Goal: Task Accomplishment & Management: Manage account settings

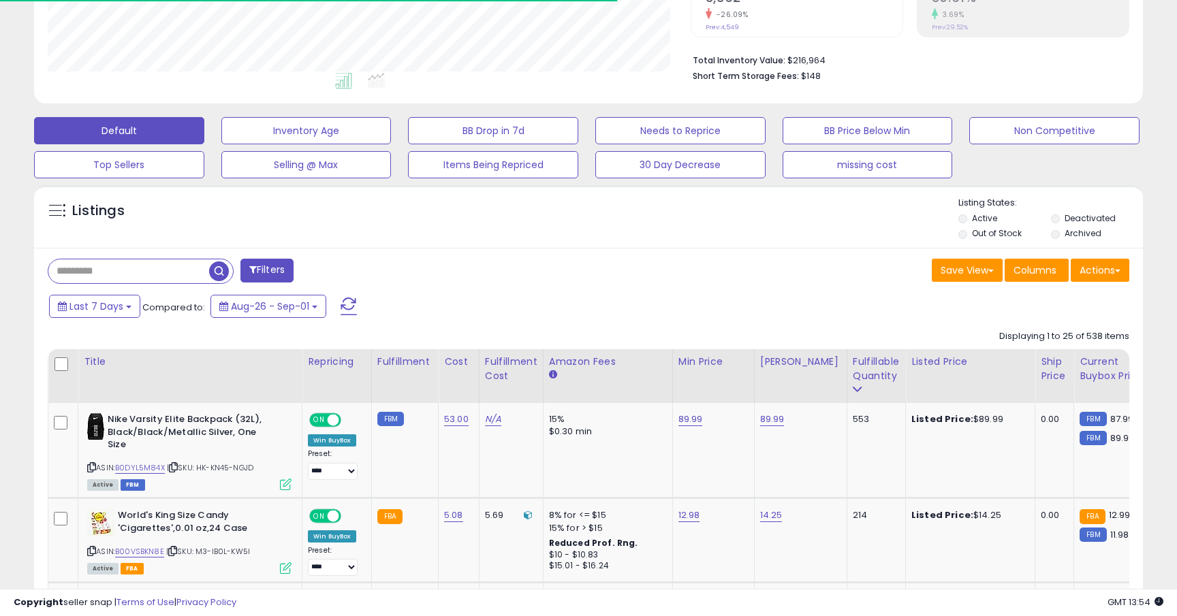
scroll to position [279, 642]
click at [115, 265] on input "text" at bounding box center [181, 271] width 266 height 24
paste input "**********"
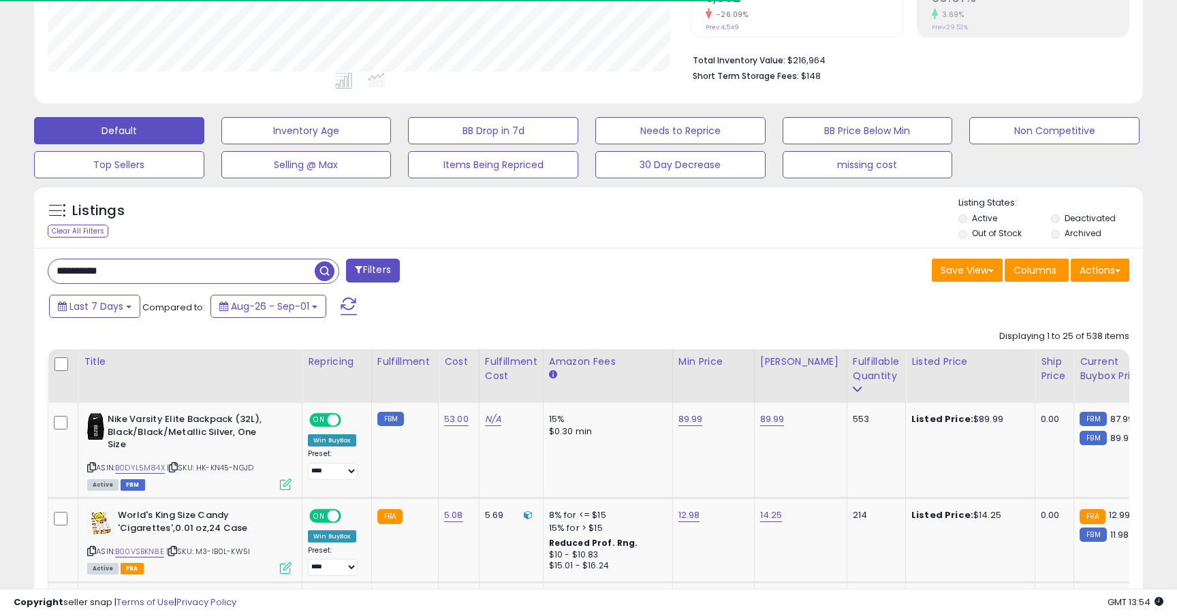
type input "**********"
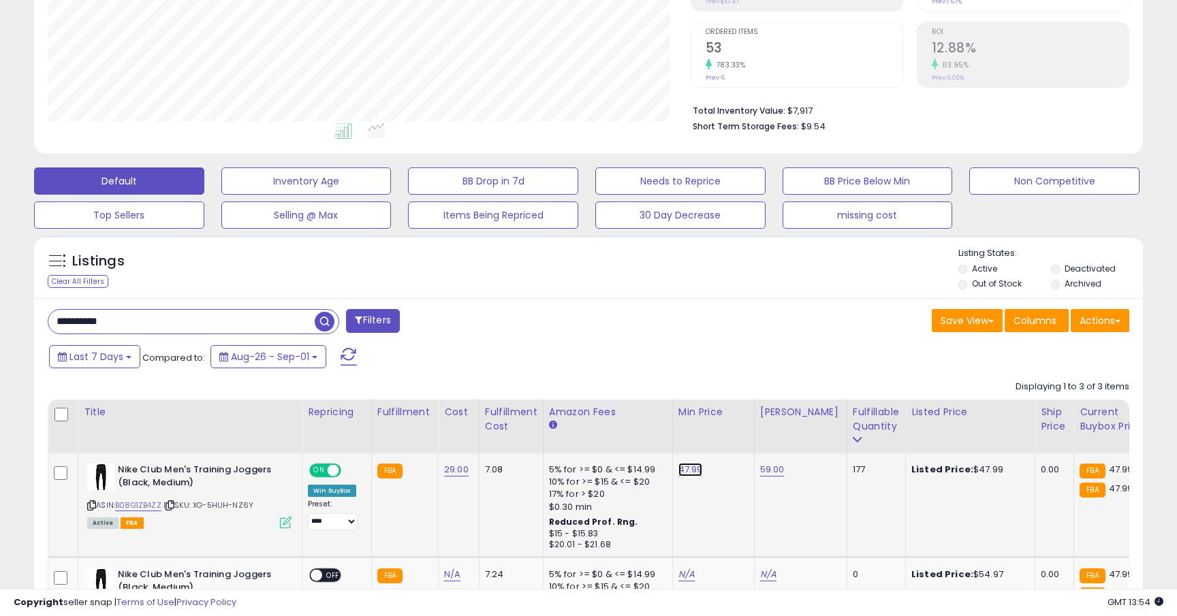
click at [678, 473] on link "47.99" at bounding box center [690, 470] width 25 height 14
type input "*****"
click button "submit" at bounding box center [727, 436] width 23 height 20
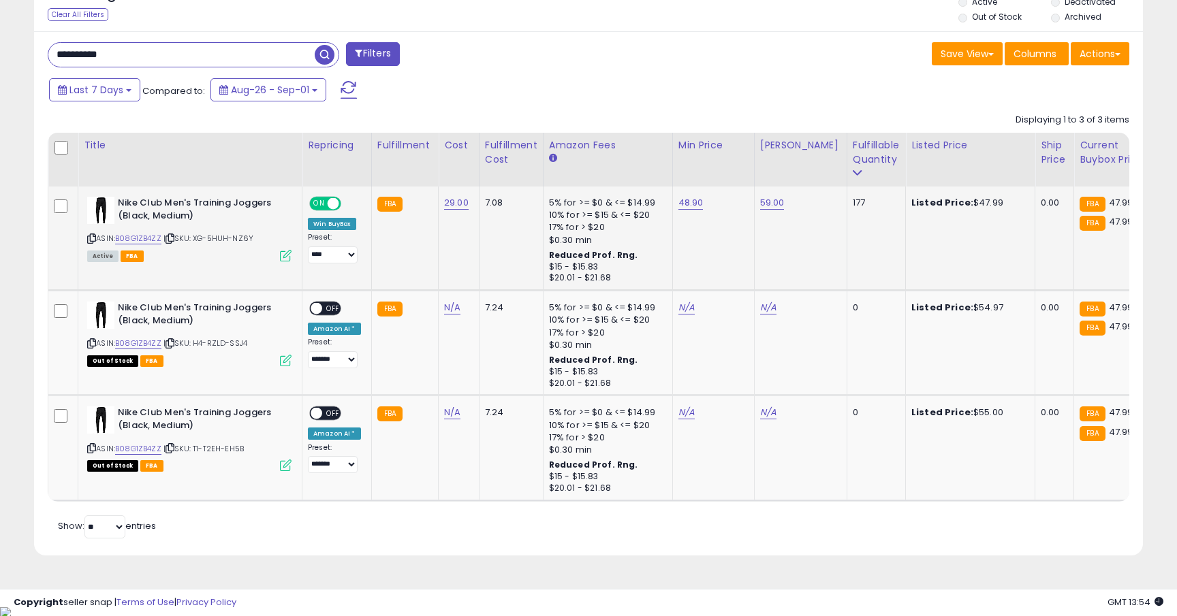
scroll to position [529, 0]
drag, startPoint x: 152, startPoint y: 54, endPoint x: 10, endPoint y: 46, distance: 141.8
click at [10, 46] on div "**********" at bounding box center [588, 50] width 1163 height 1043
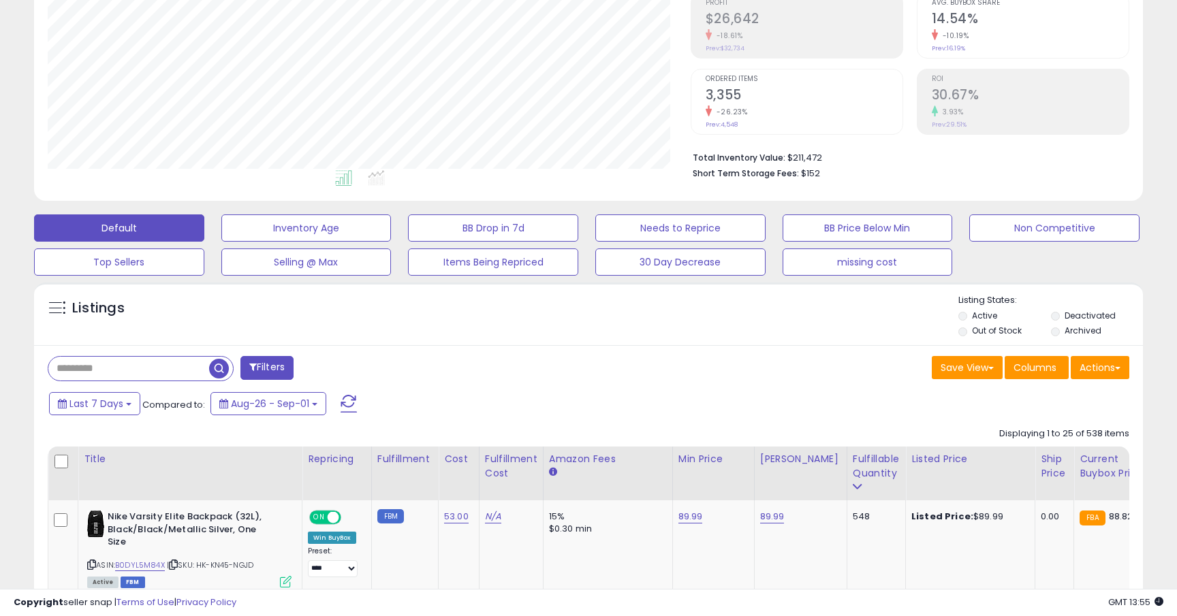
scroll to position [279, 642]
click at [152, 564] on link "B0DYL5M84X" at bounding box center [140, 566] width 50 height 12
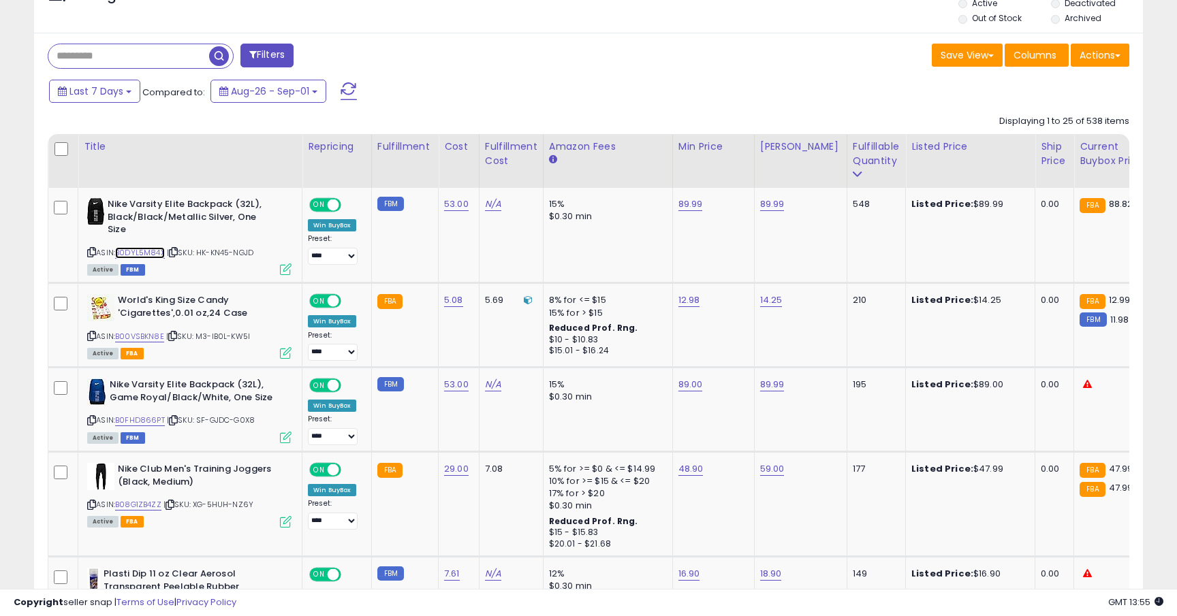
scroll to position [630, 0]
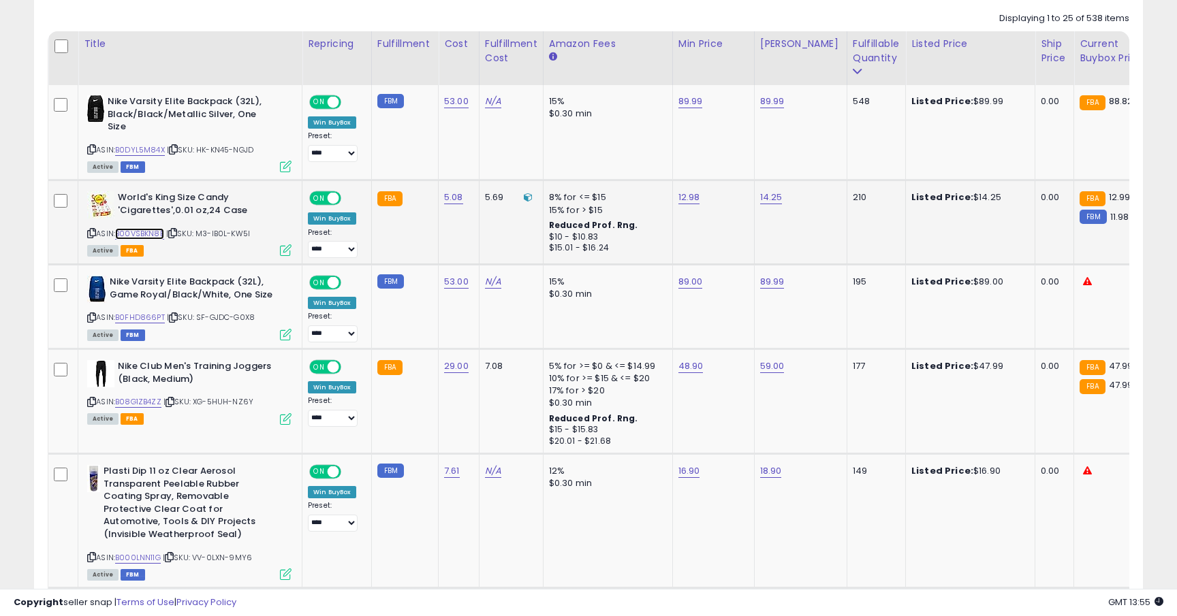
click at [158, 232] on link "B00VSBKN8E" at bounding box center [139, 234] width 49 height 12
click at [686, 193] on link "12.98" at bounding box center [689, 198] width 22 height 14
type input "*****"
click button "submit" at bounding box center [727, 163] width 23 height 20
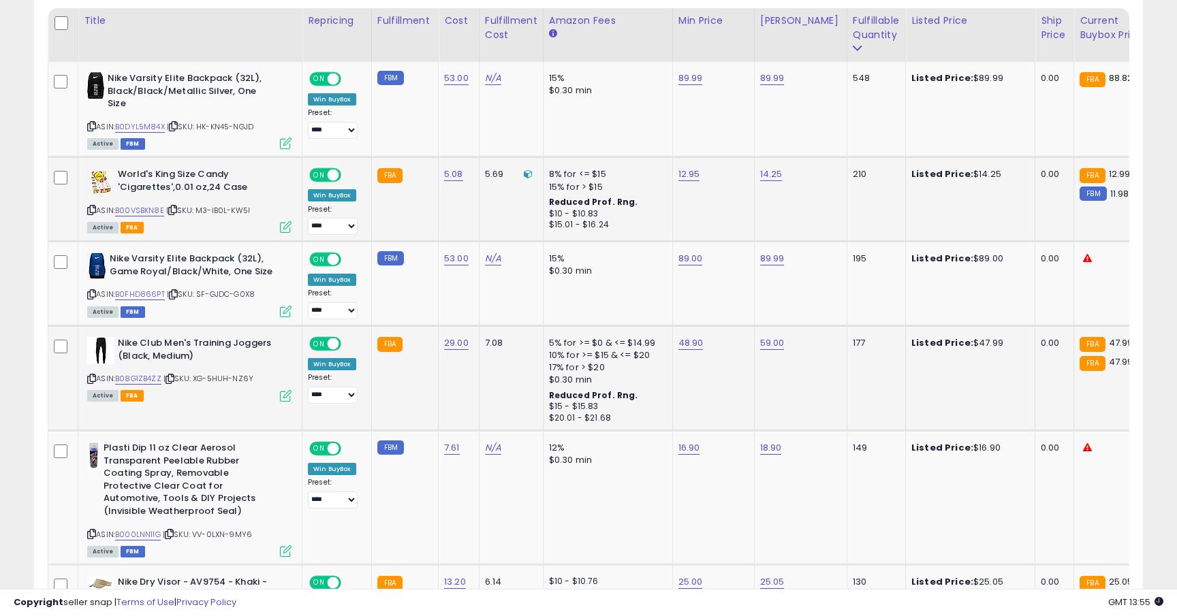
scroll to position [654, 0]
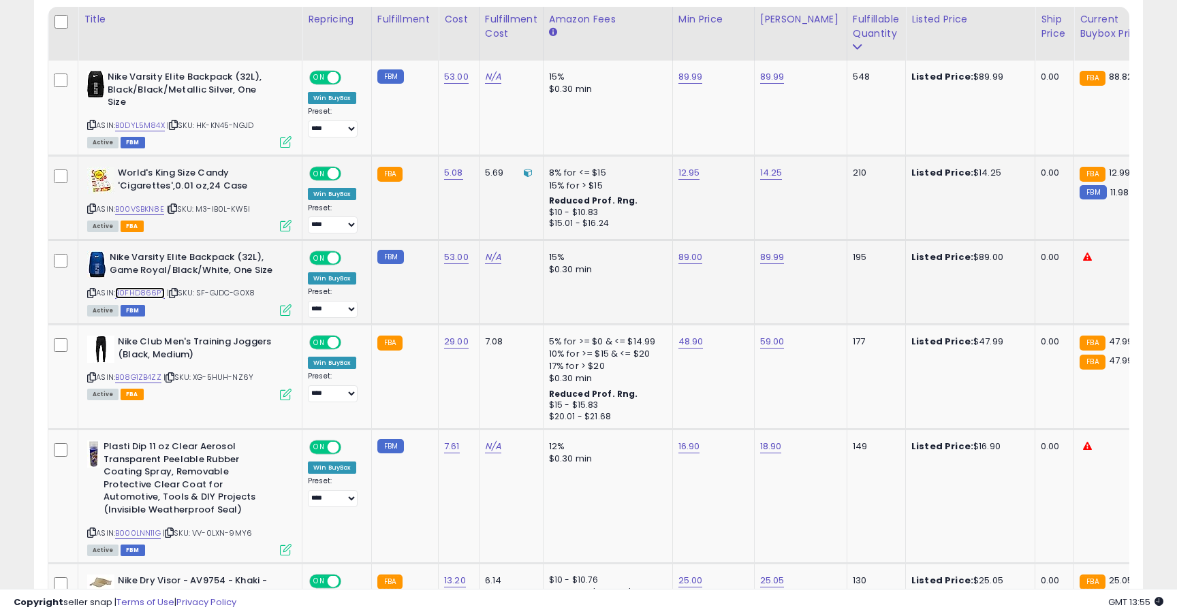
click at [154, 294] on link "B0FHD866PT" at bounding box center [140, 293] width 50 height 12
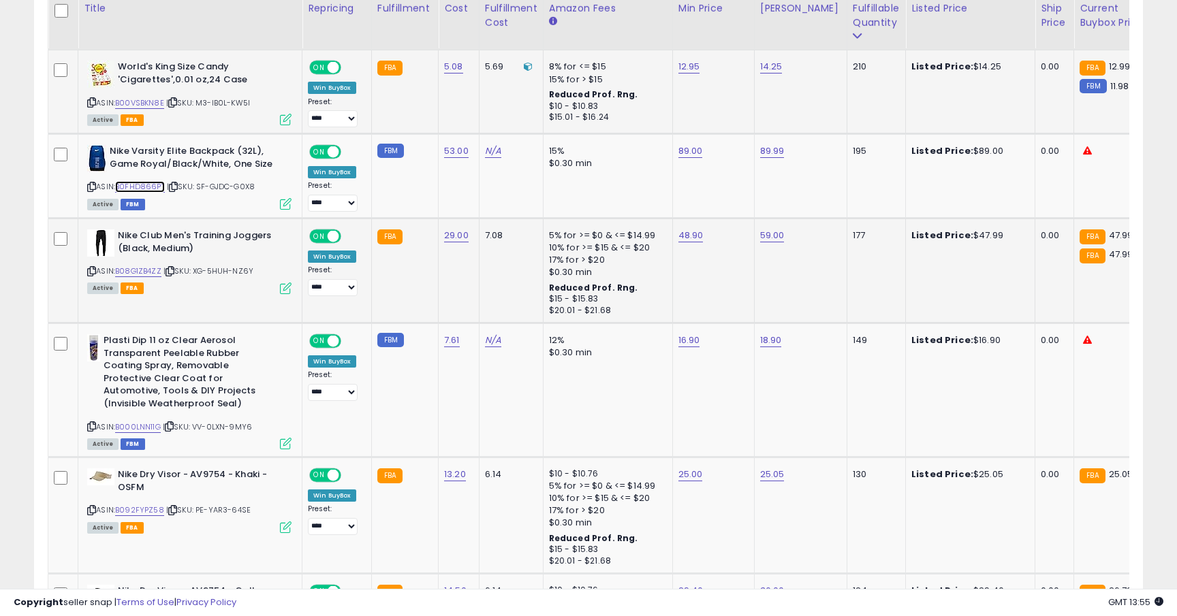
scroll to position [780, 0]
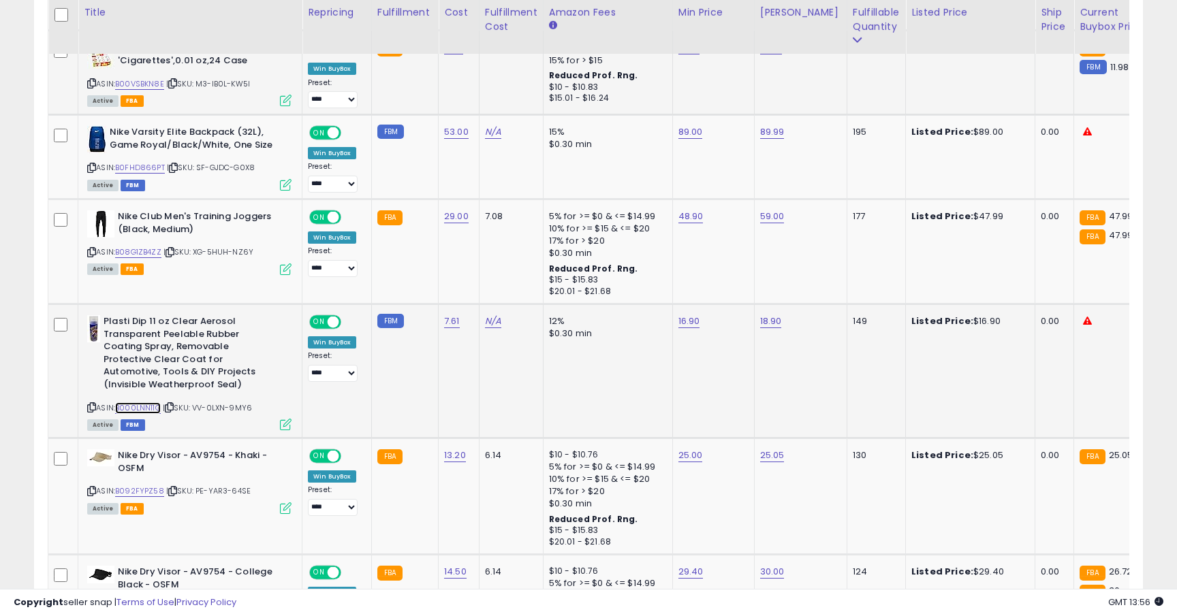
click at [148, 406] on link "B000LNN11G" at bounding box center [138, 408] width 46 height 12
click at [683, 327] on link "16.90" at bounding box center [689, 322] width 22 height 14
type input "*****"
click button "submit" at bounding box center [727, 287] width 23 height 20
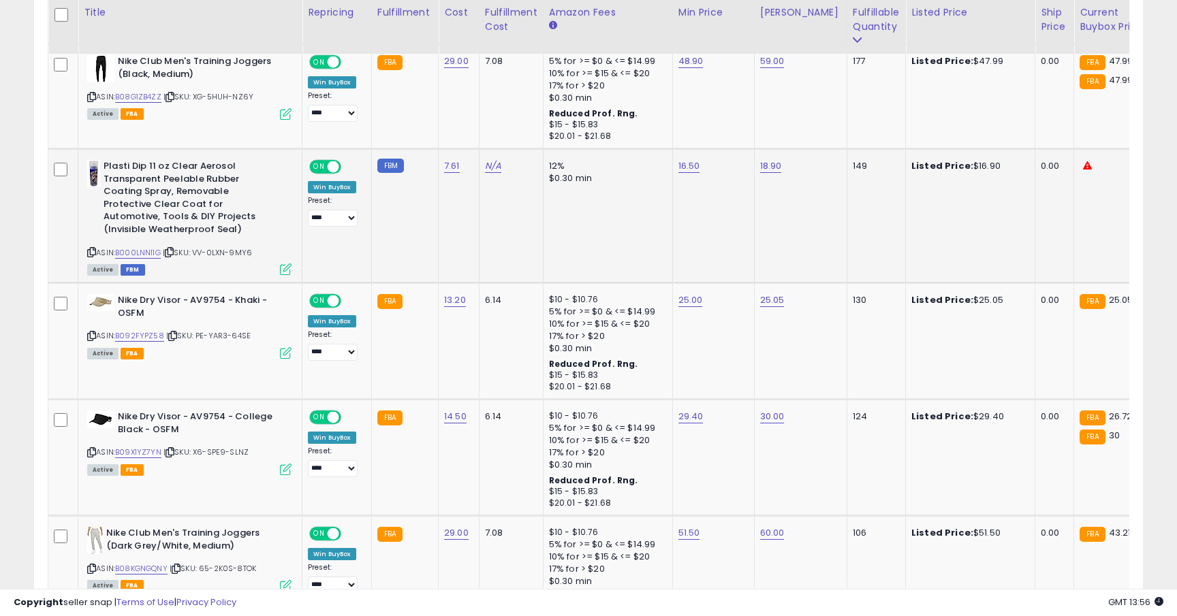
scroll to position [952, 0]
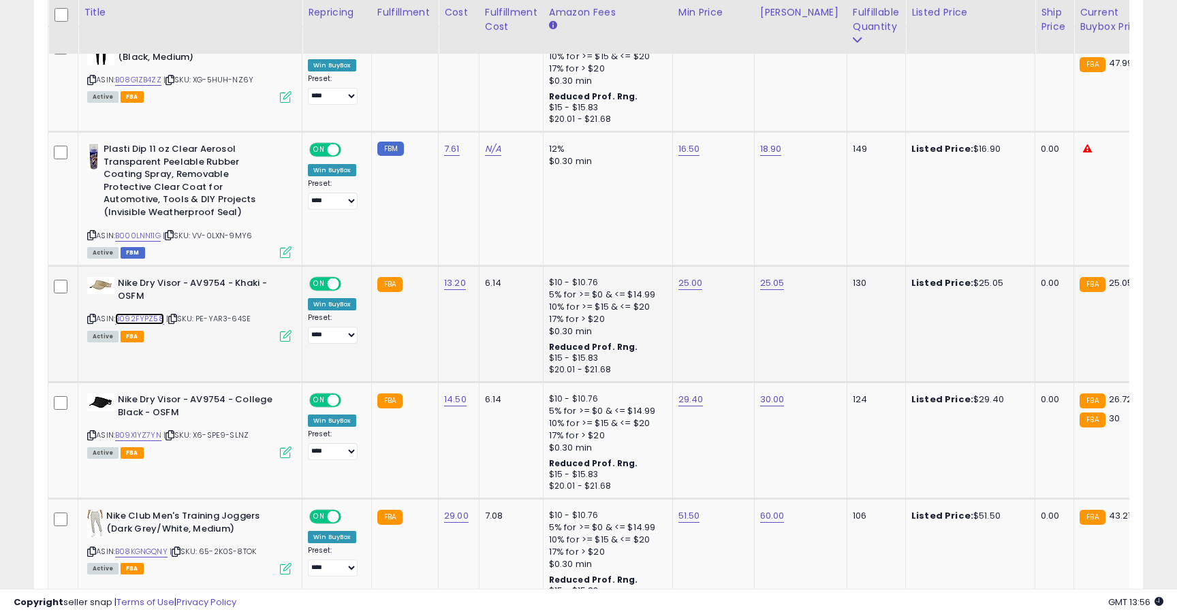
click at [154, 321] on link "B092FYPZ58" at bounding box center [139, 319] width 49 height 12
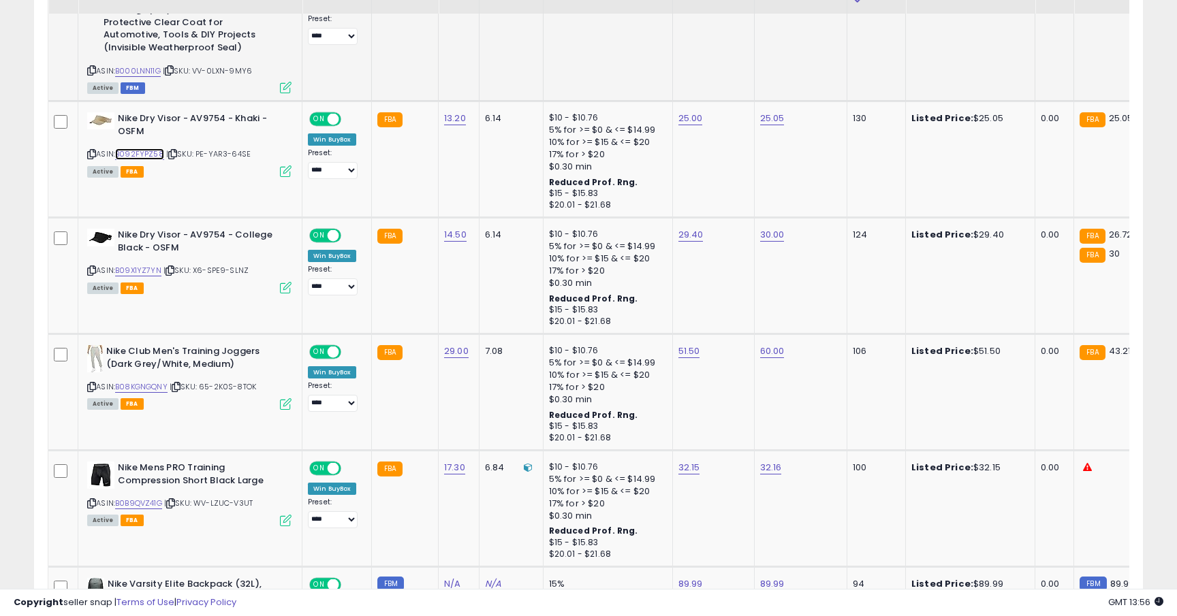
scroll to position [1129, 0]
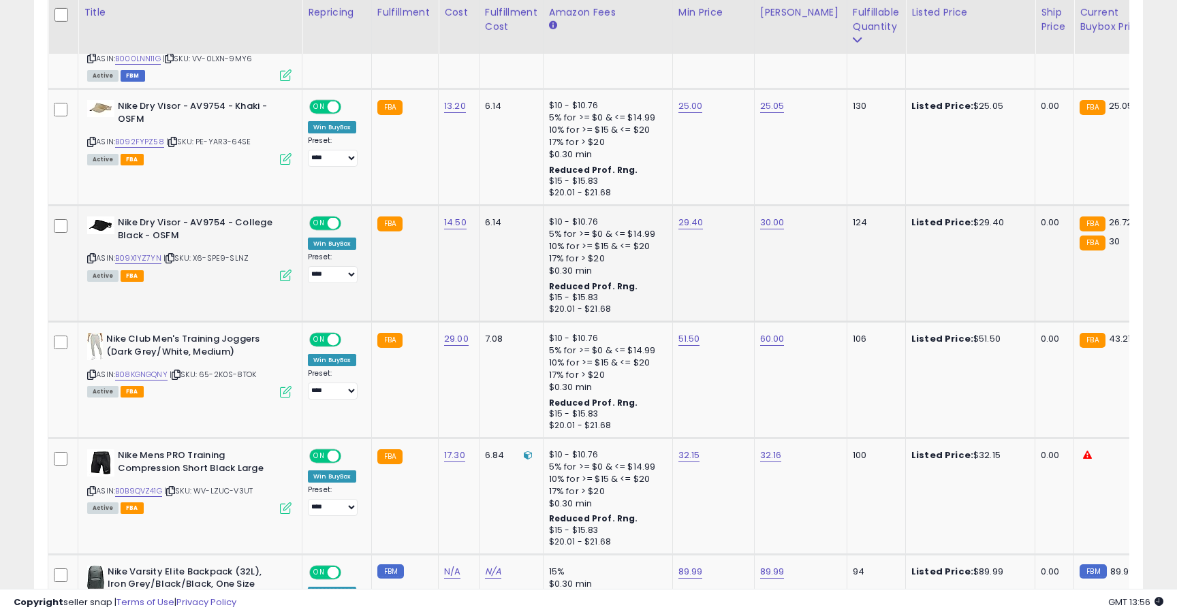
click at [147, 257] on link "B09X1YZ7YN" at bounding box center [138, 259] width 46 height 12
click at [689, 223] on link "29.40" at bounding box center [690, 223] width 25 height 14
type input "*****"
click button "submit" at bounding box center [728, 188] width 23 height 20
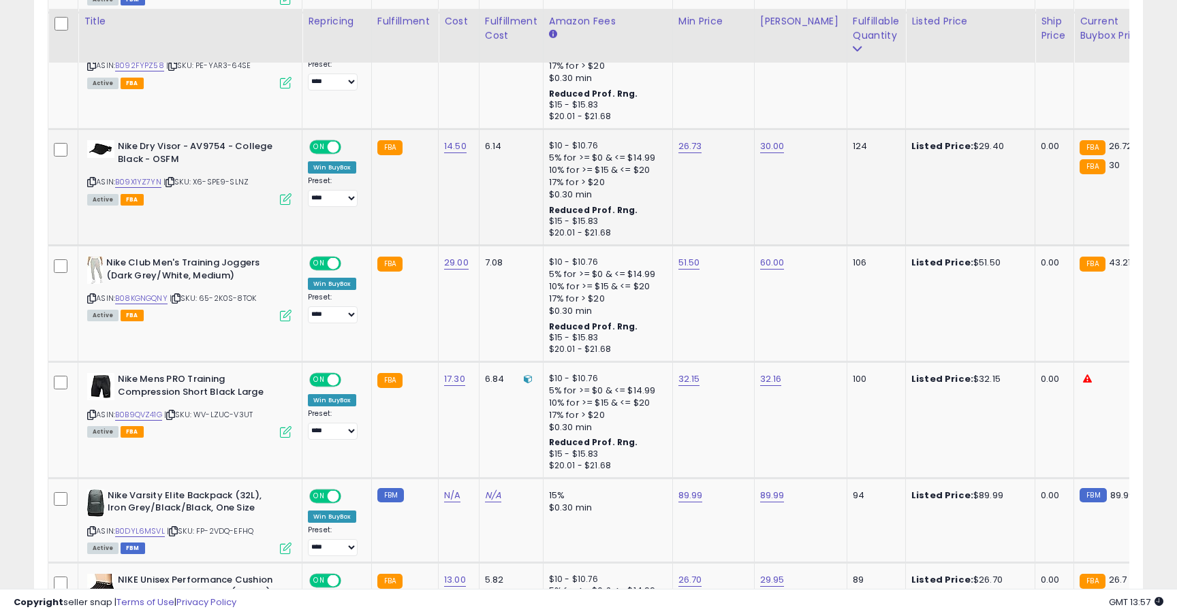
scroll to position [1218, 0]
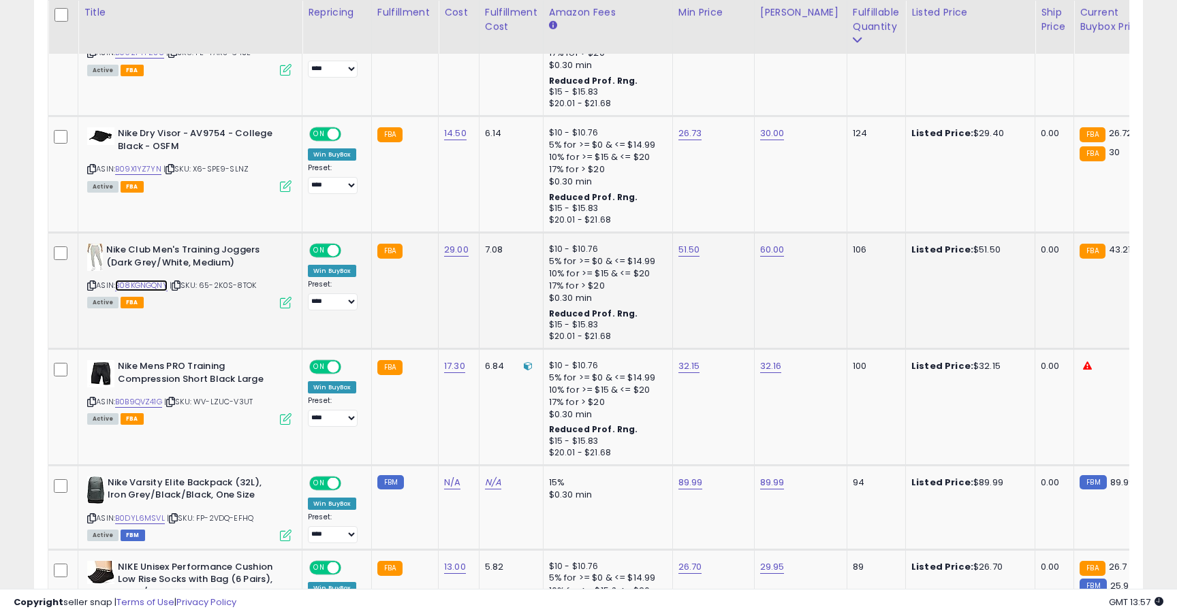
click at [147, 284] on link "B08KGNGQNY" at bounding box center [141, 286] width 52 height 12
click at [683, 246] on link "51.50" at bounding box center [689, 250] width 22 height 14
type input "*****"
click button "submit" at bounding box center [727, 216] width 23 height 20
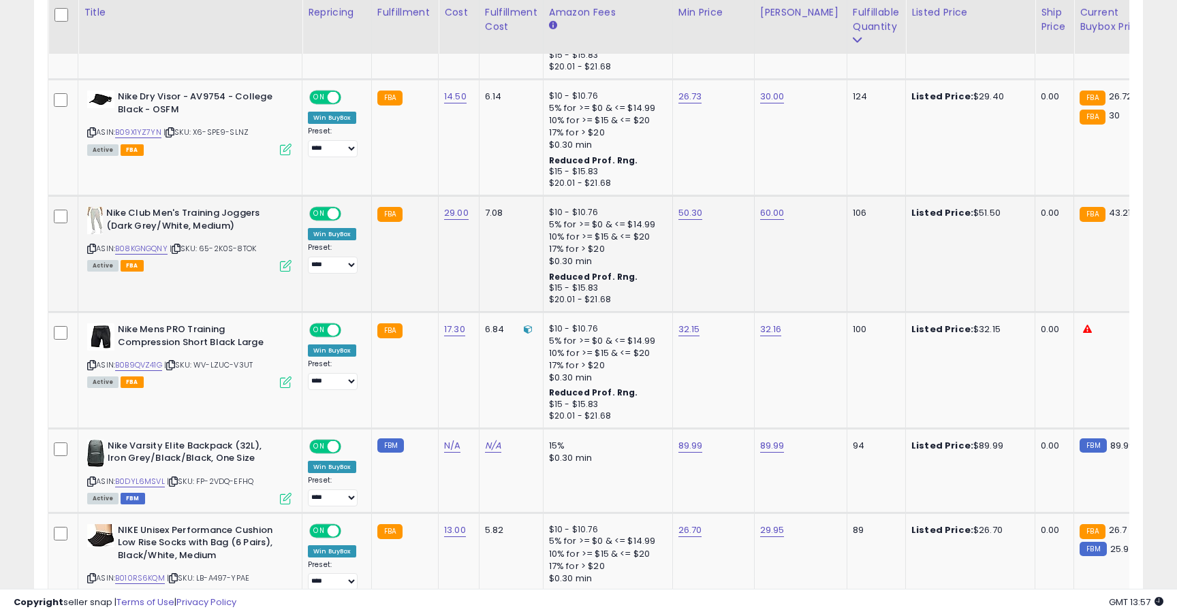
scroll to position [1289, 0]
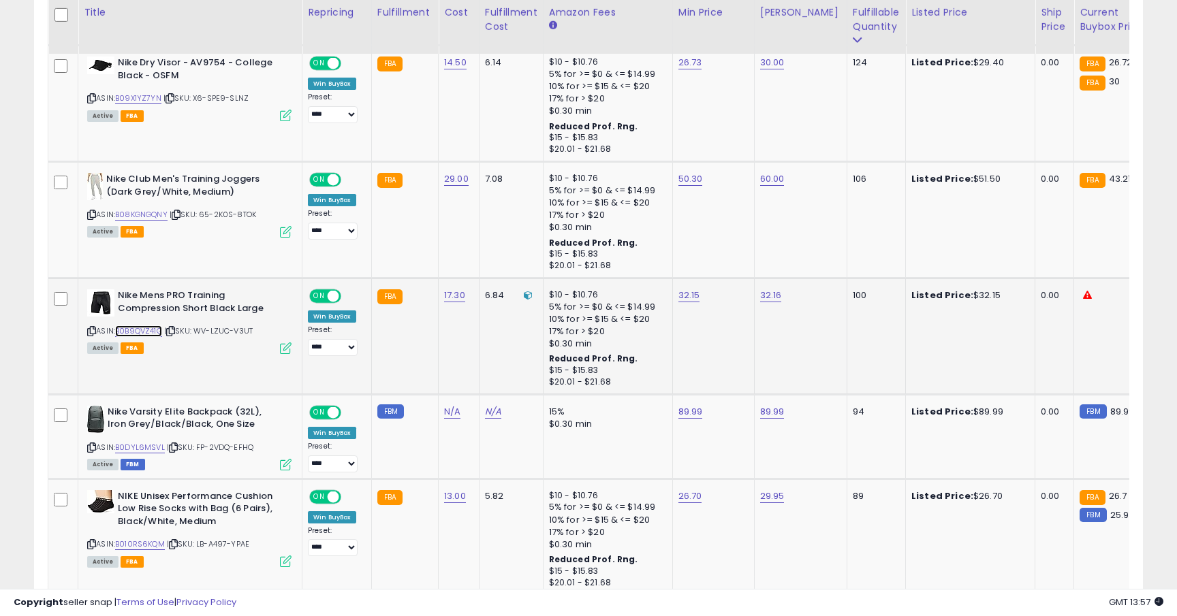
click at [157, 332] on link "B0B9QVZ41G" at bounding box center [138, 331] width 47 height 12
click at [686, 295] on link "32.15" at bounding box center [689, 296] width 22 height 14
type input "*"
type input "*****"
click button "submit" at bounding box center [726, 261] width 23 height 20
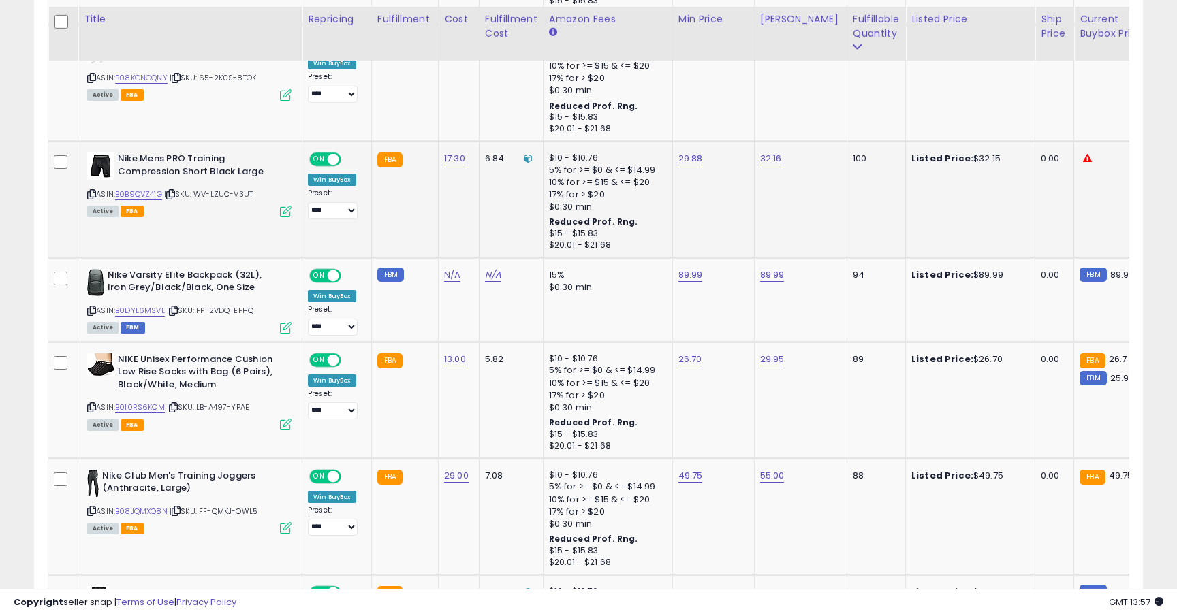
scroll to position [1439, 0]
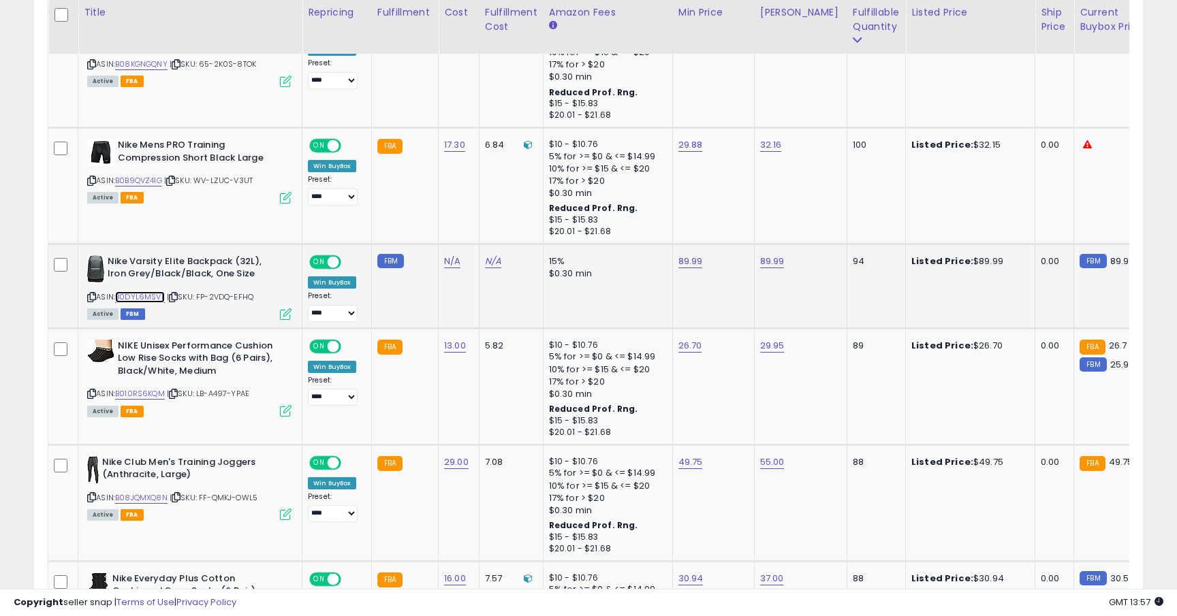
click at [138, 295] on link "B0DYL6MSVL" at bounding box center [140, 297] width 50 height 12
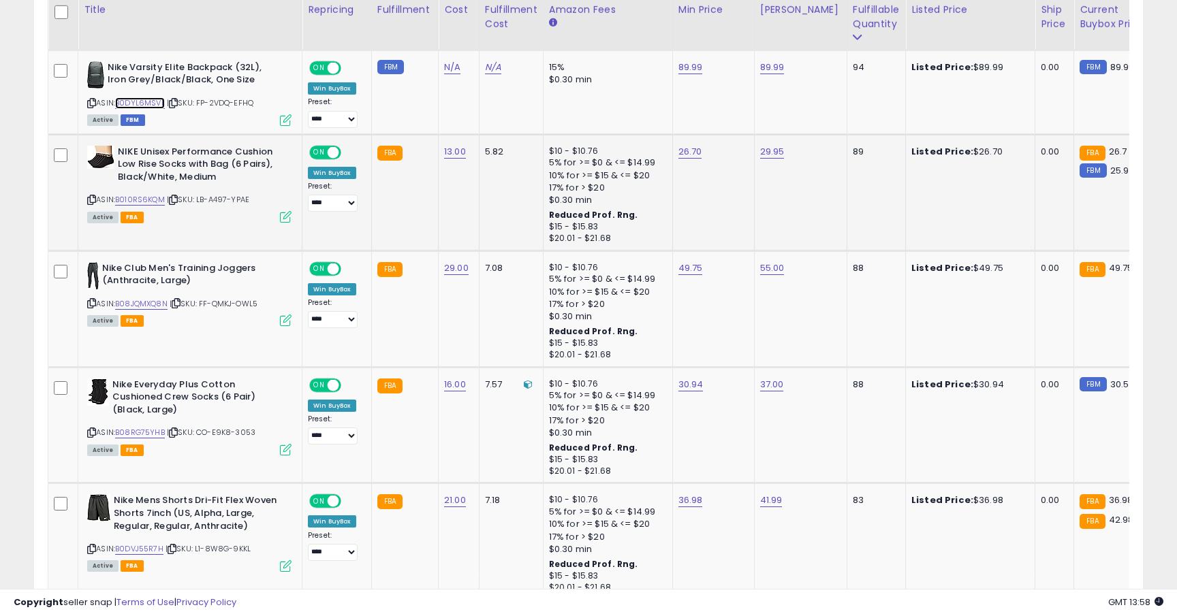
scroll to position [1620, 0]
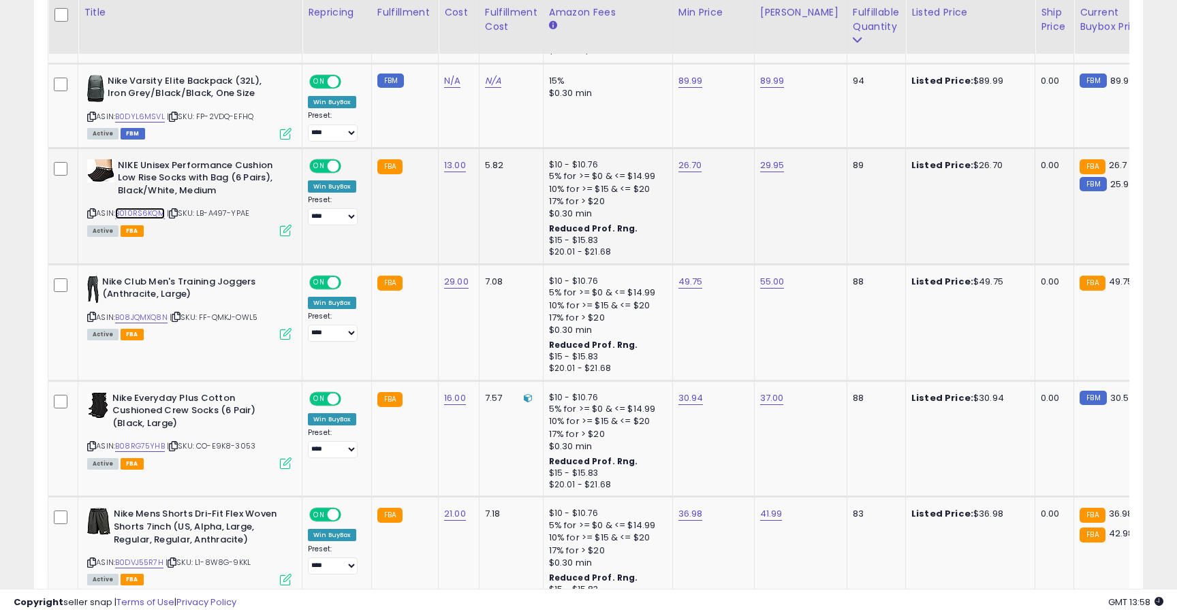
click at [155, 210] on link "B010RS6KQM" at bounding box center [140, 214] width 50 height 12
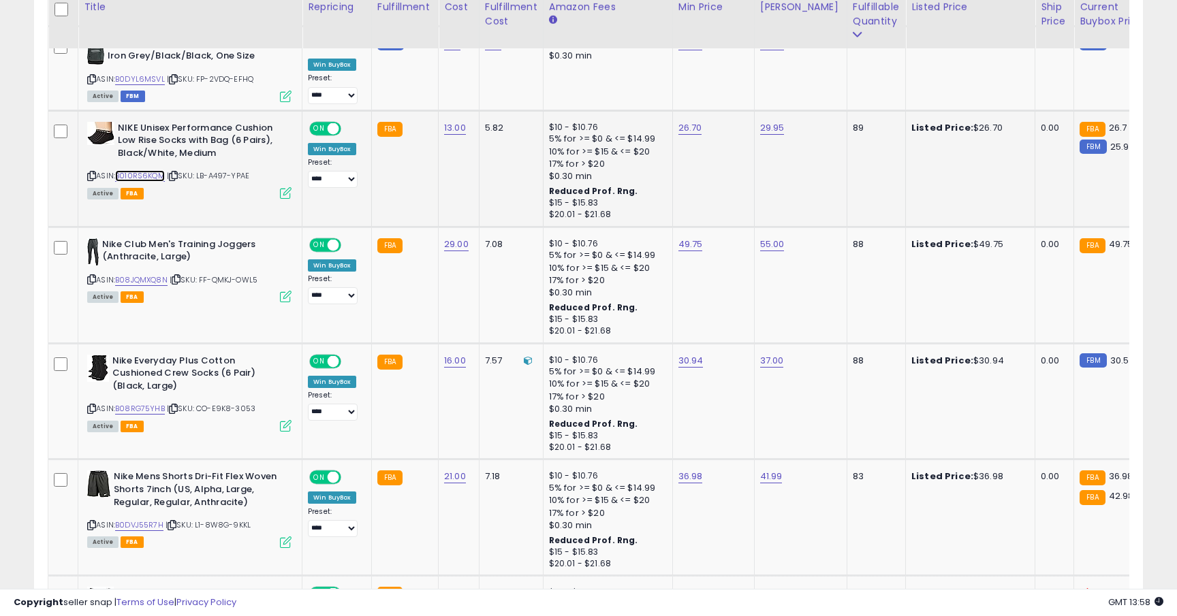
scroll to position [1680, 0]
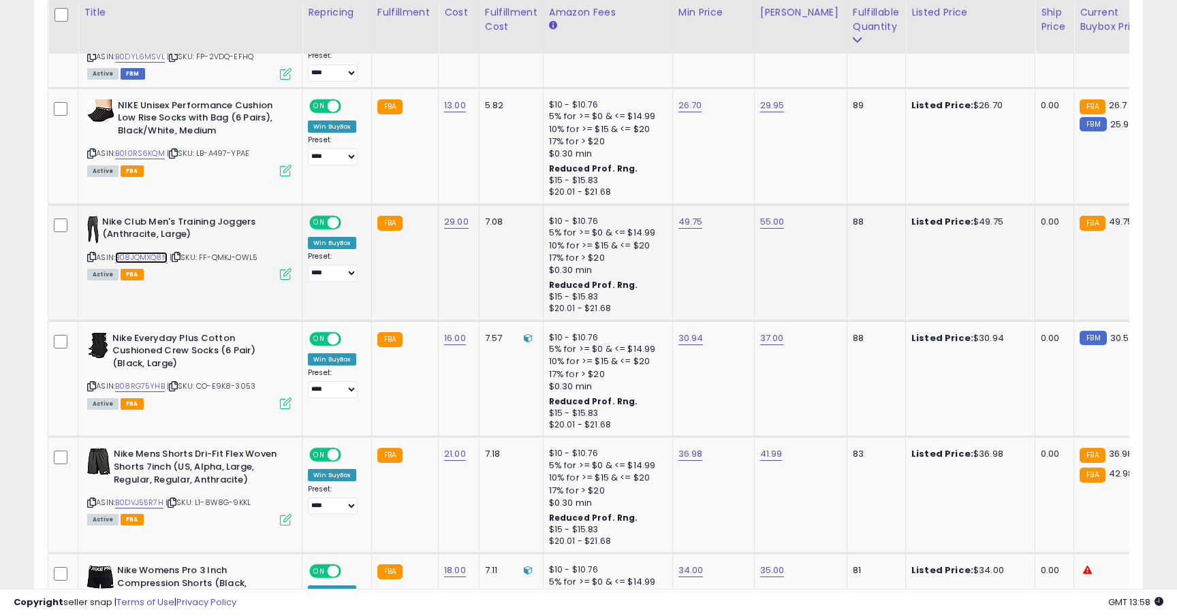
click at [138, 253] on link "B08JQMXQ8N" at bounding box center [141, 258] width 52 height 12
click at [684, 229] on td "49.75" at bounding box center [713, 262] width 82 height 116
click at [684, 221] on link "49.75" at bounding box center [690, 222] width 25 height 14
type input "*"
type input "*****"
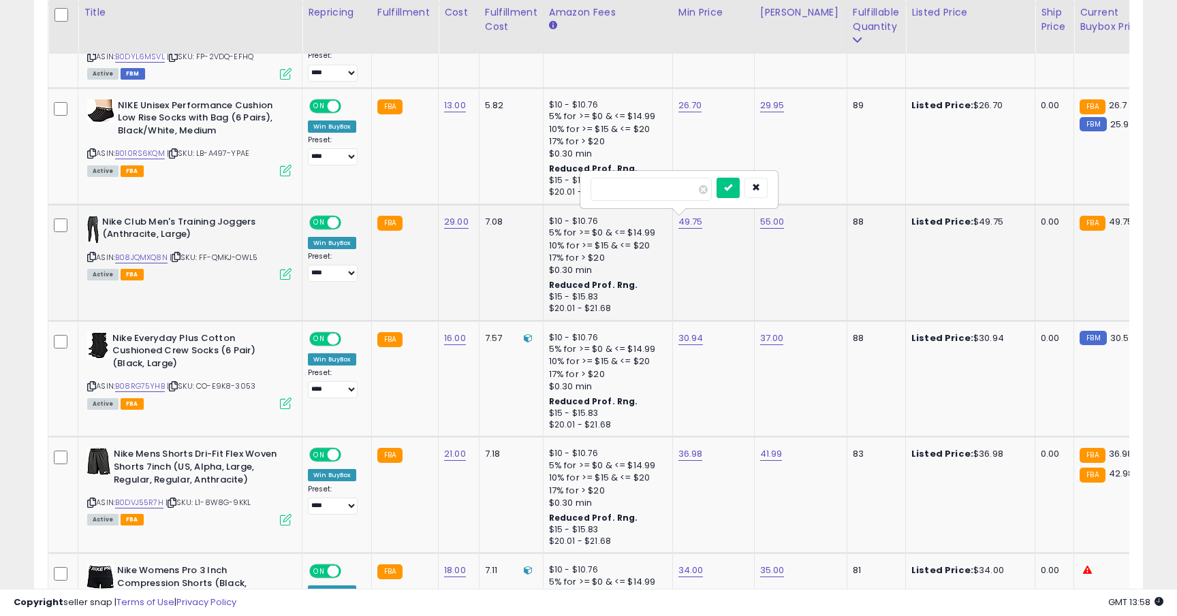
click button "submit" at bounding box center [727, 188] width 23 height 20
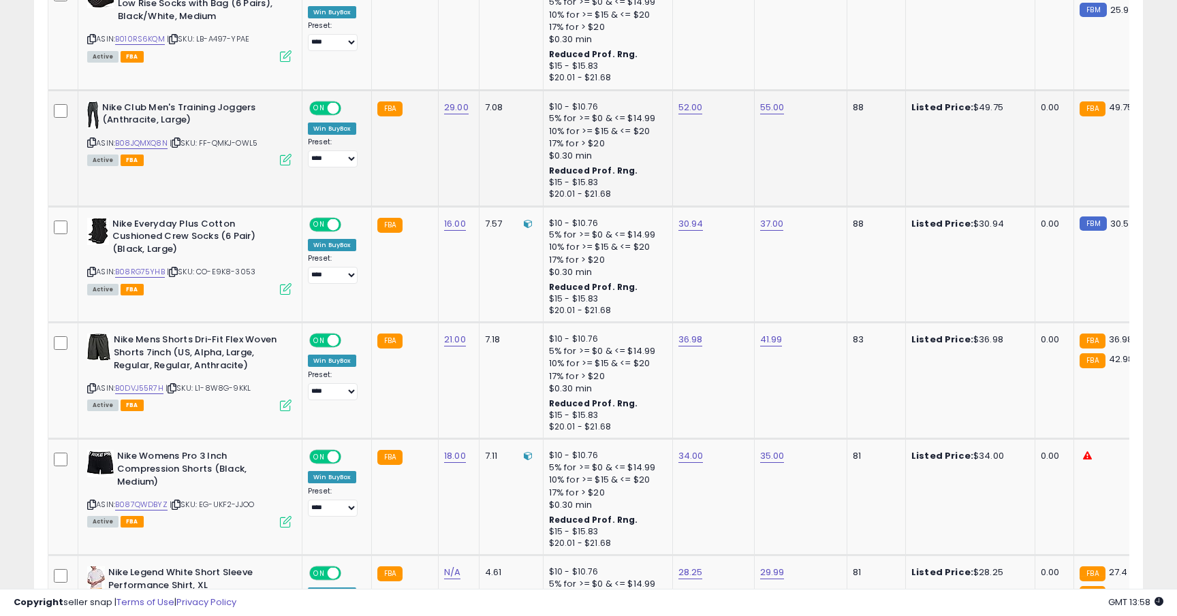
scroll to position [1817, 0]
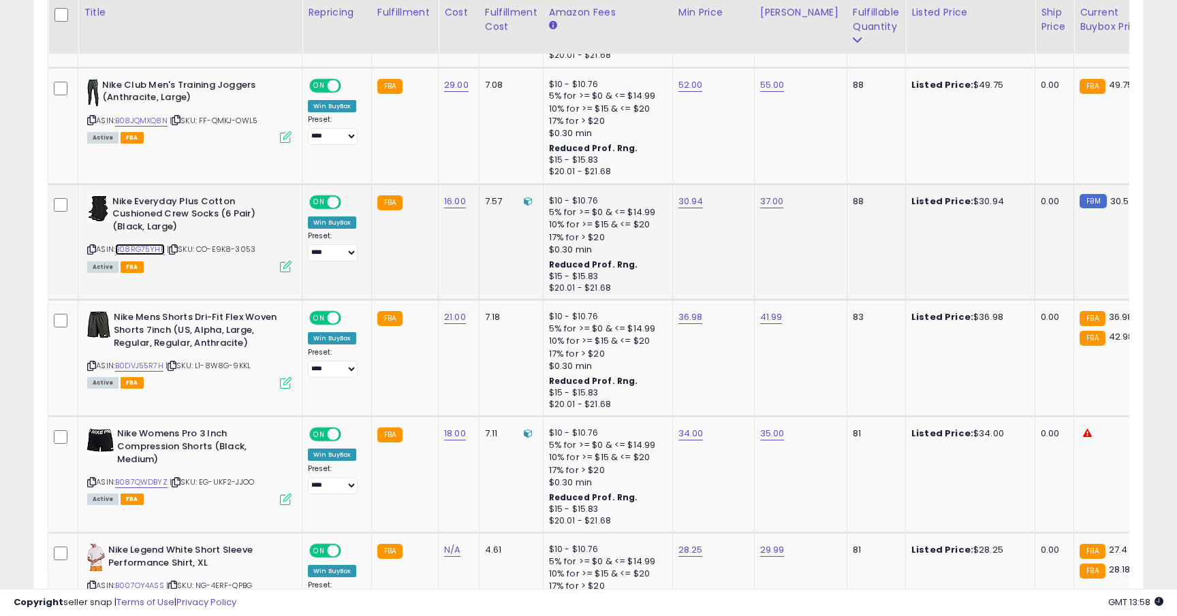
click at [138, 248] on link "B08RG75YHB" at bounding box center [140, 250] width 50 height 12
click at [685, 208] on td "30.94" at bounding box center [713, 242] width 82 height 116
click at [690, 206] on link "30.94" at bounding box center [690, 202] width 25 height 14
type input "*****"
click button "submit" at bounding box center [728, 167] width 23 height 20
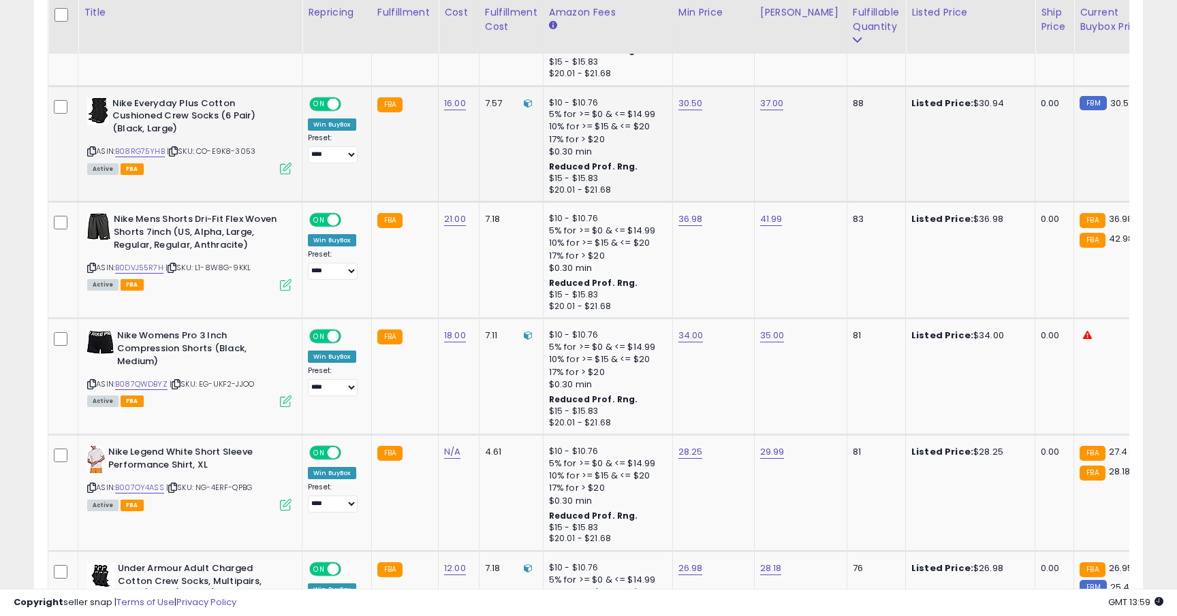
scroll to position [1918, 0]
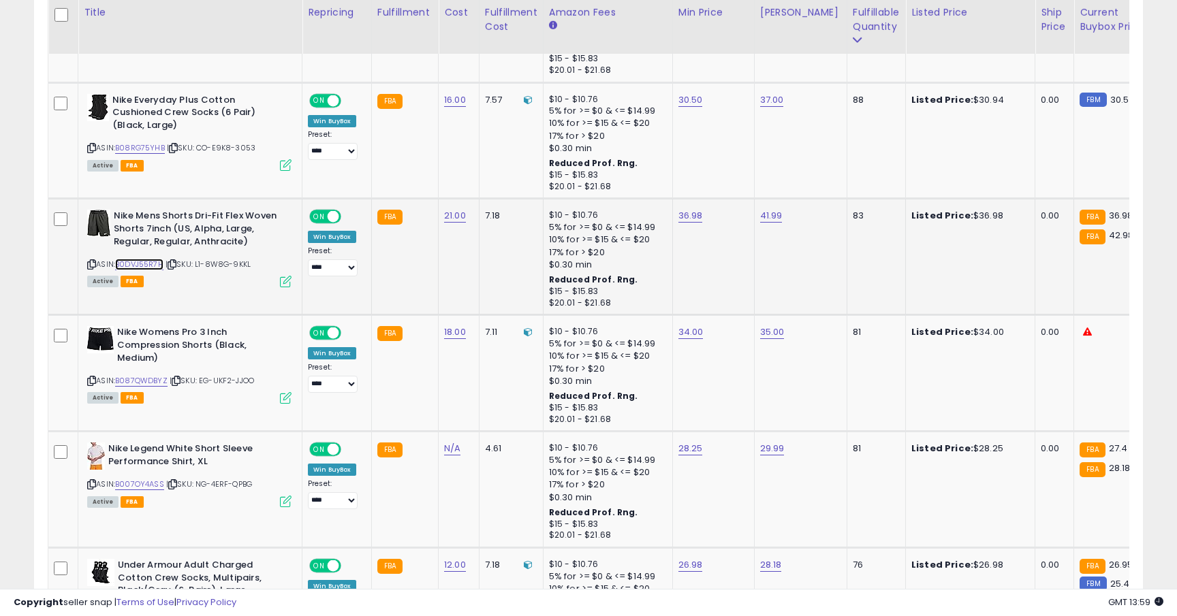
click at [138, 264] on link "B0DVJ55R7H" at bounding box center [139, 265] width 48 height 12
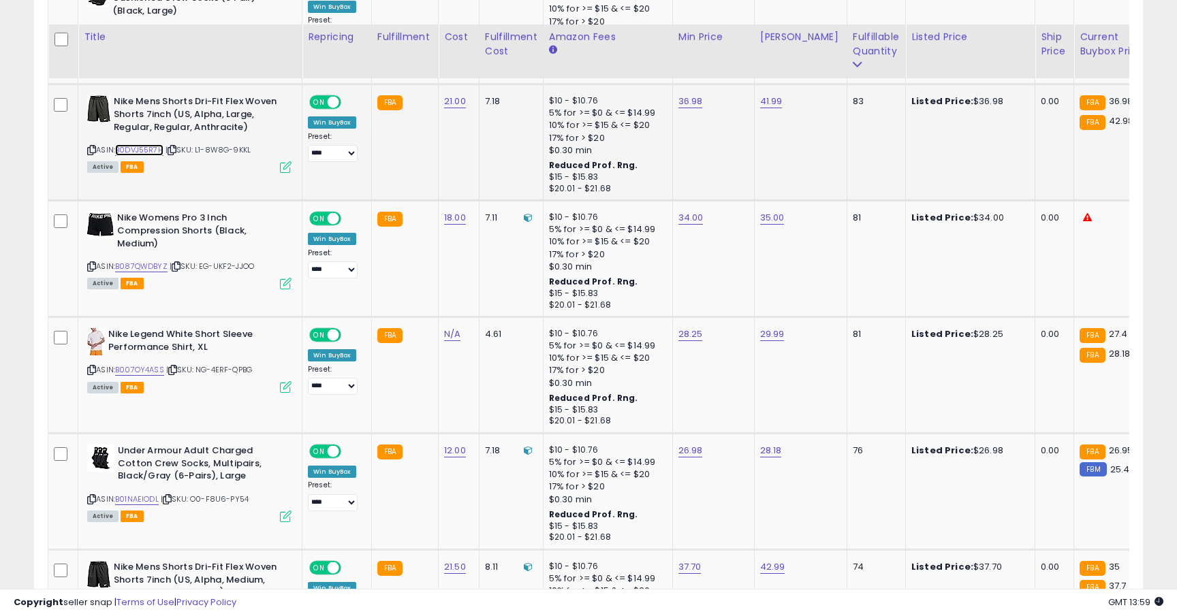
scroll to position [2057, 0]
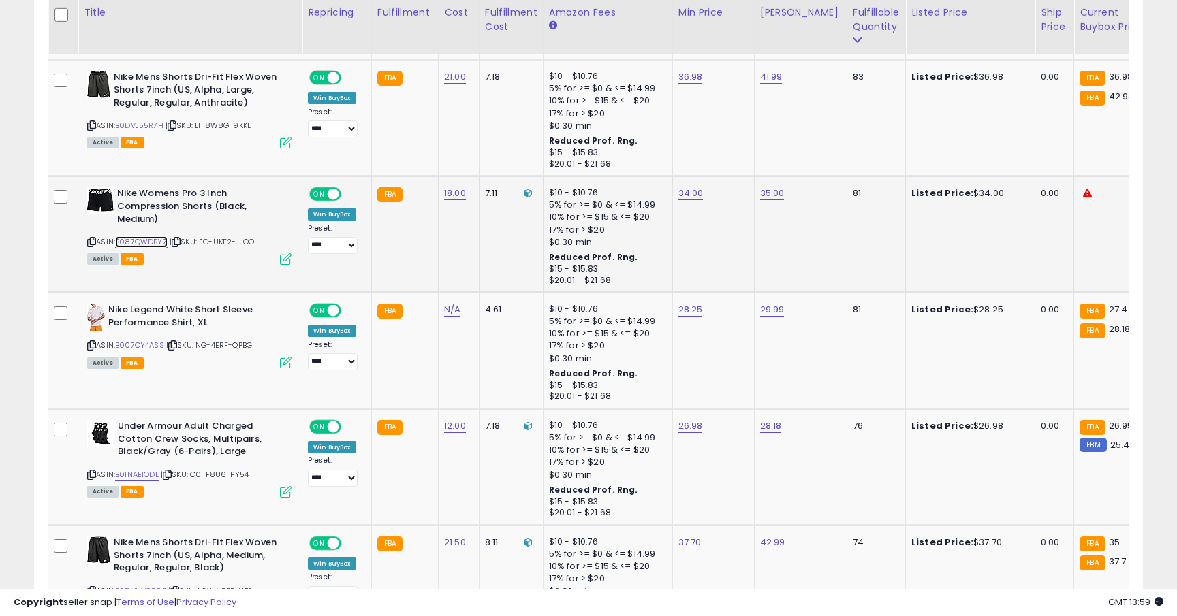
click at [147, 245] on link "B087QWDBYZ" at bounding box center [141, 242] width 52 height 12
click at [686, 195] on link "34.00" at bounding box center [690, 194] width 25 height 14
type input "*****"
click button "submit" at bounding box center [728, 160] width 23 height 20
click at [155, 347] on link "B007OY4ASS" at bounding box center [139, 346] width 49 height 12
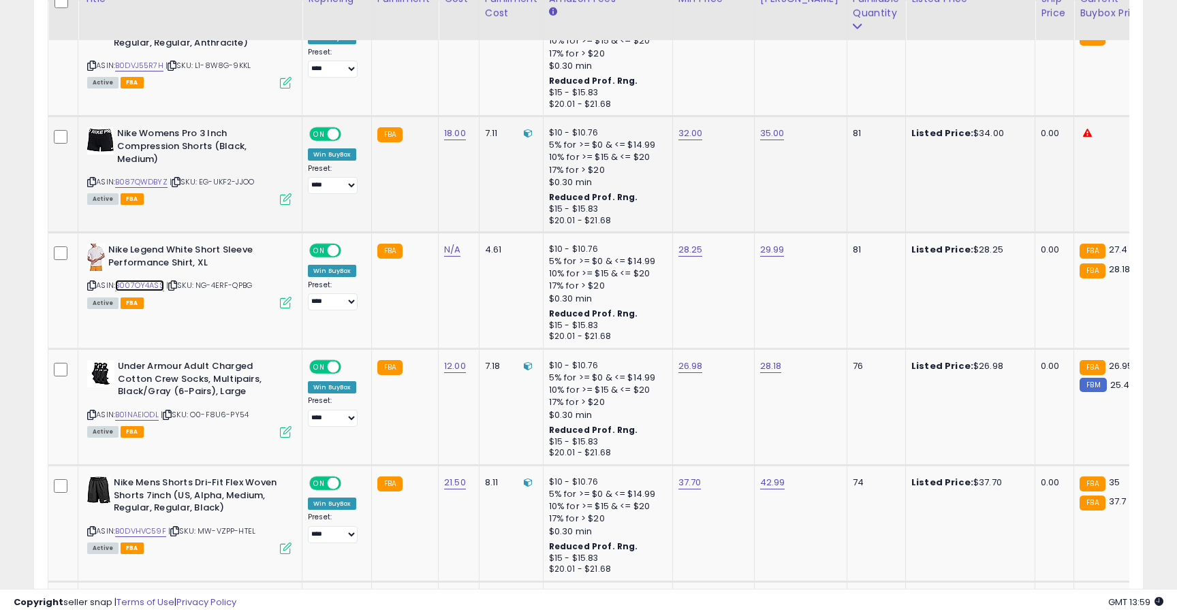
scroll to position [2188, 0]
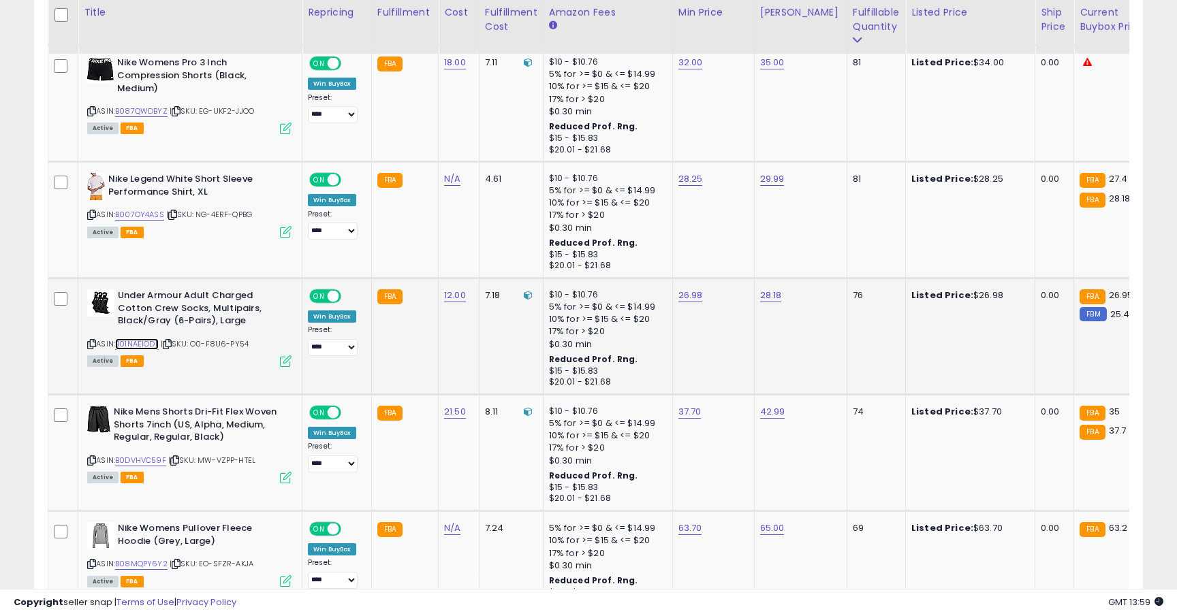
click at [147, 343] on link "B01NAEIODL" at bounding box center [137, 344] width 44 height 12
click at [685, 293] on link "26.98" at bounding box center [690, 296] width 25 height 14
type input "*****"
click button "submit" at bounding box center [728, 262] width 23 height 20
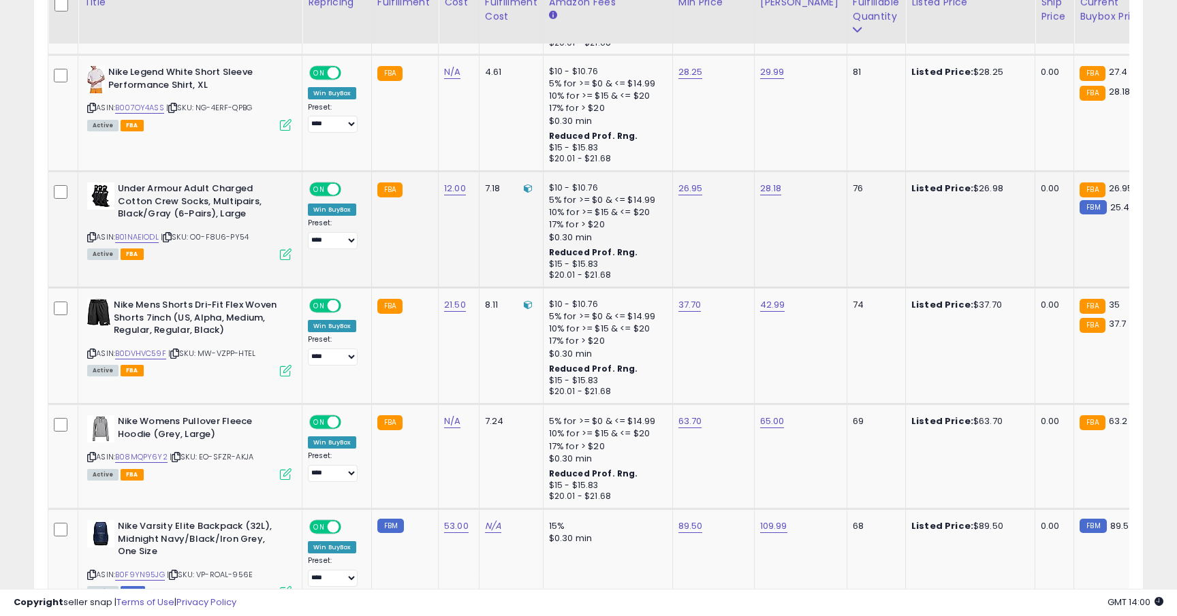
scroll to position [2301, 0]
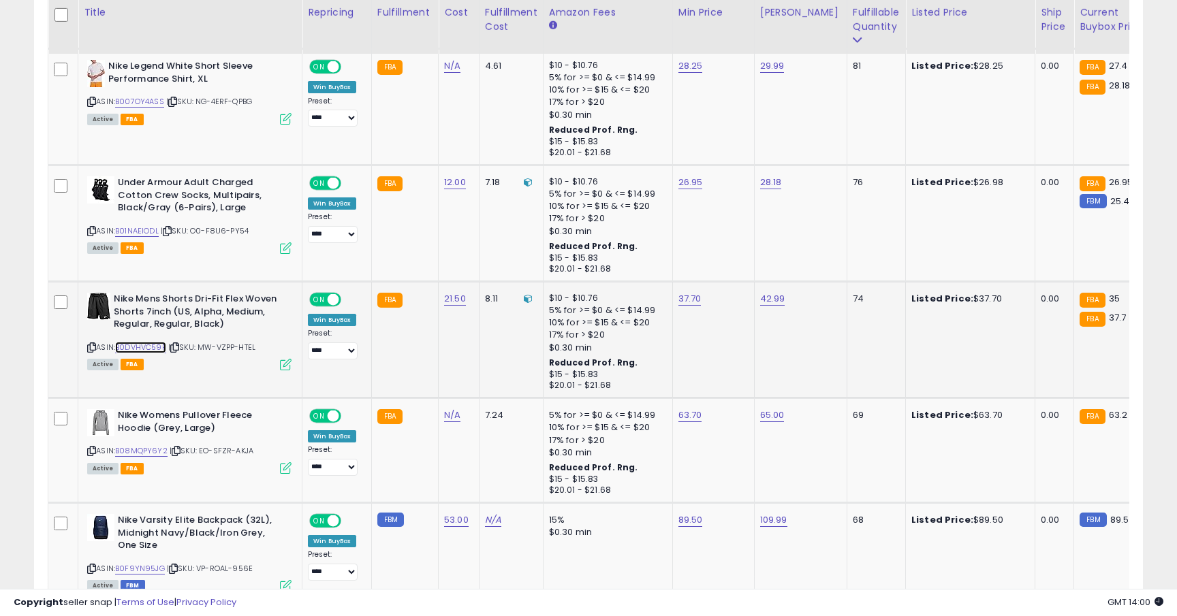
click at [147, 350] on link "B0DVHVC59F" at bounding box center [140, 348] width 51 height 12
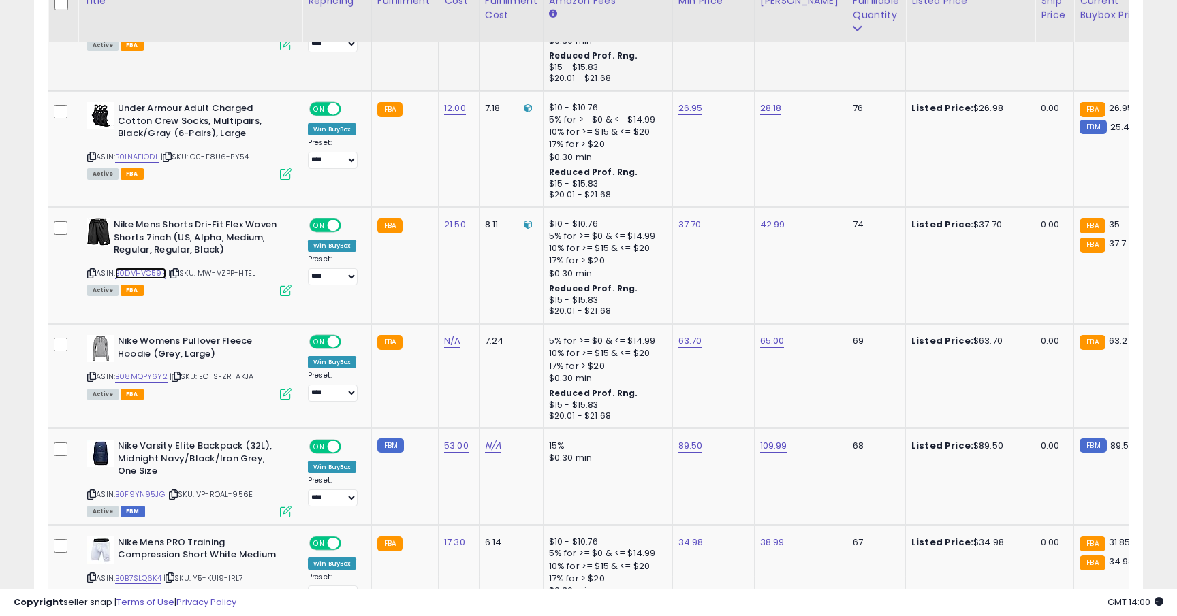
scroll to position [2455, 0]
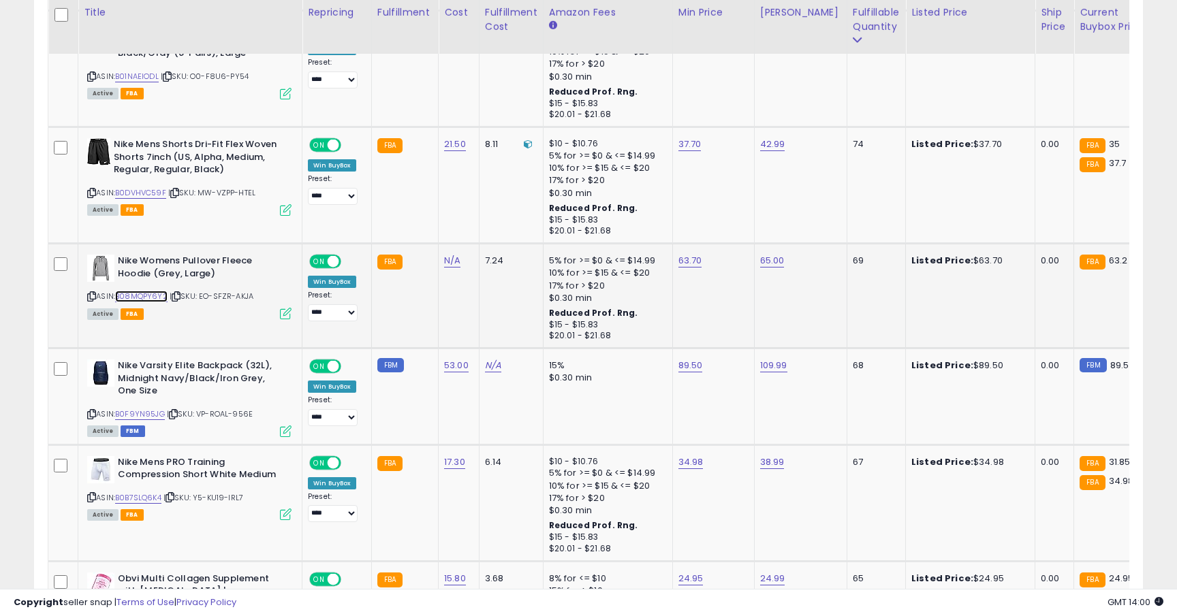
click at [160, 302] on link "B08MQPY6Y2" at bounding box center [141, 297] width 52 height 12
click at [688, 263] on link "63.70" at bounding box center [690, 261] width 24 height 14
type input "*****"
click button "submit" at bounding box center [727, 227] width 23 height 20
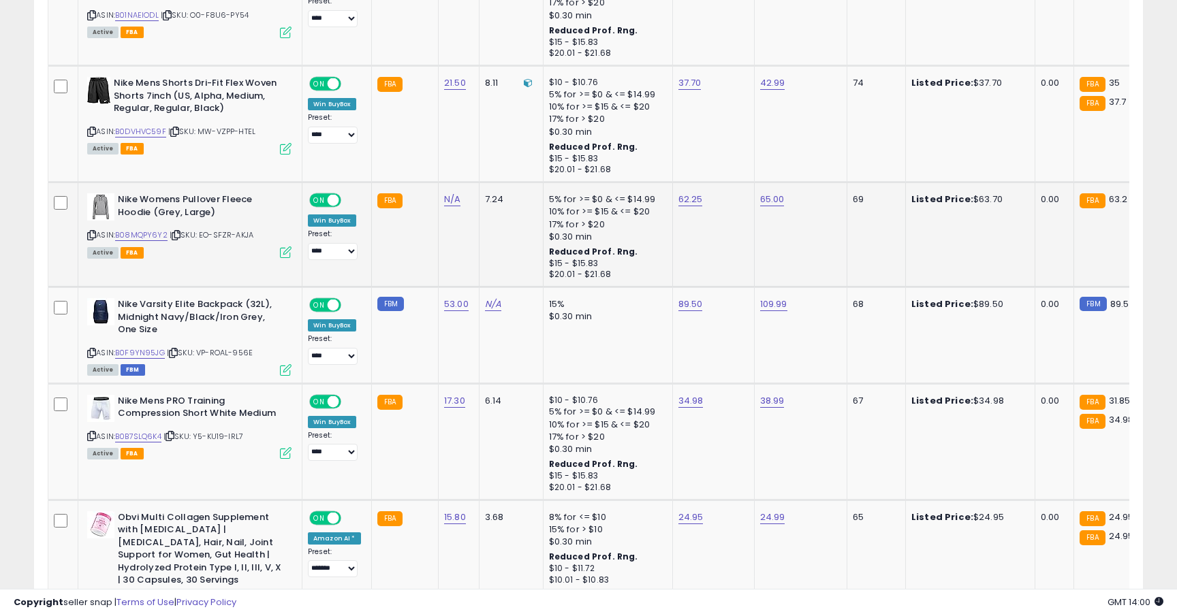
scroll to position [2527, 0]
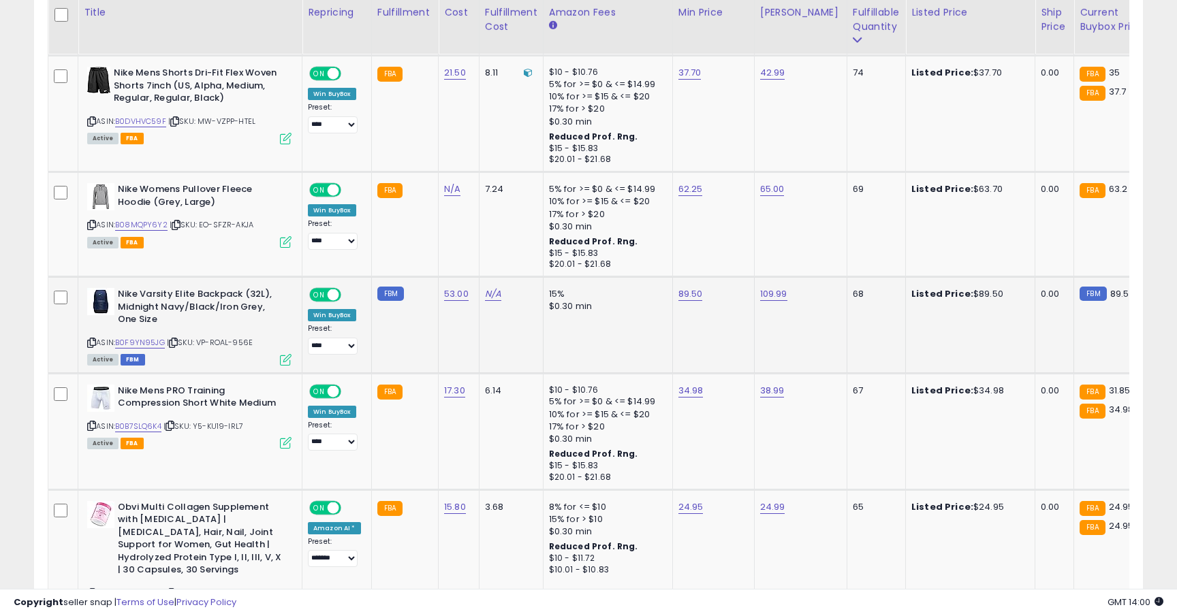
click at [167, 341] on span "| SKU: VP-ROAL-956E" at bounding box center [210, 342] width 86 height 11
click at [159, 341] on link "B0F9YN95JG" at bounding box center [140, 343] width 50 height 12
click at [688, 294] on link "89.50" at bounding box center [690, 294] width 25 height 14
type input "*****"
click button "submit" at bounding box center [728, 261] width 23 height 20
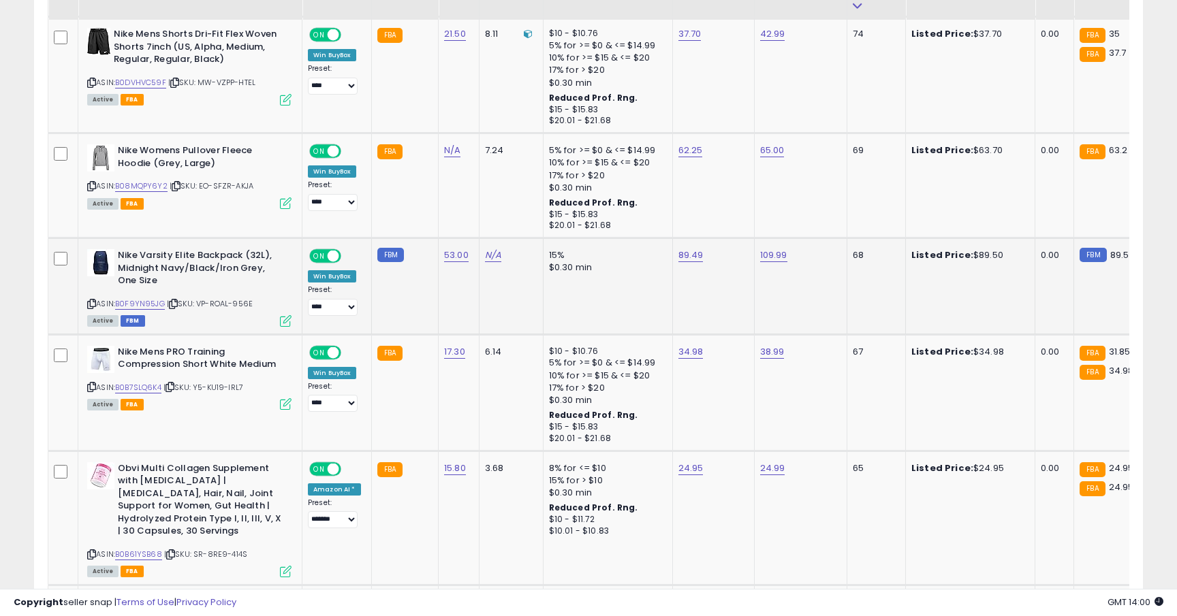
scroll to position [2610, 0]
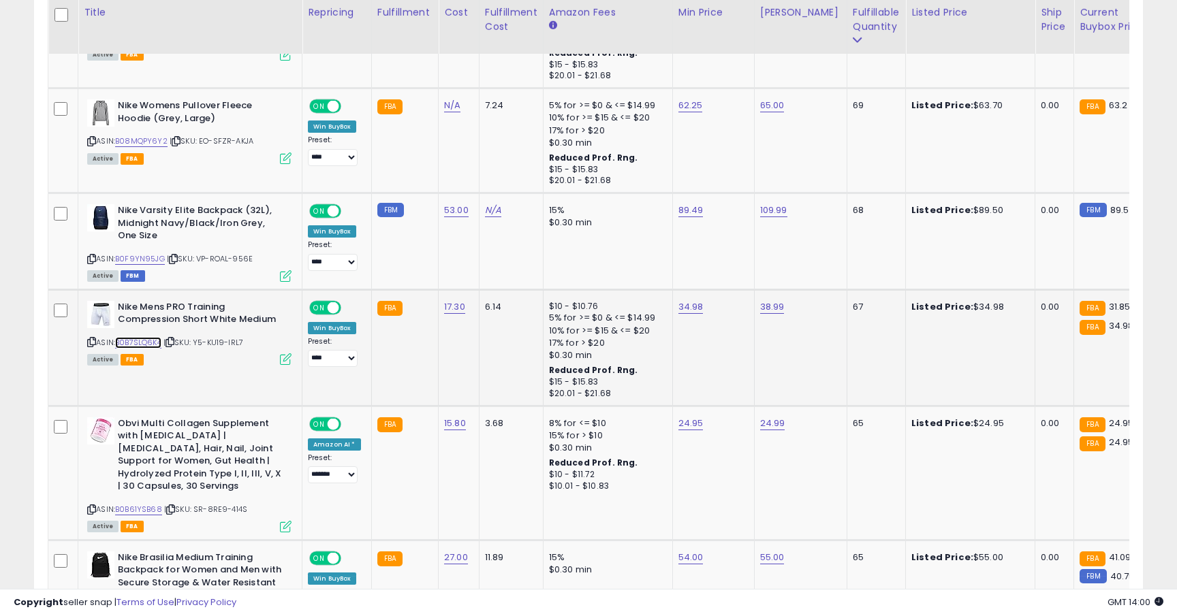
click at [144, 340] on link "B0B7SLQ6K4" at bounding box center [138, 343] width 46 height 12
click at [690, 311] on link "34.98" at bounding box center [690, 307] width 25 height 14
type input "*****"
click button "submit" at bounding box center [728, 273] width 23 height 20
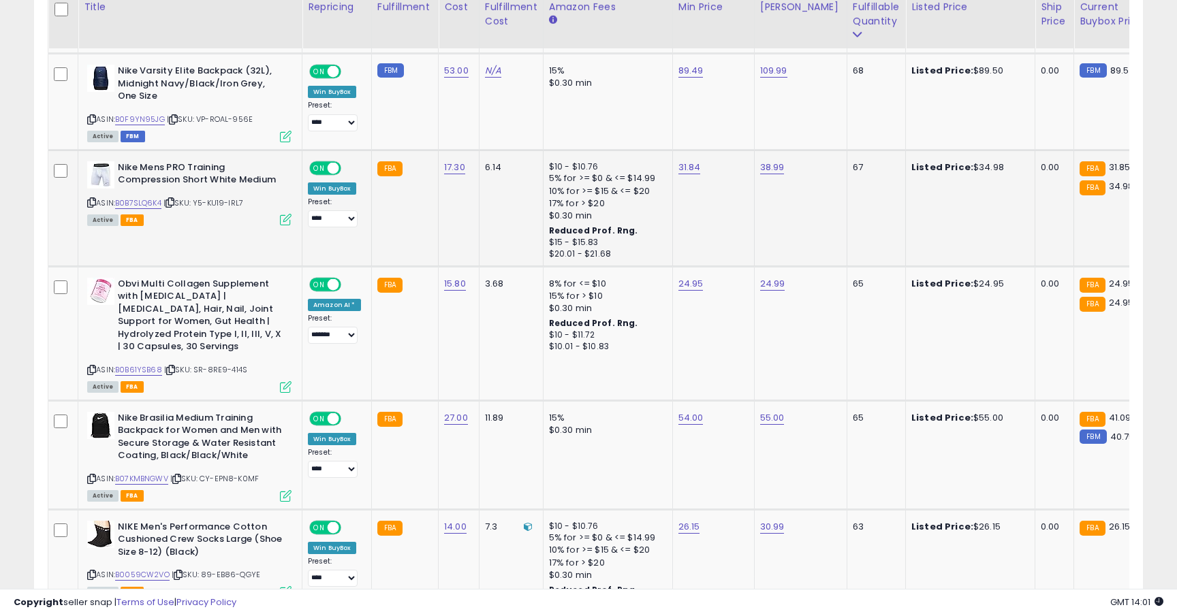
scroll to position [2808, 0]
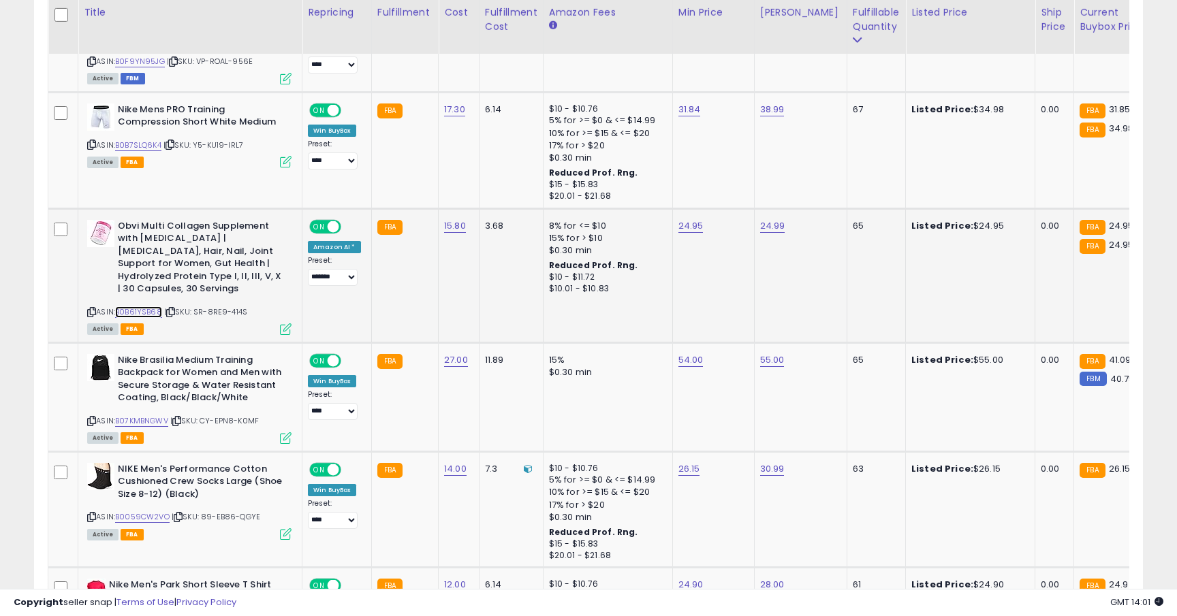
click at [150, 313] on link "B0B61YSB68" at bounding box center [138, 312] width 47 height 12
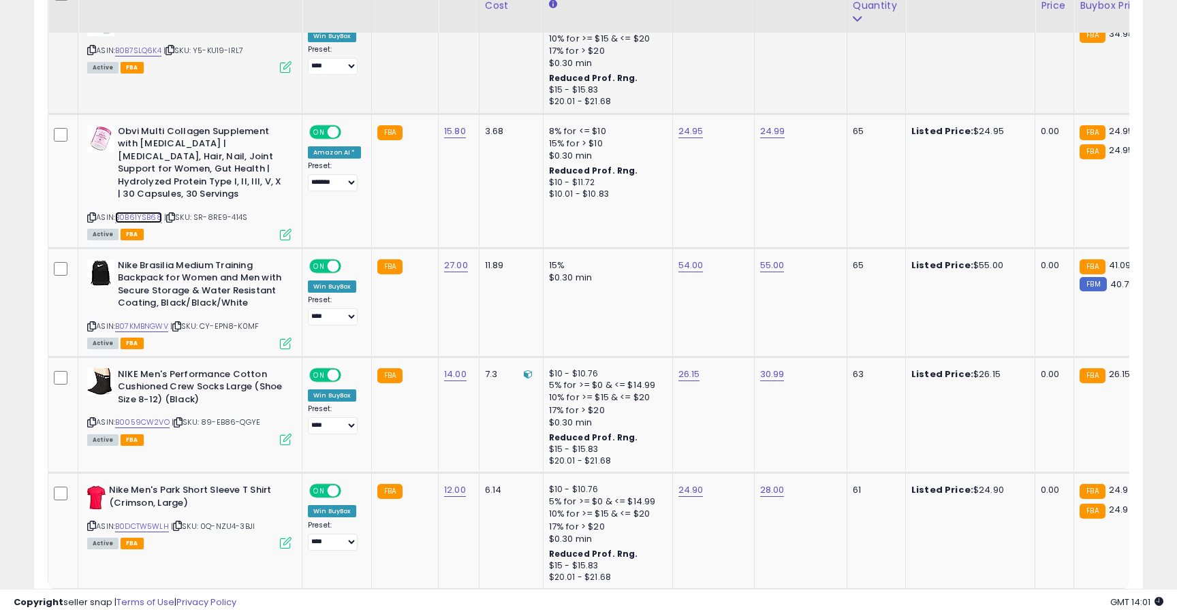
scroll to position [3006, 0]
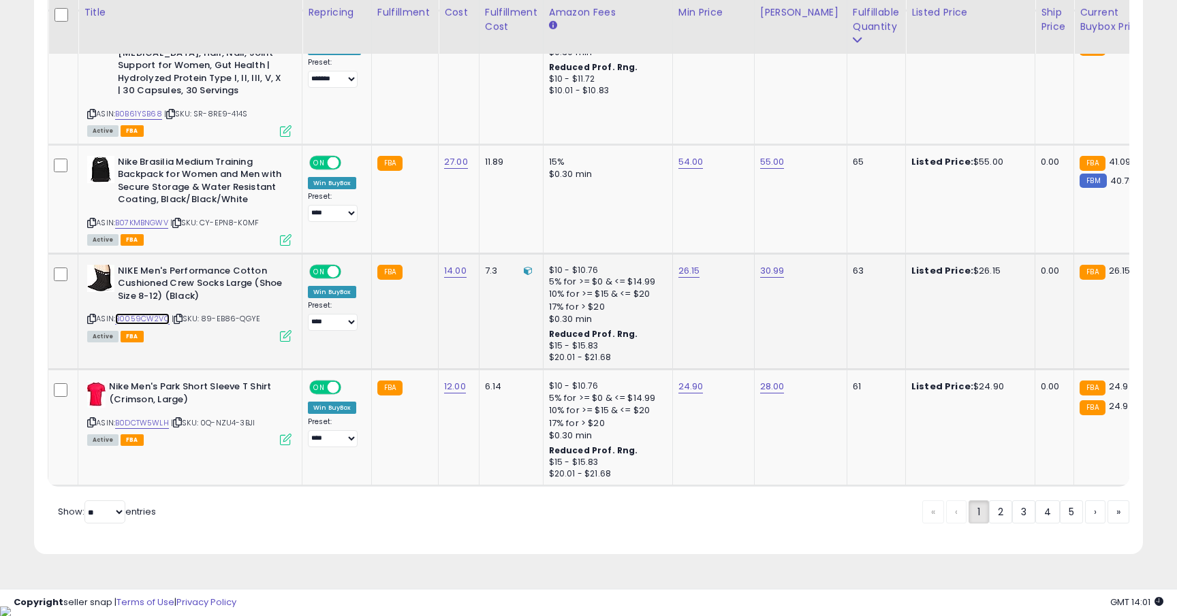
click at [155, 319] on link "B0059CW2VO" at bounding box center [142, 319] width 54 height 12
click at [679, 267] on link "26.15" at bounding box center [689, 271] width 22 height 14
type input "*****"
click button "submit" at bounding box center [727, 237] width 23 height 20
click at [156, 420] on link "B0DCTW5WLH" at bounding box center [142, 423] width 54 height 12
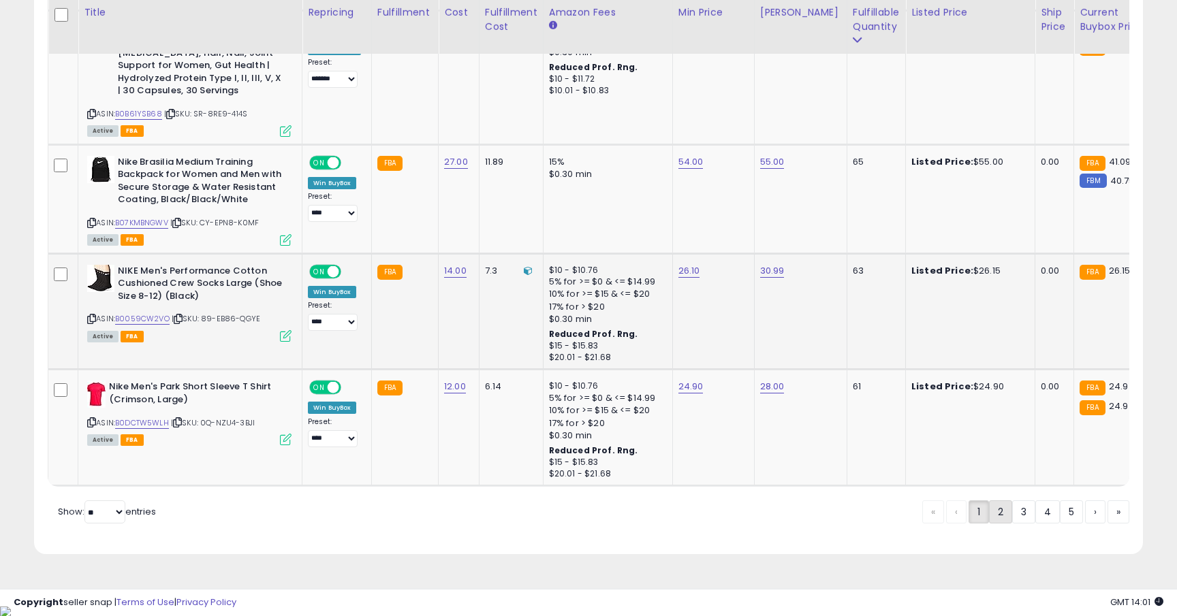
click at [1004, 524] on link "2" at bounding box center [1000, 511] width 23 height 23
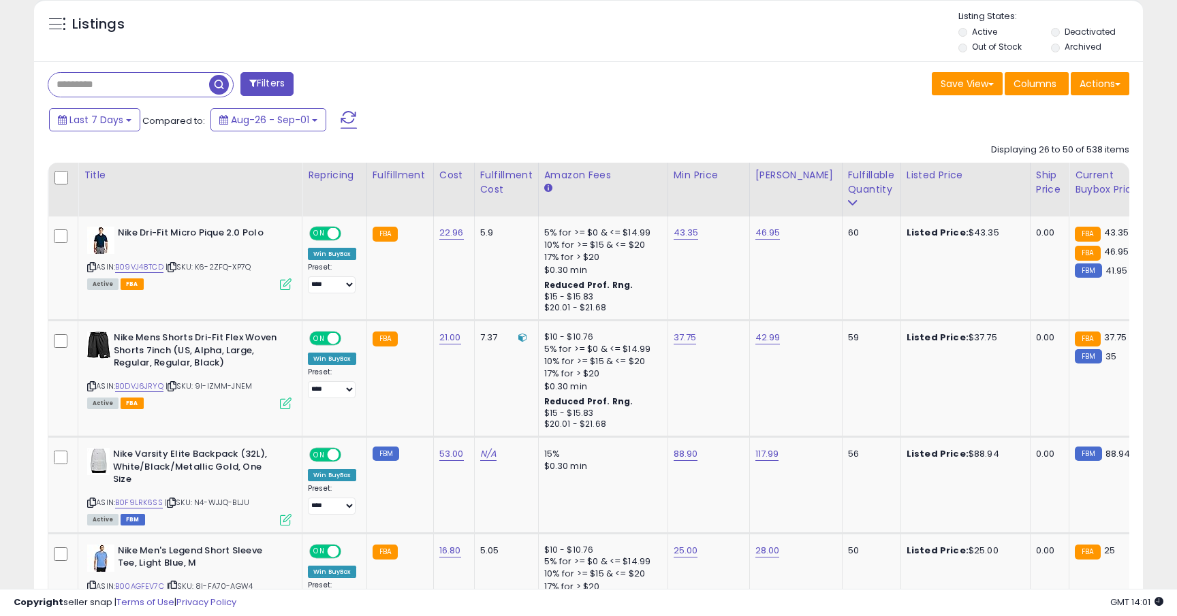
scroll to position [532, 0]
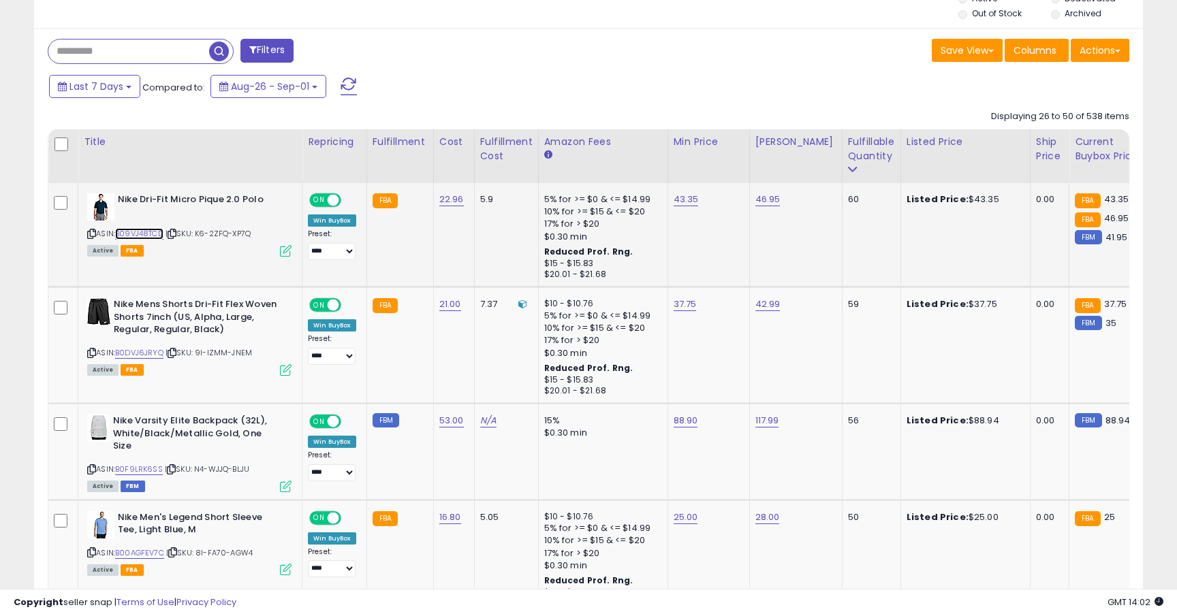
click at [155, 234] on link "B09VJ48TCD" at bounding box center [139, 234] width 48 height 12
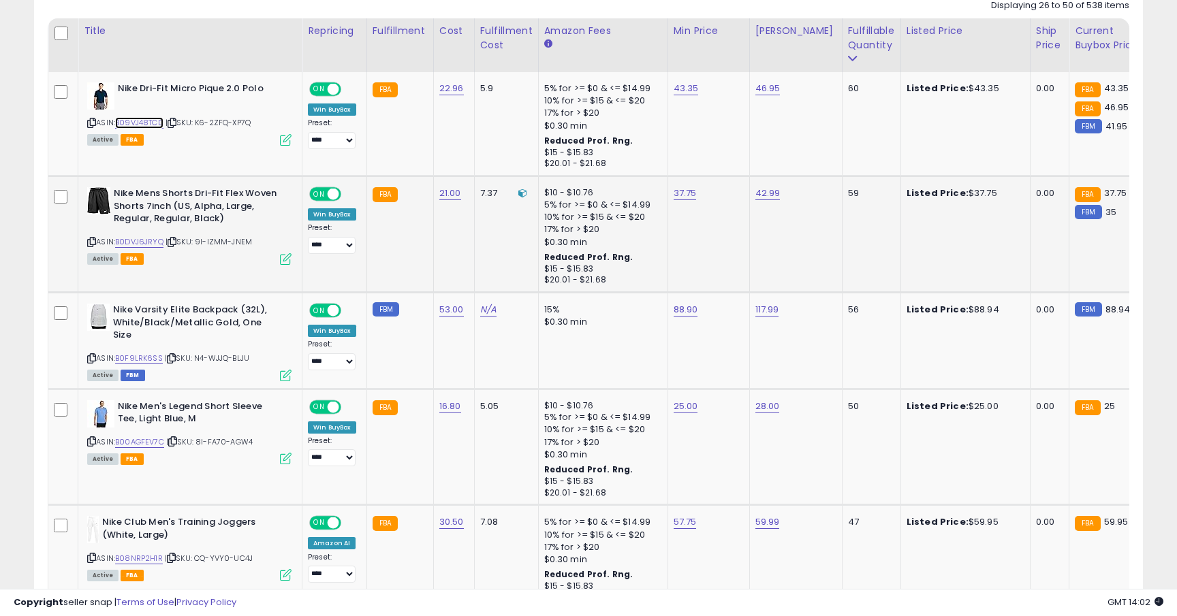
scroll to position [630, 0]
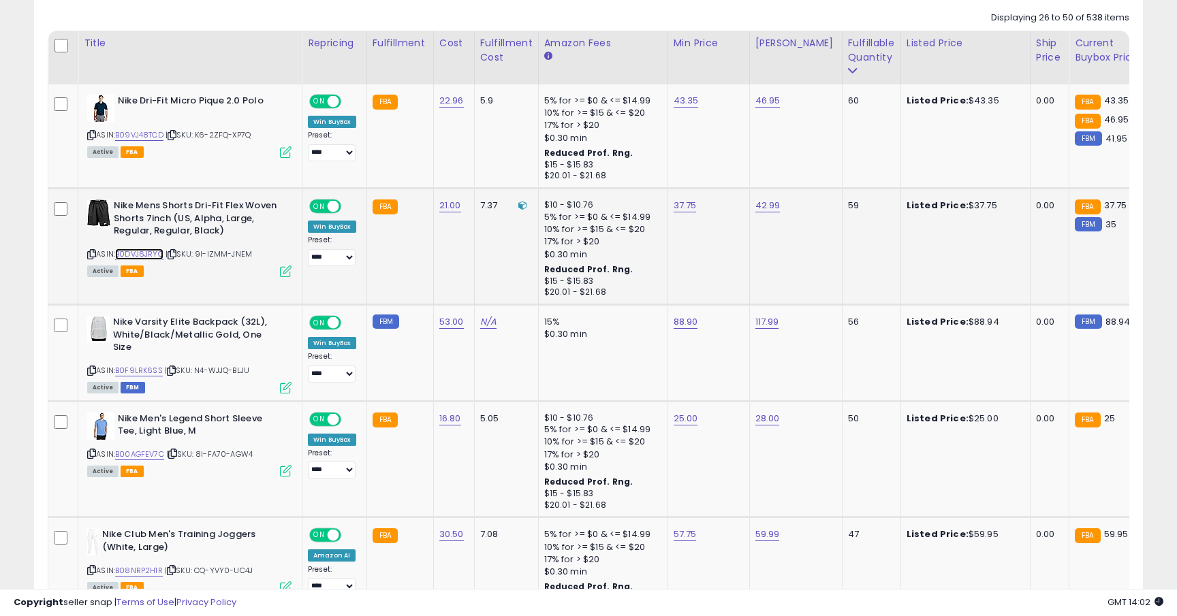
click at [154, 256] on link "B0DVJ6JRYQ" at bounding box center [139, 255] width 48 height 12
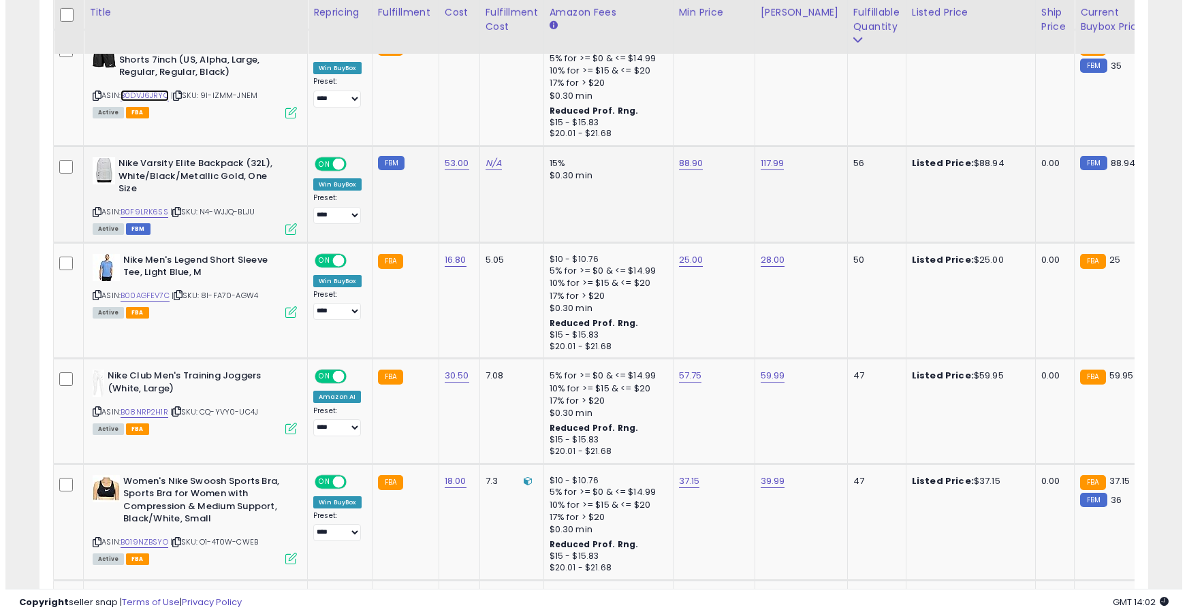
scroll to position [791, 0]
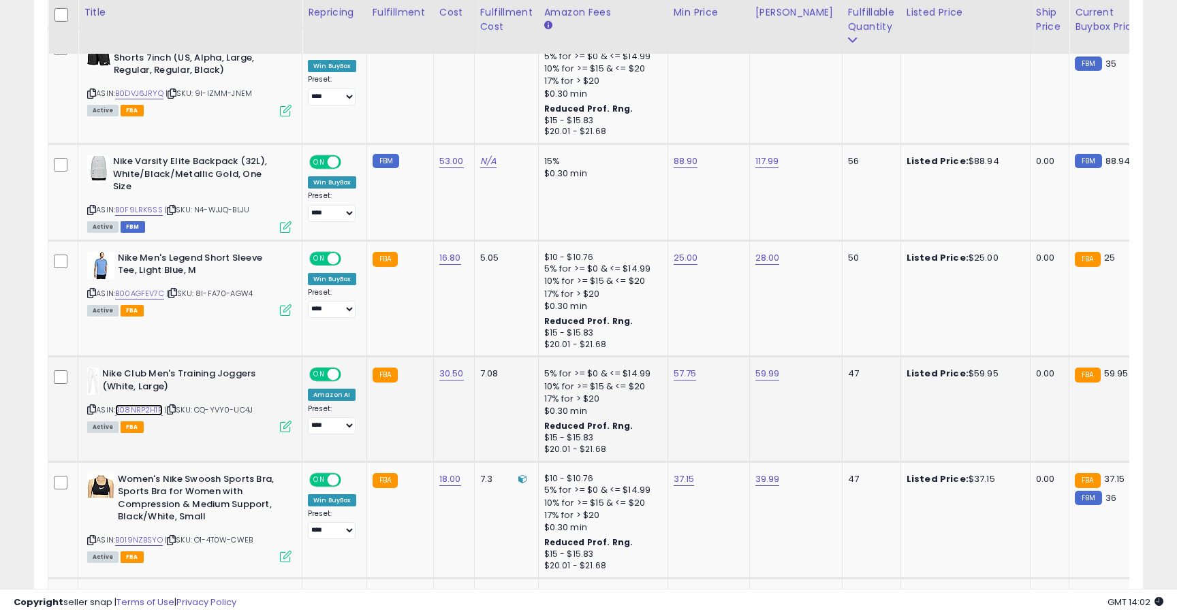
click at [150, 404] on link "B08NRP2H1R" at bounding box center [139, 410] width 48 height 12
click at [685, 369] on td "57.75" at bounding box center [708, 409] width 82 height 105
click at [687, 367] on link "57.75" at bounding box center [684, 374] width 23 height 14
type input "*****"
click button "submit" at bounding box center [725, 328] width 23 height 20
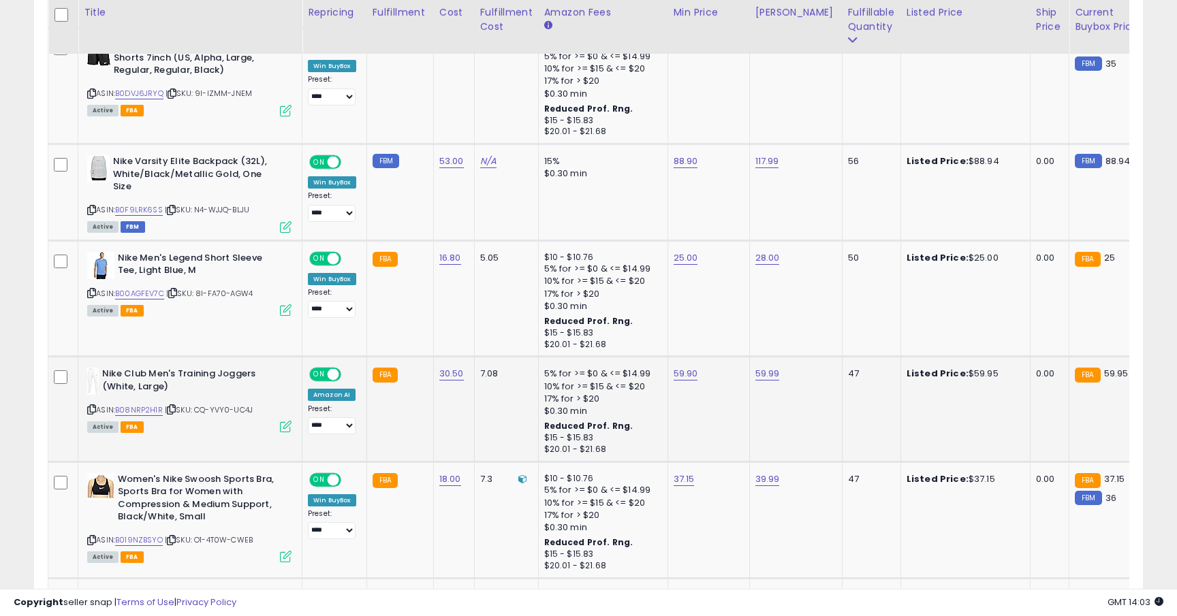
click at [282, 421] on icon at bounding box center [286, 427] width 12 height 12
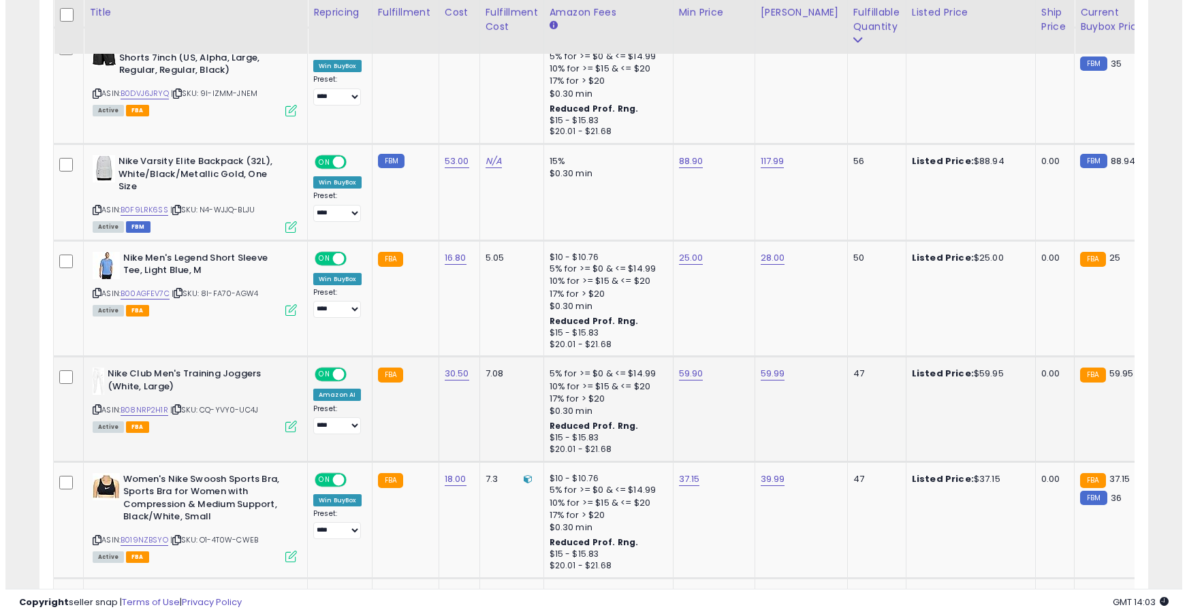
scroll to position [279, 648]
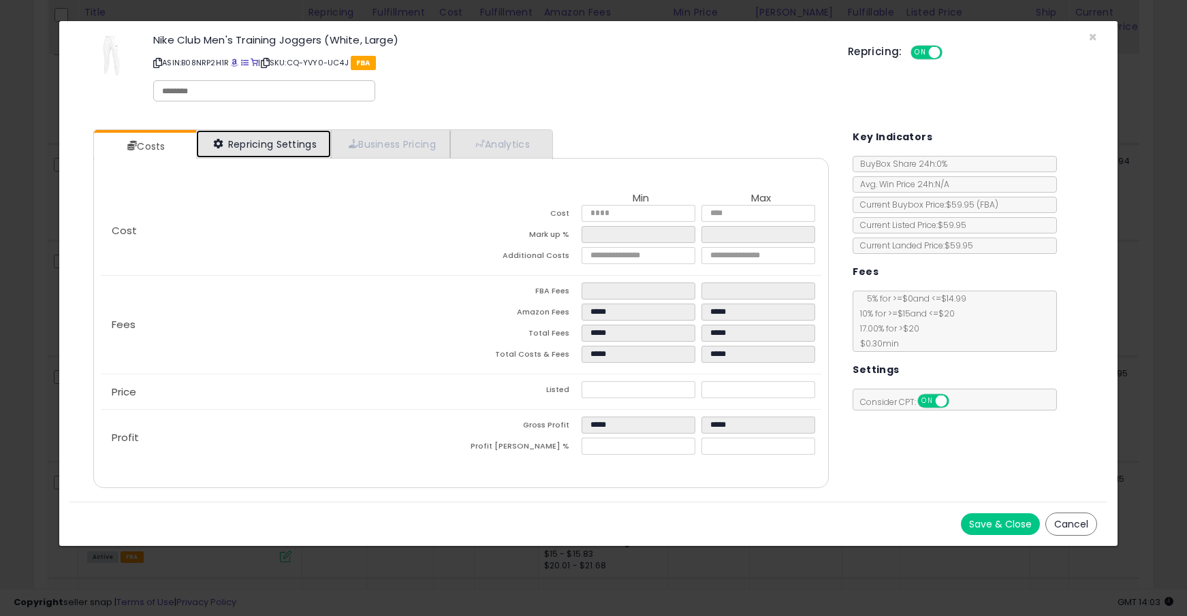
click at [272, 139] on link "Repricing Settings" at bounding box center [263, 144] width 135 height 28
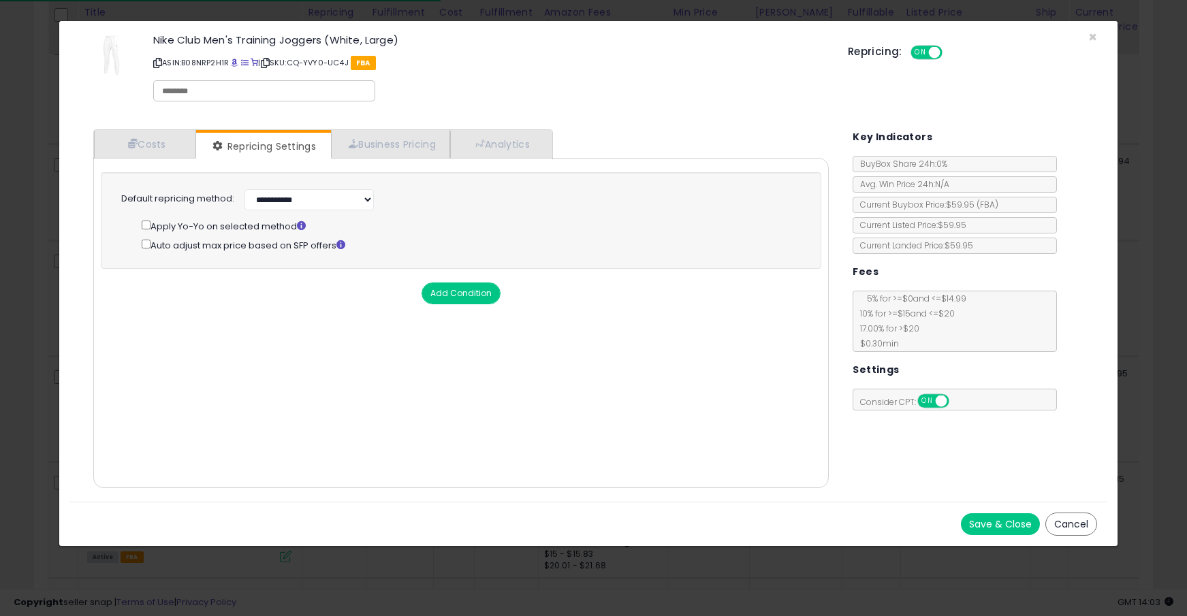
click at [273, 186] on div "**********" at bounding box center [460, 198] width 453 height 25
click at [276, 202] on select "**********" at bounding box center [308, 199] width 129 height 21
select select "******"
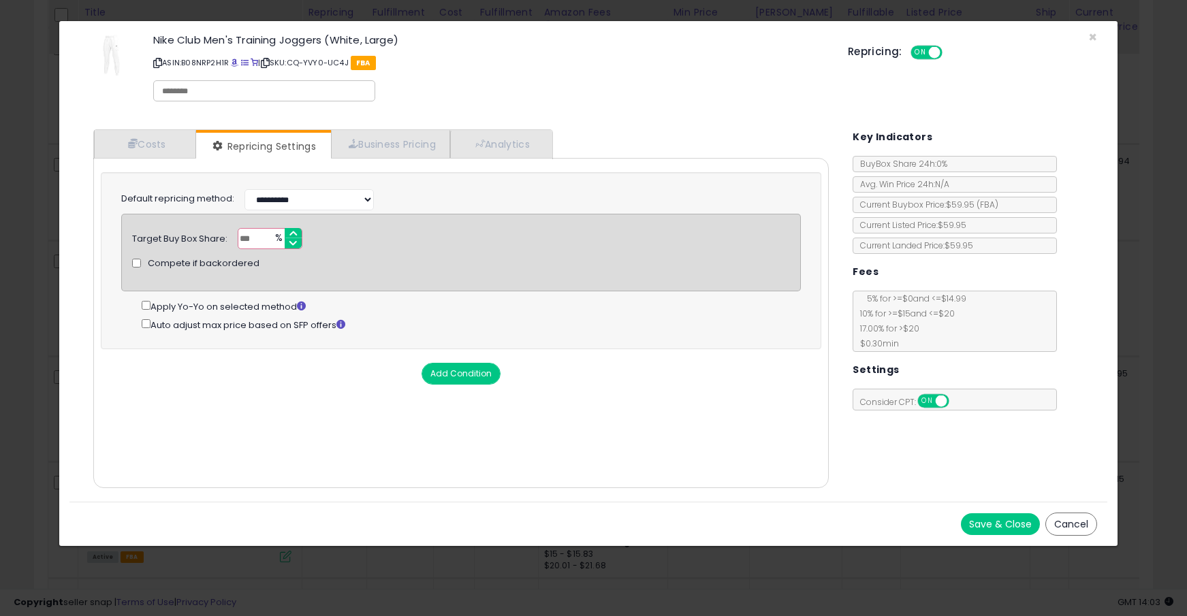
click at [989, 518] on button "Save & Close" at bounding box center [1000, 524] width 79 height 22
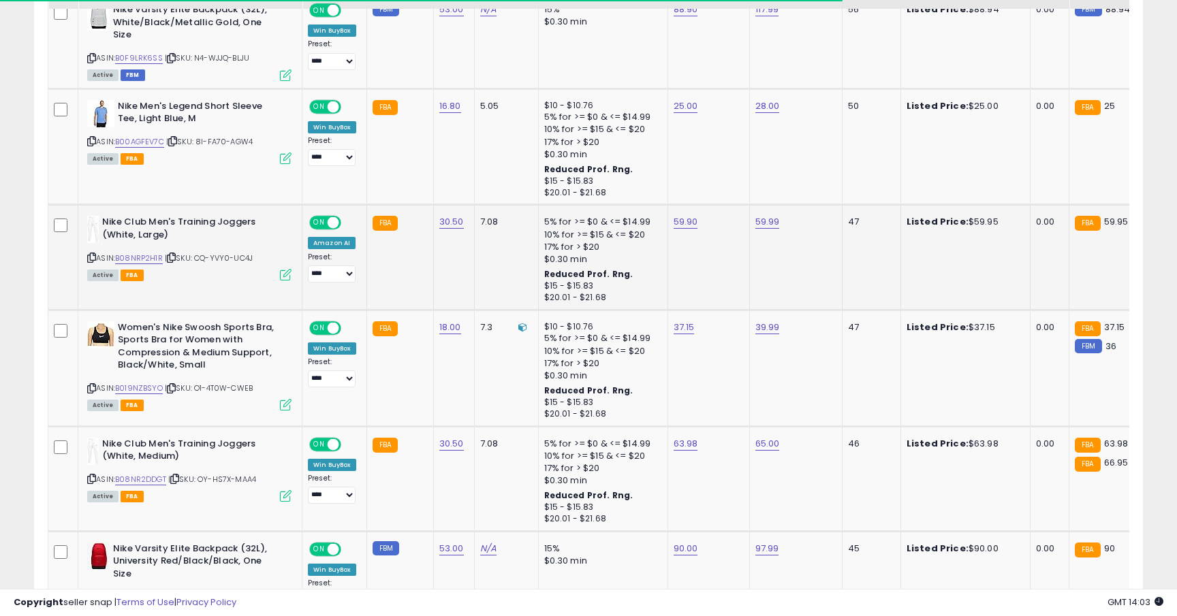
scroll to position [965, 0]
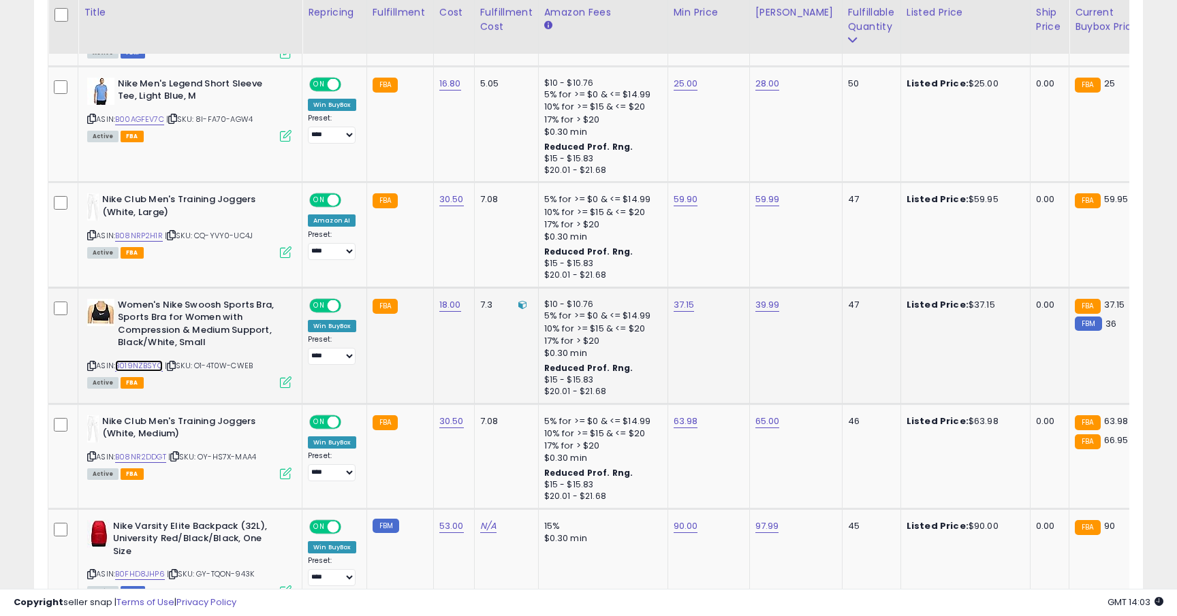
click at [142, 360] on link "B019NZBSYO" at bounding box center [139, 366] width 48 height 12
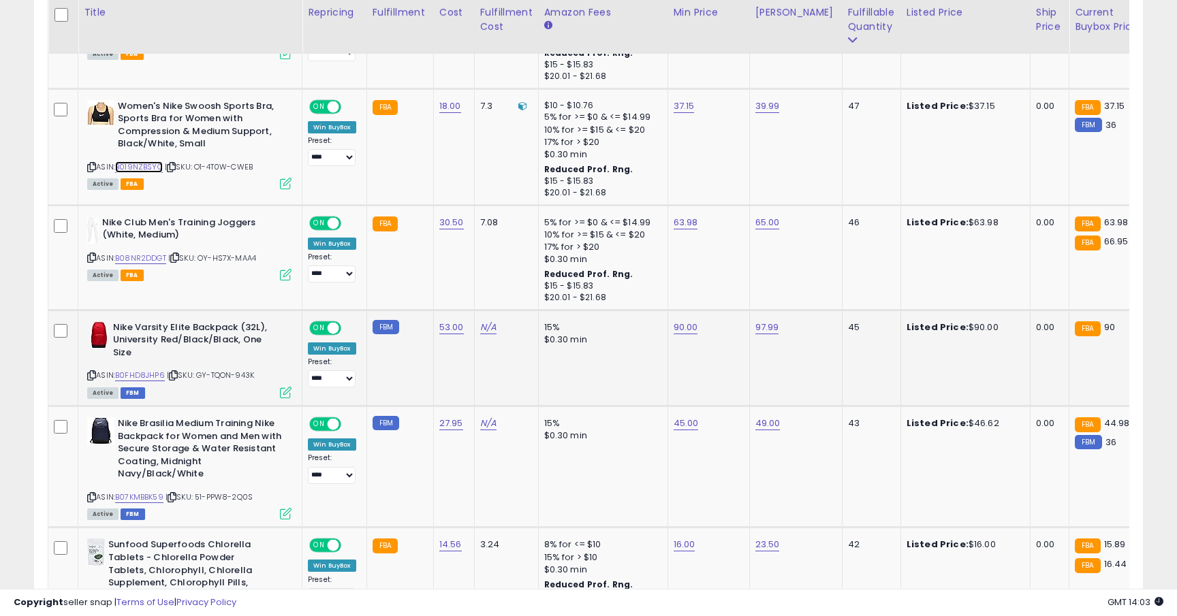
scroll to position [1153, 0]
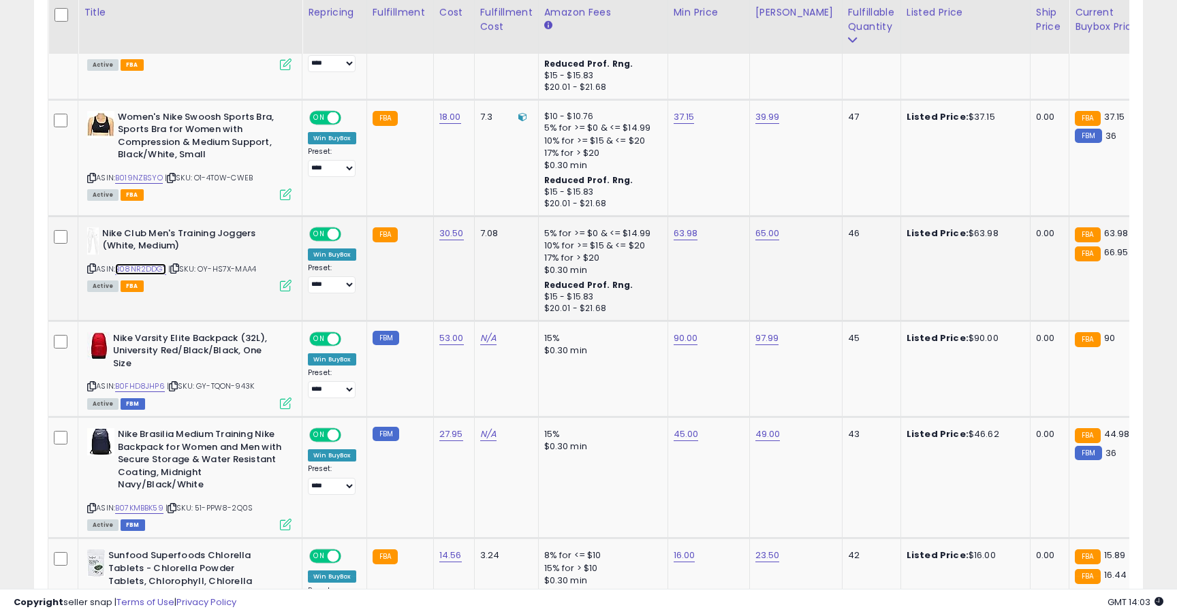
click at [159, 263] on link "B08NR2DDGT" at bounding box center [140, 269] width 51 height 12
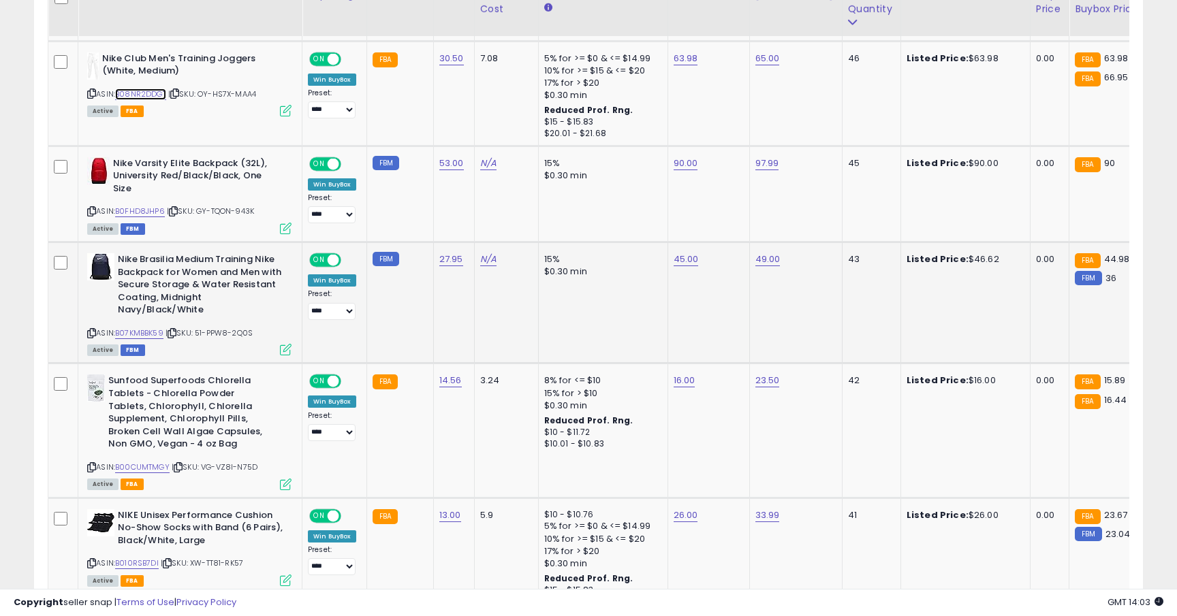
scroll to position [1359, 0]
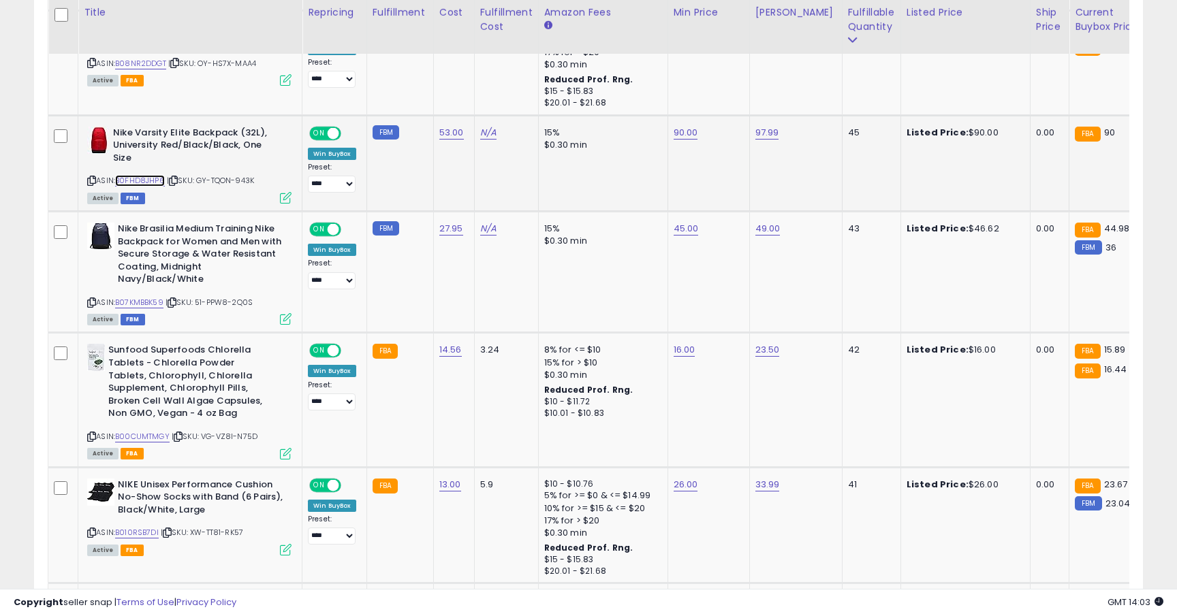
click at [155, 175] on link "B0FHD8JHP6" at bounding box center [140, 181] width 50 height 12
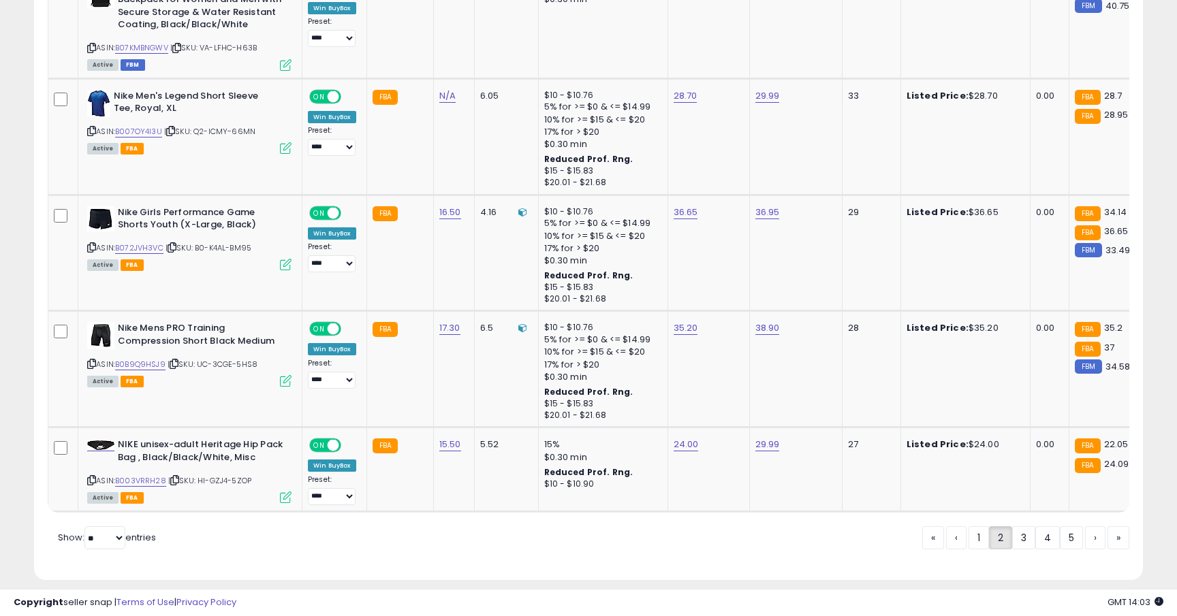
scroll to position [2985, 0]
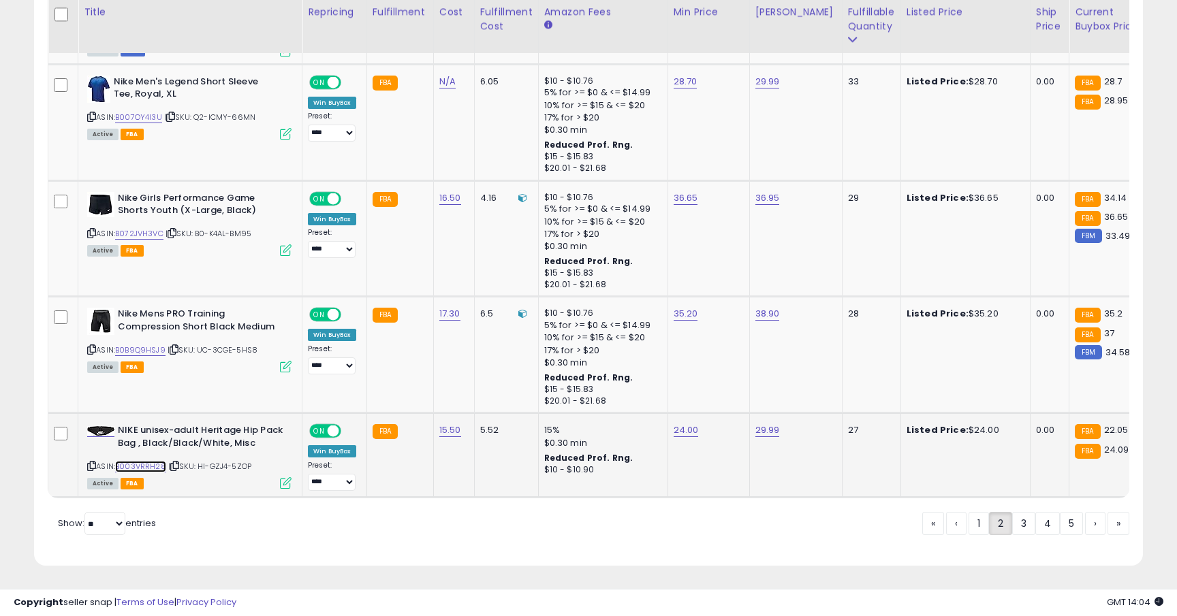
click at [155, 461] on link "B003VRRH28" at bounding box center [140, 467] width 51 height 12
click at [146, 345] on link "B0B9Q9HSJ9" at bounding box center [140, 351] width 50 height 12
click at [155, 228] on link "B072JVH3VC" at bounding box center [139, 234] width 48 height 12
click at [692, 191] on link "36.65" at bounding box center [685, 198] width 25 height 14
type input "*****"
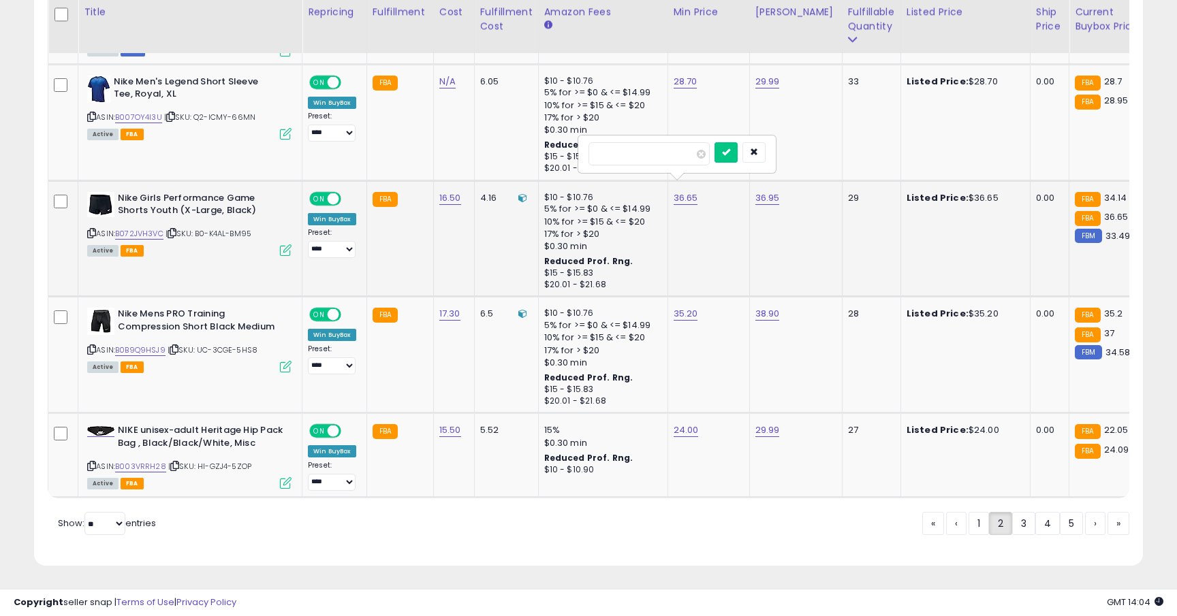
click button "submit" at bounding box center [725, 152] width 23 height 20
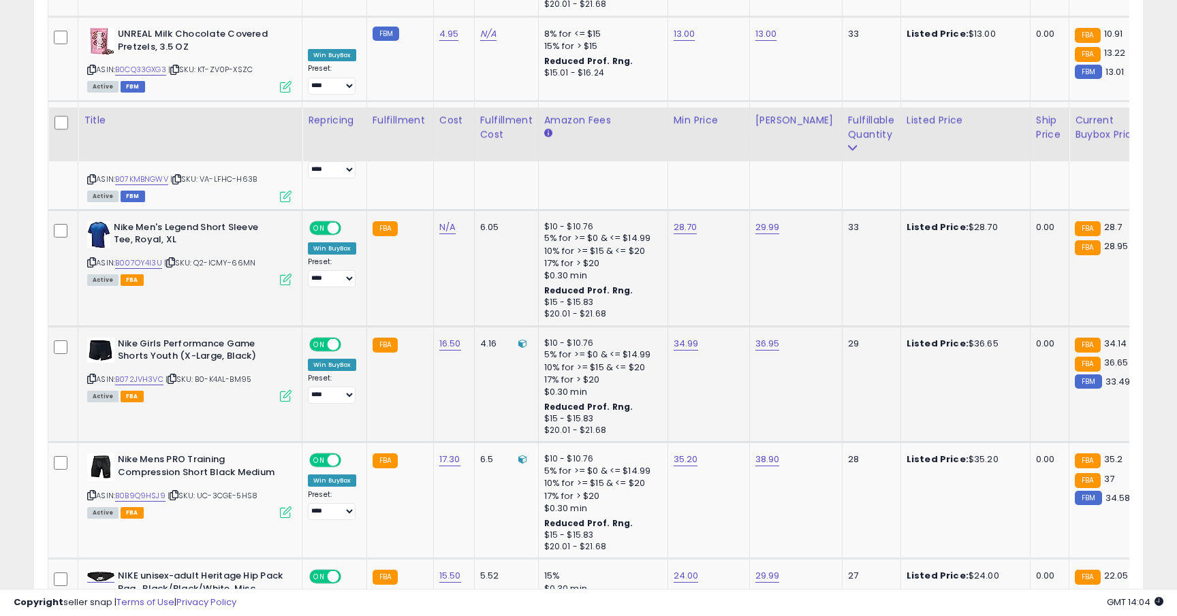
scroll to position [2783, 0]
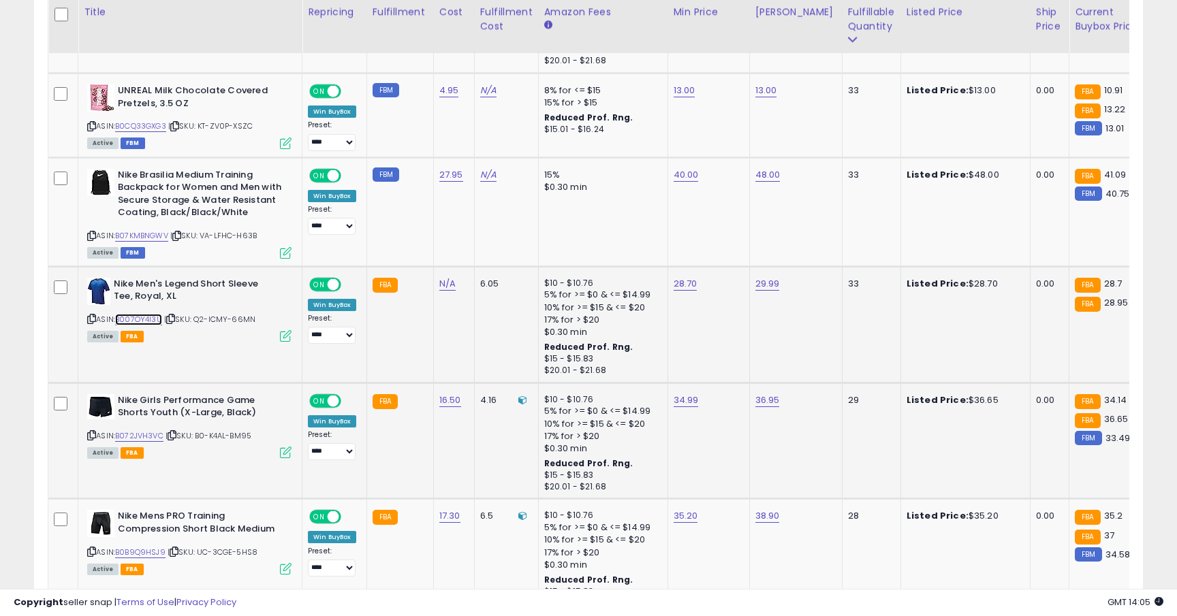
click at [140, 314] on link "B007OY4I3U" at bounding box center [138, 320] width 47 height 12
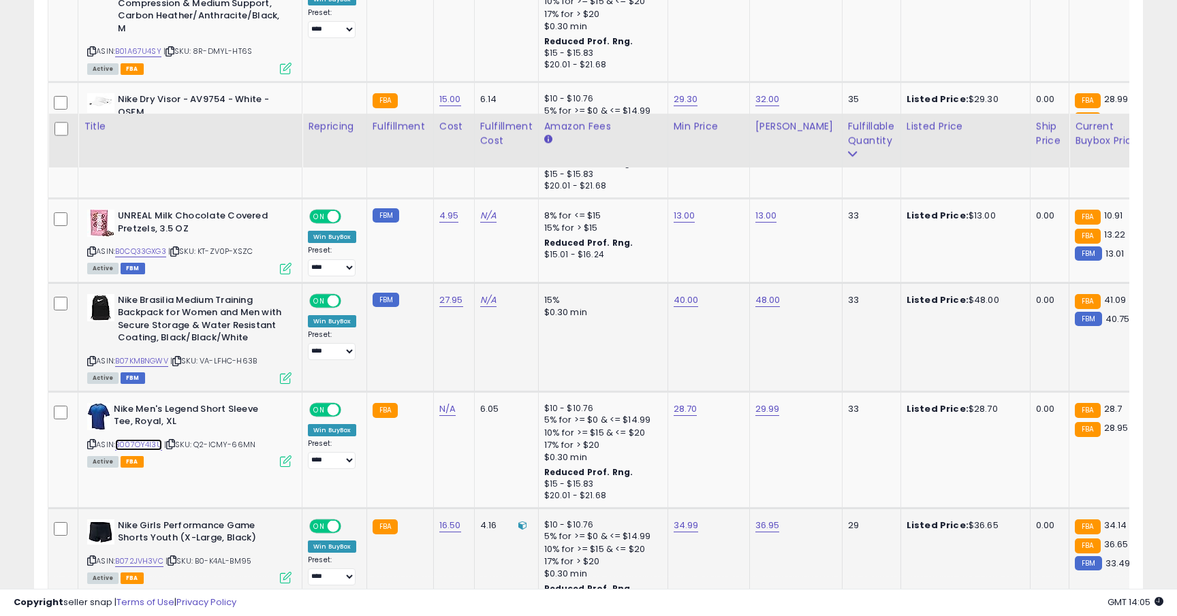
scroll to position [2602, 0]
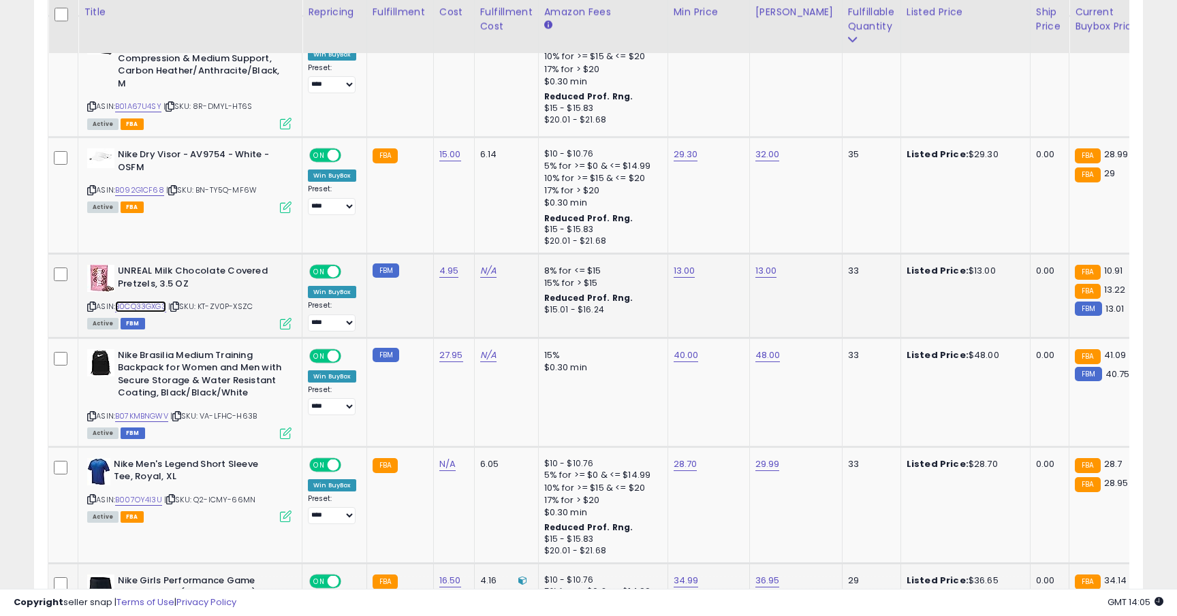
click at [142, 301] on link "B0CQ33GXG3" at bounding box center [140, 307] width 51 height 12
click at [682, 264] on link "13.00" at bounding box center [684, 271] width 22 height 14
type input "*****"
click button "submit" at bounding box center [724, 225] width 23 height 20
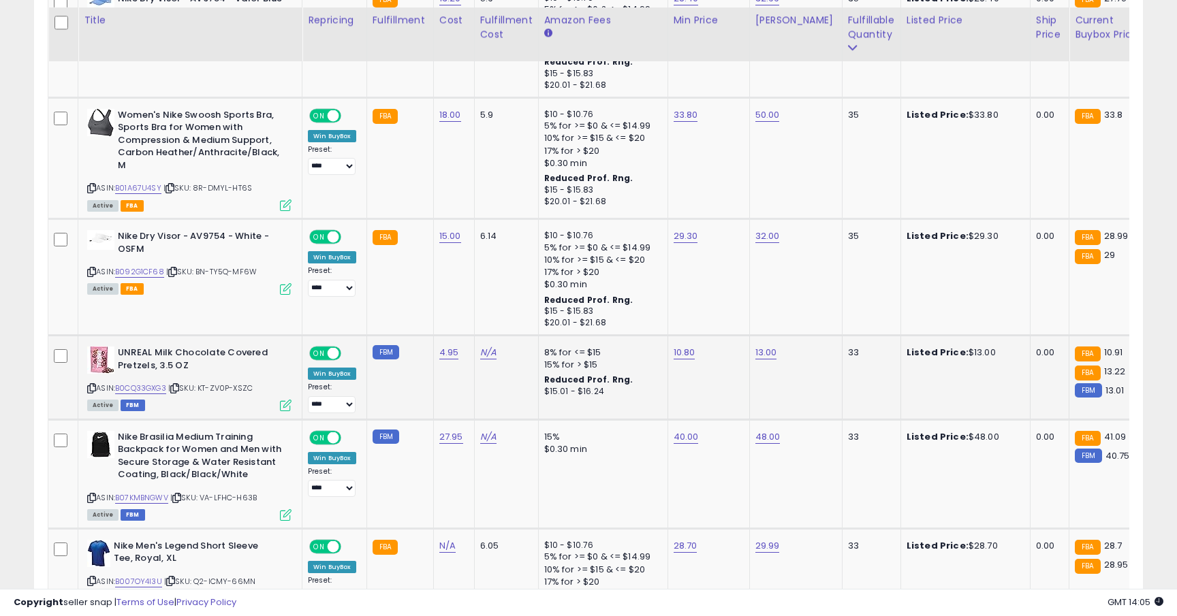
scroll to position [2509, 0]
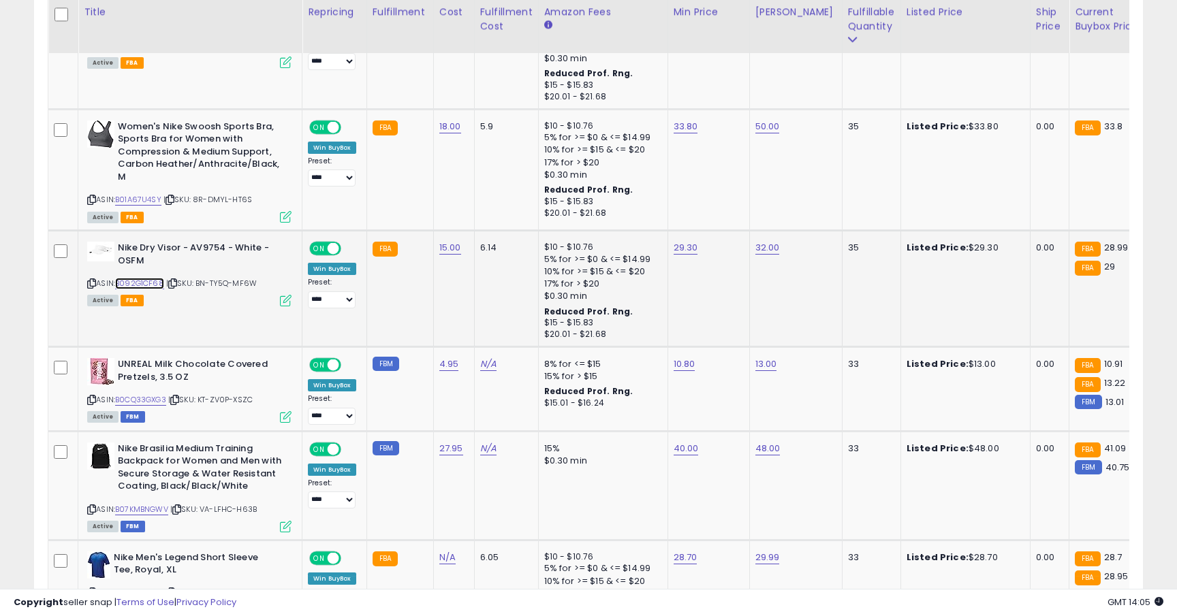
click at [156, 278] on link "B092G1CF68" at bounding box center [139, 284] width 49 height 12
click at [691, 241] on link "29.30" at bounding box center [685, 248] width 25 height 14
type input "*****"
click button "submit" at bounding box center [725, 202] width 23 height 20
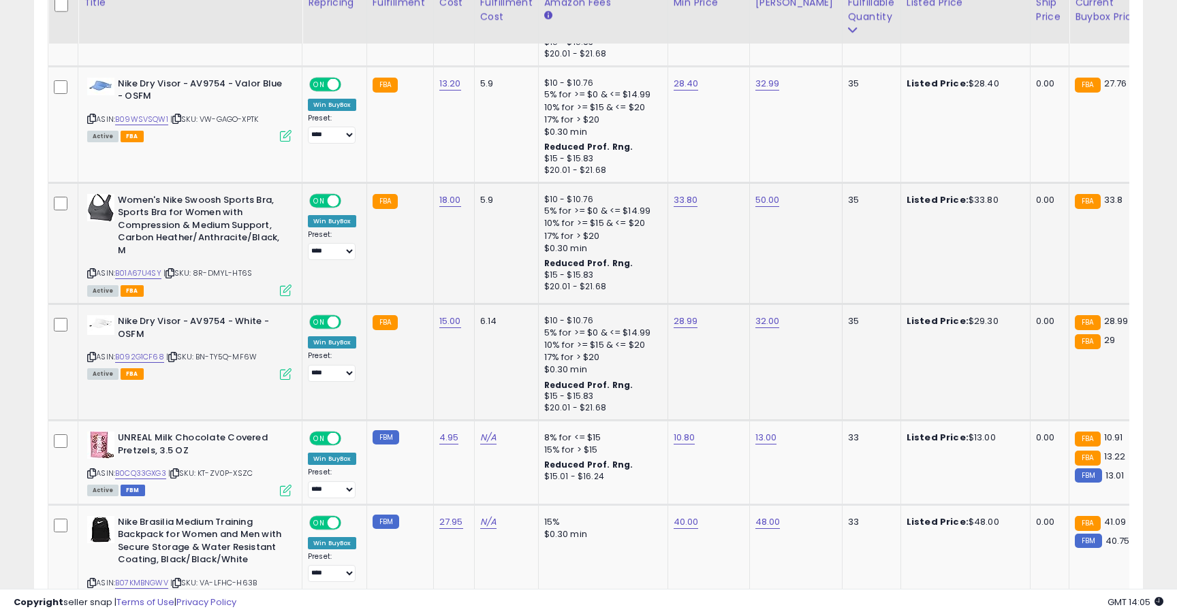
scroll to position [2289, 0]
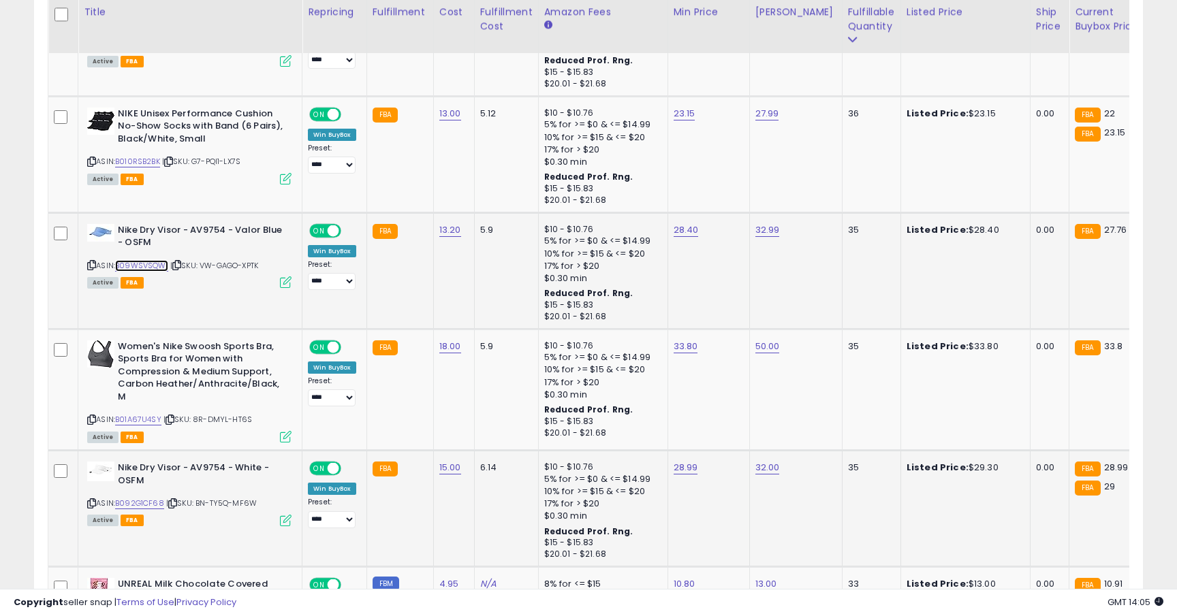
click at [150, 260] on link "B09WSVSQW1" at bounding box center [141, 266] width 53 height 12
click at [687, 223] on link "28.40" at bounding box center [685, 230] width 25 height 14
type input "*****"
click button "submit" at bounding box center [725, 184] width 23 height 20
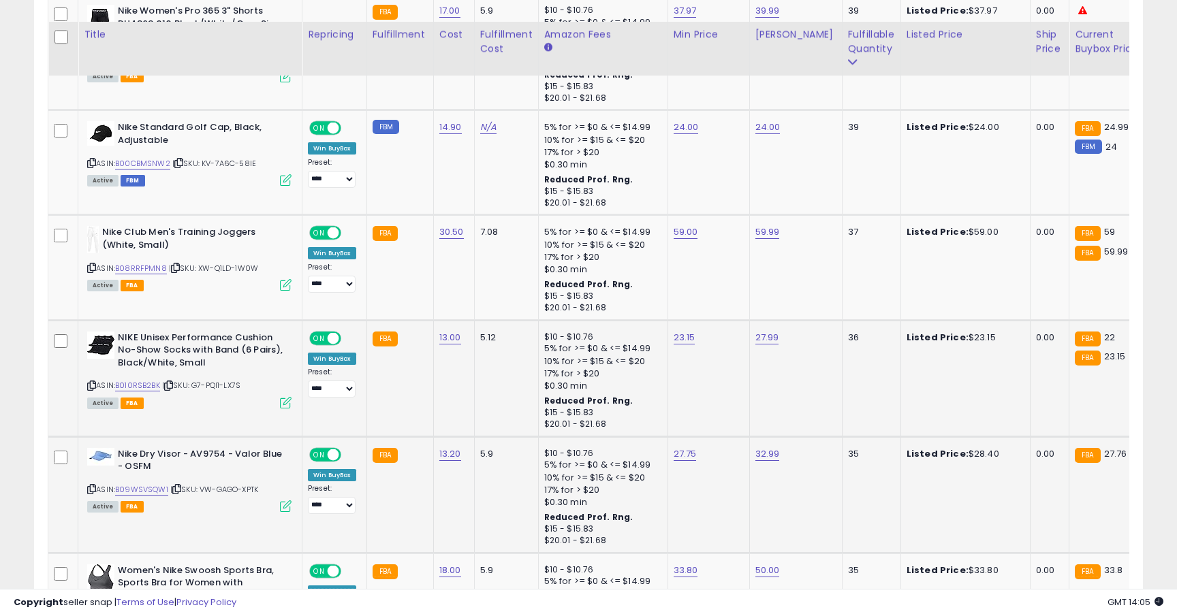
scroll to position [2053, 0]
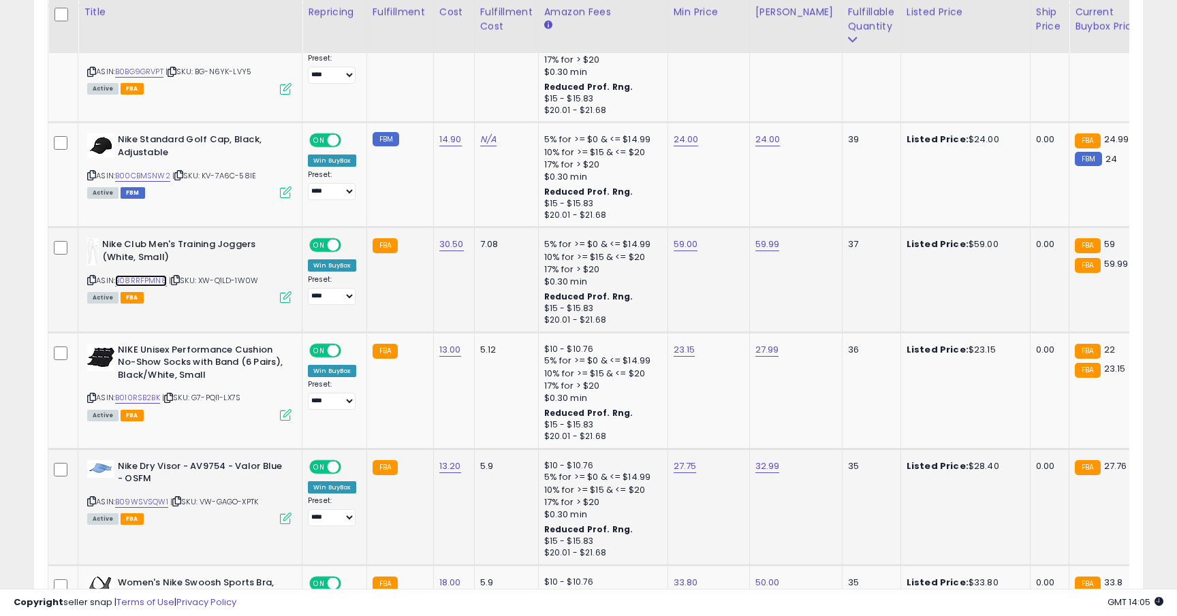
click at [153, 275] on link "B08RRFPMN8" at bounding box center [141, 281] width 52 height 12
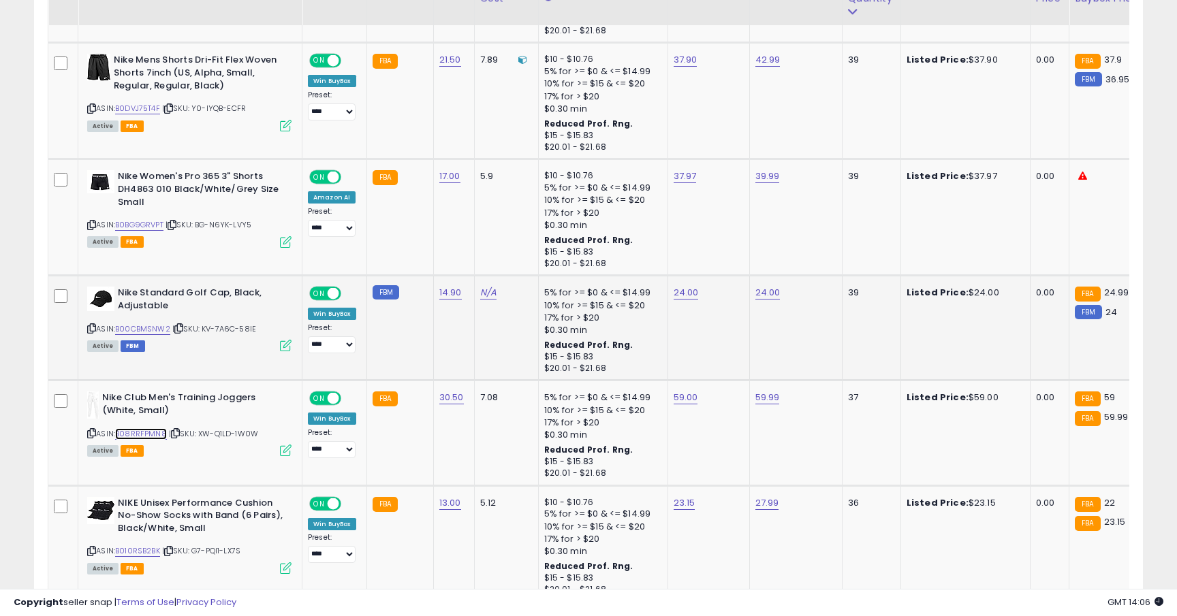
scroll to position [1868, 0]
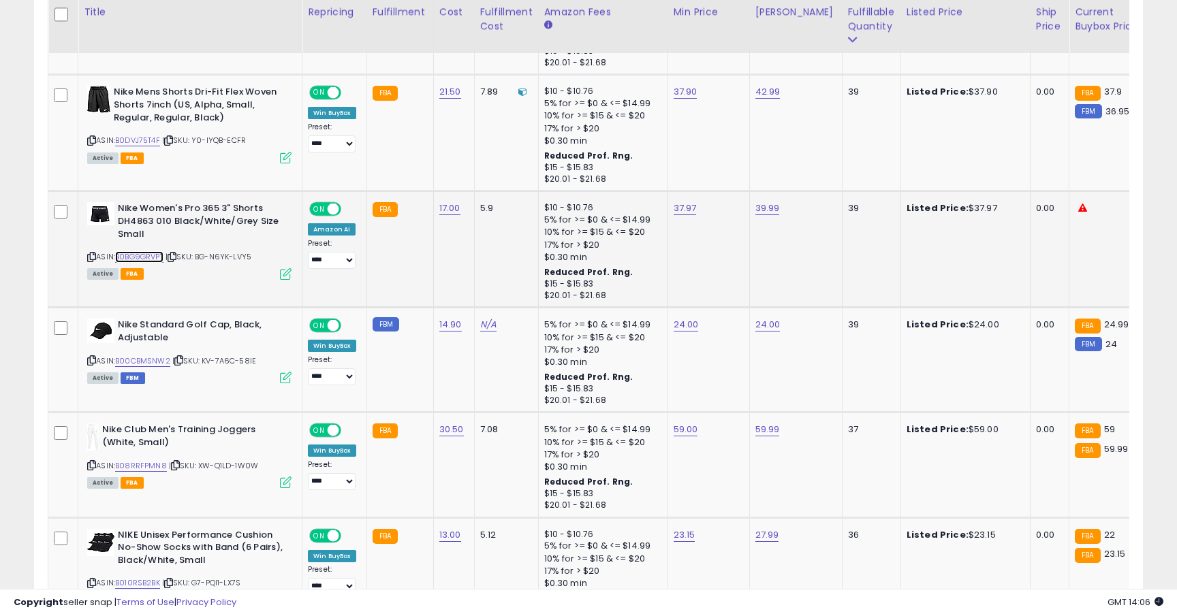
click at [141, 251] on link "B0BG9GRVPT" at bounding box center [139, 257] width 48 height 12
click at [687, 202] on link "37.97" at bounding box center [684, 209] width 23 height 14
type input "*****"
click button "submit" at bounding box center [725, 163] width 23 height 20
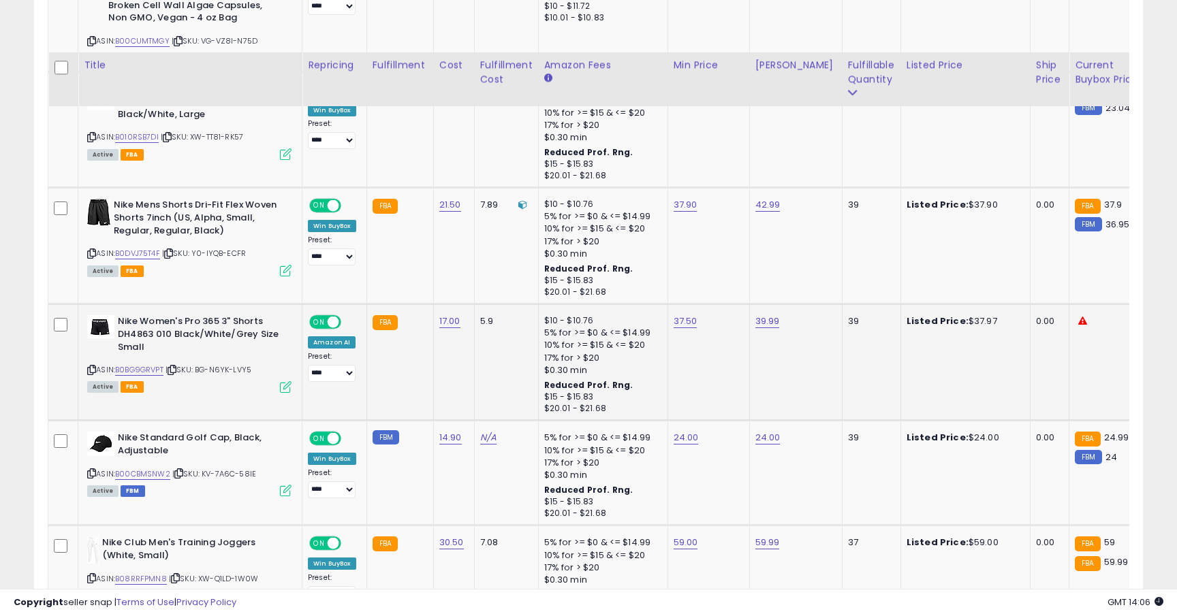
scroll to position [1736, 0]
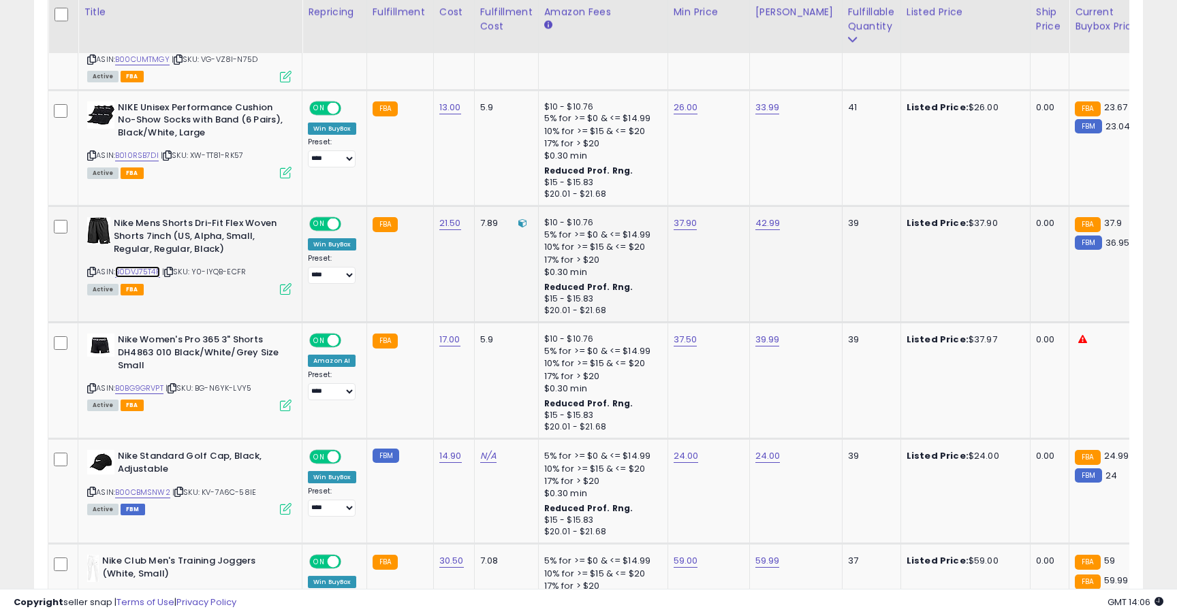
click at [146, 266] on link "B0DVJ75T4F" at bounding box center [137, 272] width 45 height 12
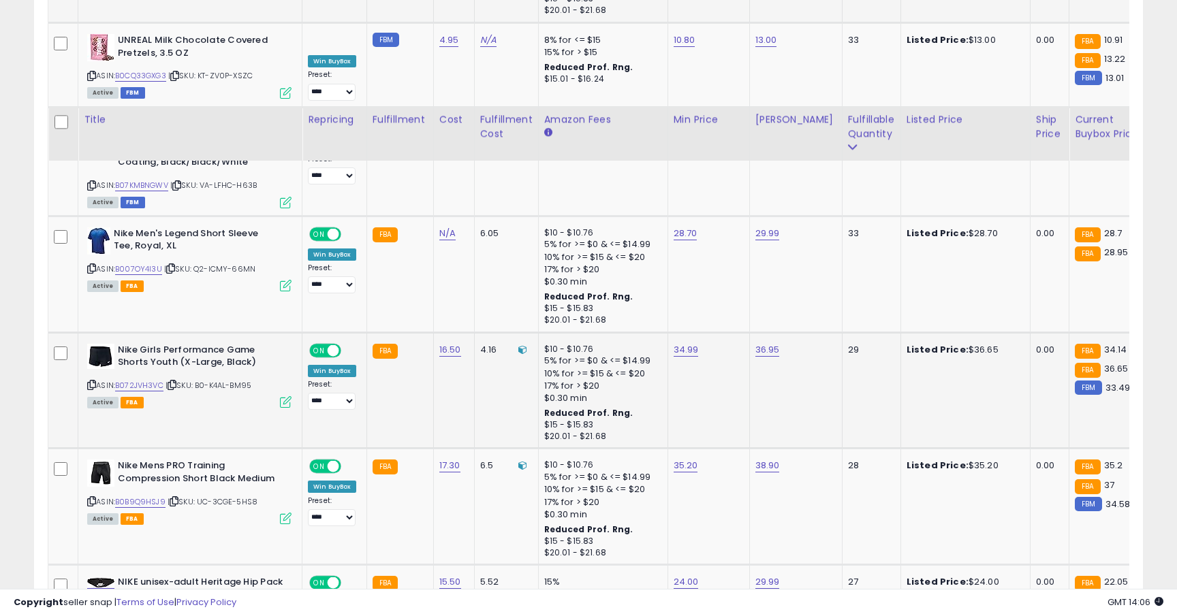
scroll to position [2985, 0]
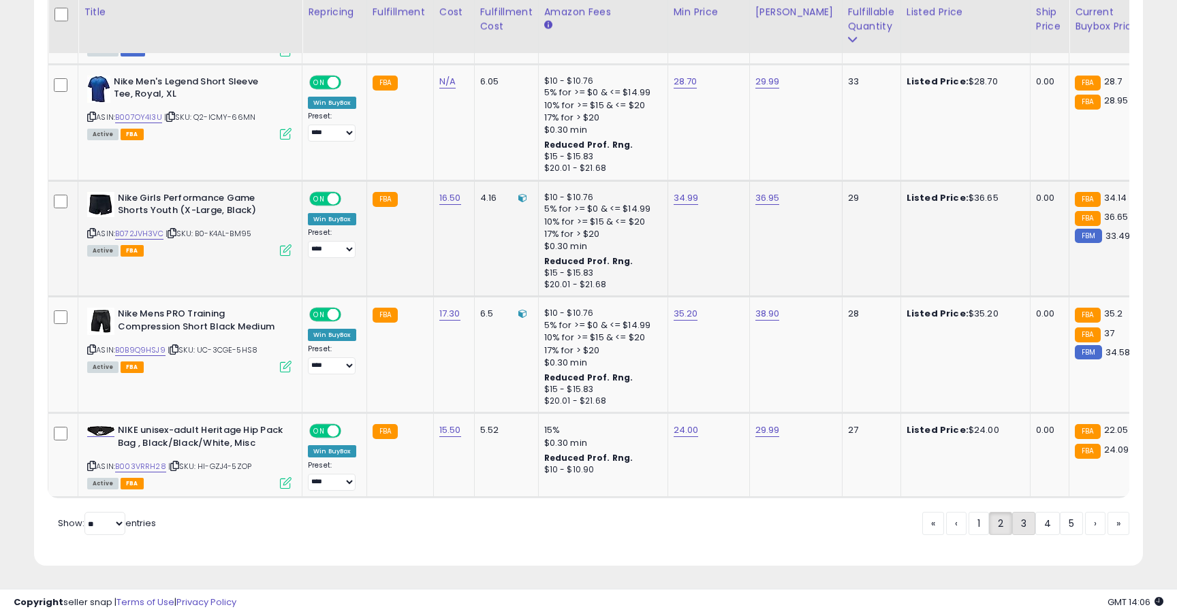
click at [1025, 526] on link "3" at bounding box center [1023, 523] width 23 height 23
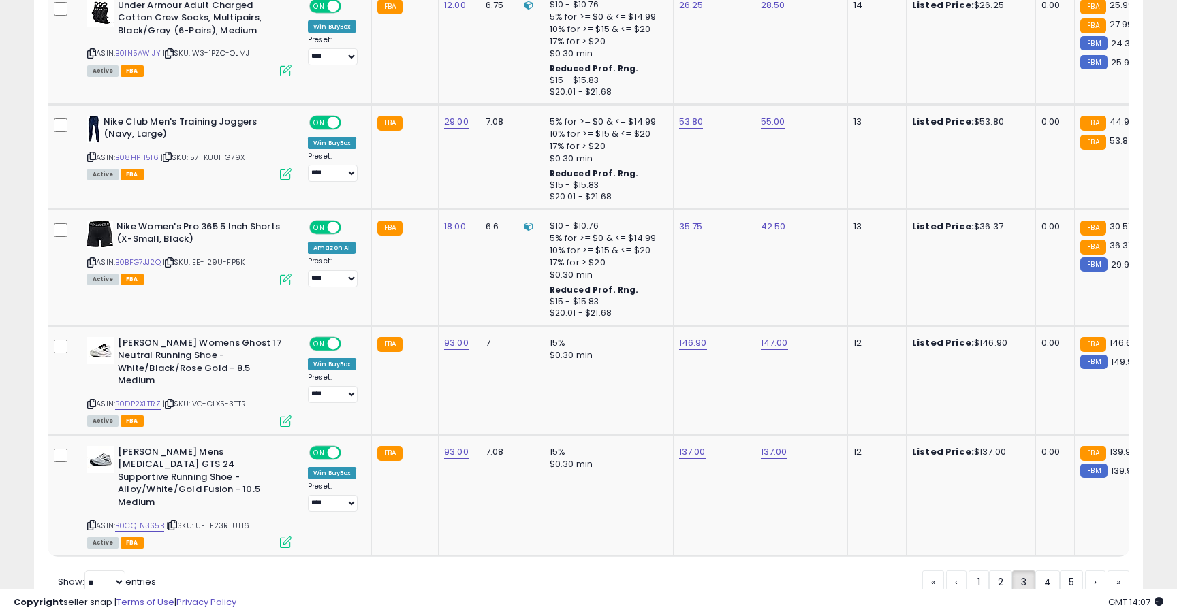
scroll to position [3033, 0]
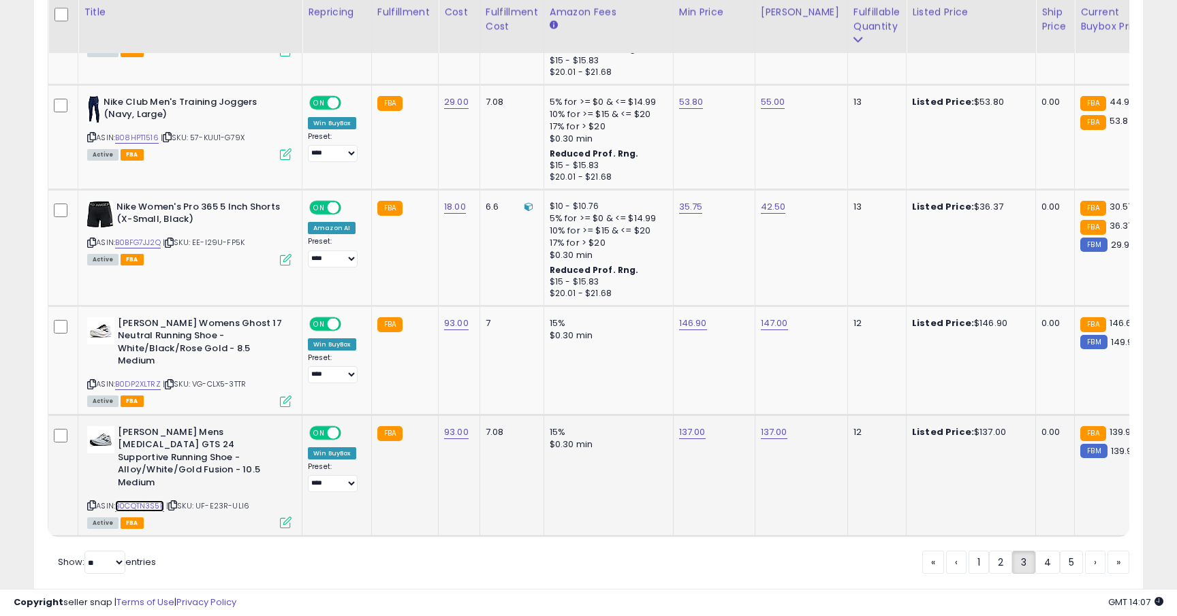
click at [163, 500] on link "B0CQTN3S5B" at bounding box center [139, 506] width 49 height 12
click at [153, 339] on div "ASIN: B0DP2XLTRZ | SKU: VG-CLX5-3TTR Active FBA" at bounding box center [189, 361] width 204 height 89
click at [153, 379] on link "B0DP2XLTRZ" at bounding box center [138, 385] width 46 height 12
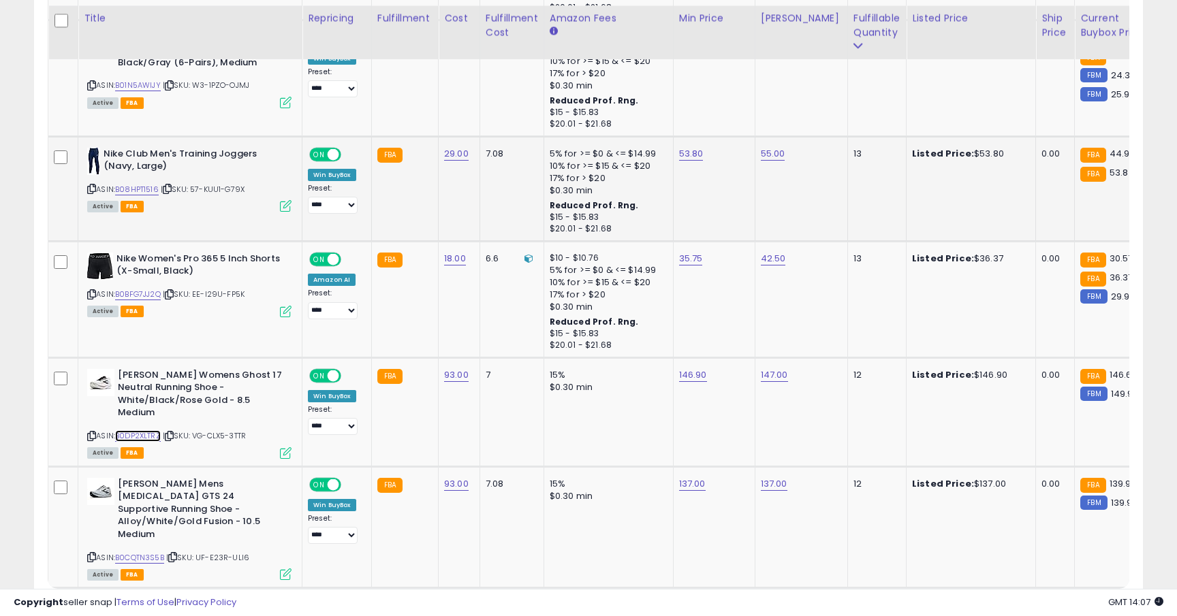
scroll to position [2954, 0]
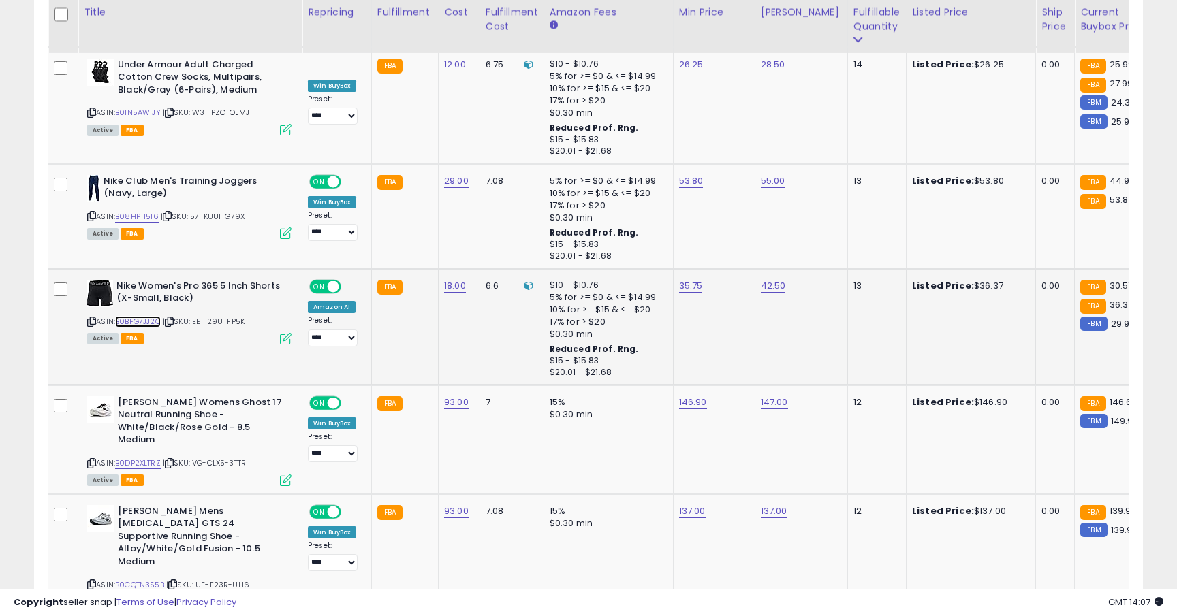
click at [153, 316] on link "B0BFG7JJ2Q" at bounding box center [138, 322] width 46 height 12
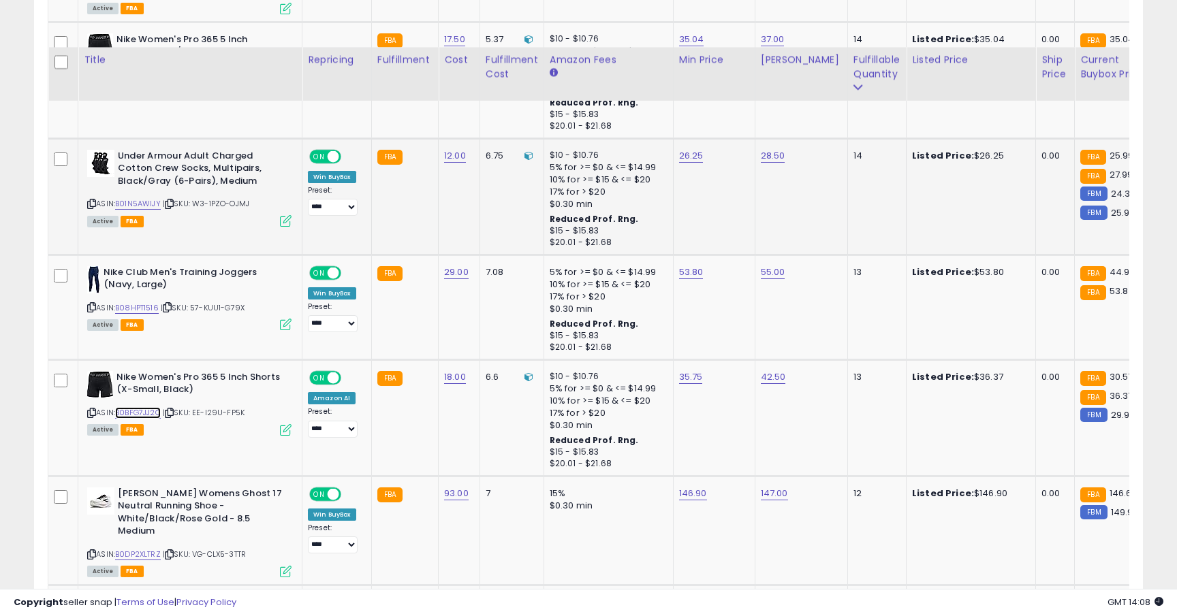
scroll to position [2819, 0]
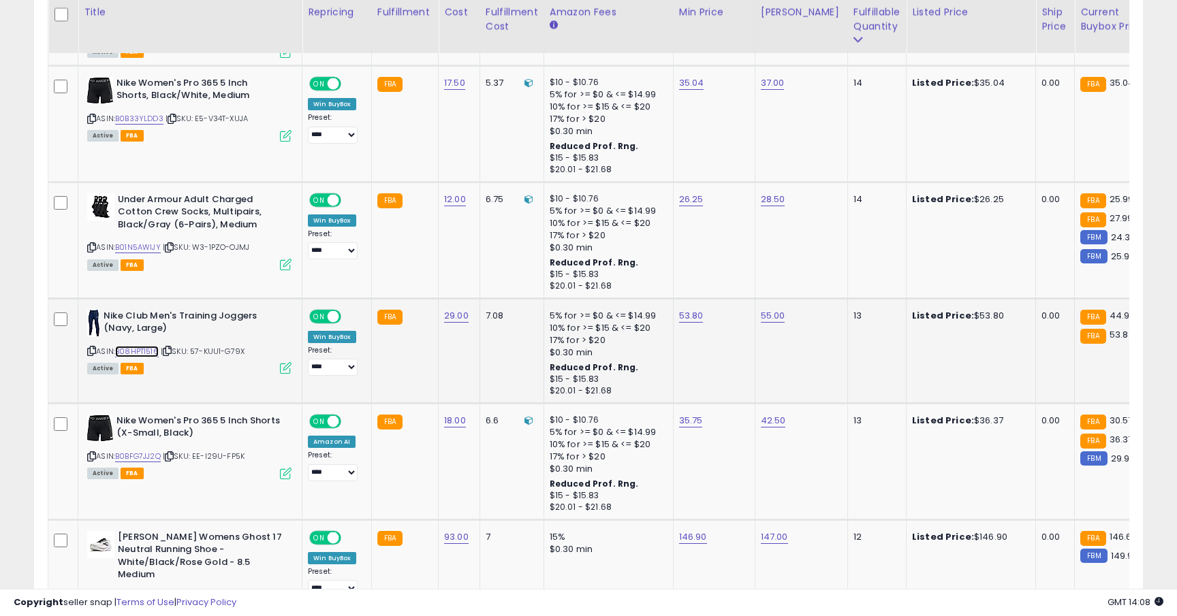
click at [144, 346] on link "B08HPT1516" at bounding box center [137, 352] width 44 height 12
click at [682, 300] on td "53.80" at bounding box center [714, 350] width 82 height 105
click at [686, 309] on link "53.80" at bounding box center [691, 316] width 25 height 14
type input "*****"
click button "submit" at bounding box center [728, 256] width 23 height 20
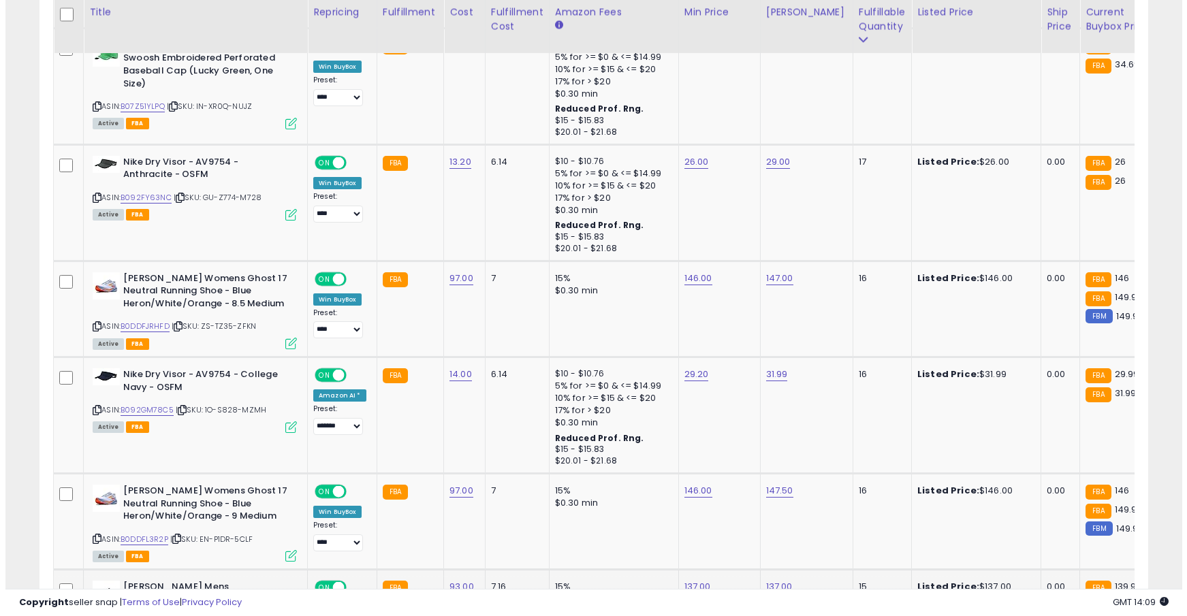
scroll to position [2221, 0]
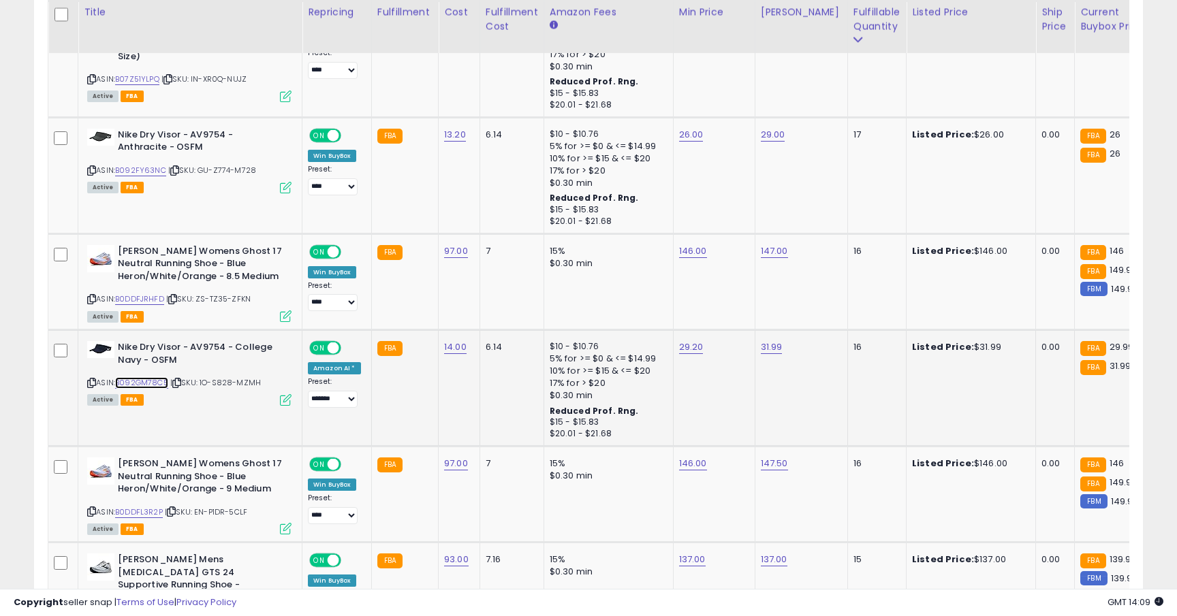
click at [153, 377] on link "B092GM78C5" at bounding box center [141, 383] width 53 height 12
click at [684, 340] on link "29.20" at bounding box center [691, 347] width 25 height 14
type input "*****"
click button "submit" at bounding box center [727, 301] width 23 height 20
click at [341, 391] on select "**** ******* *******" at bounding box center [333, 399] width 50 height 17
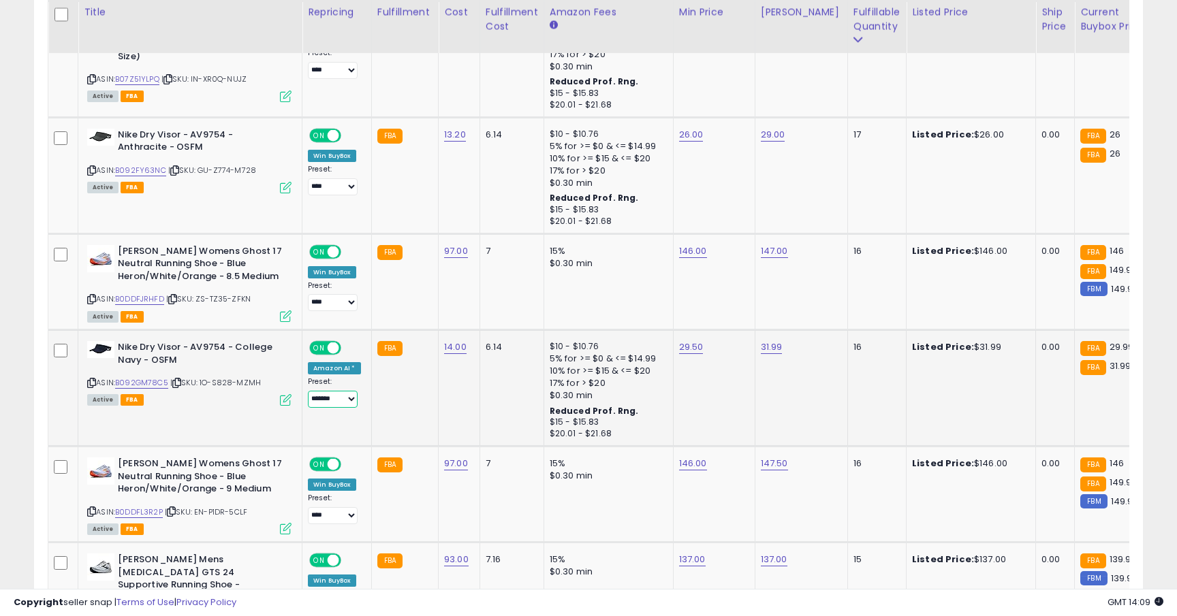
select select "****"
click at [281, 394] on icon at bounding box center [286, 400] width 12 height 12
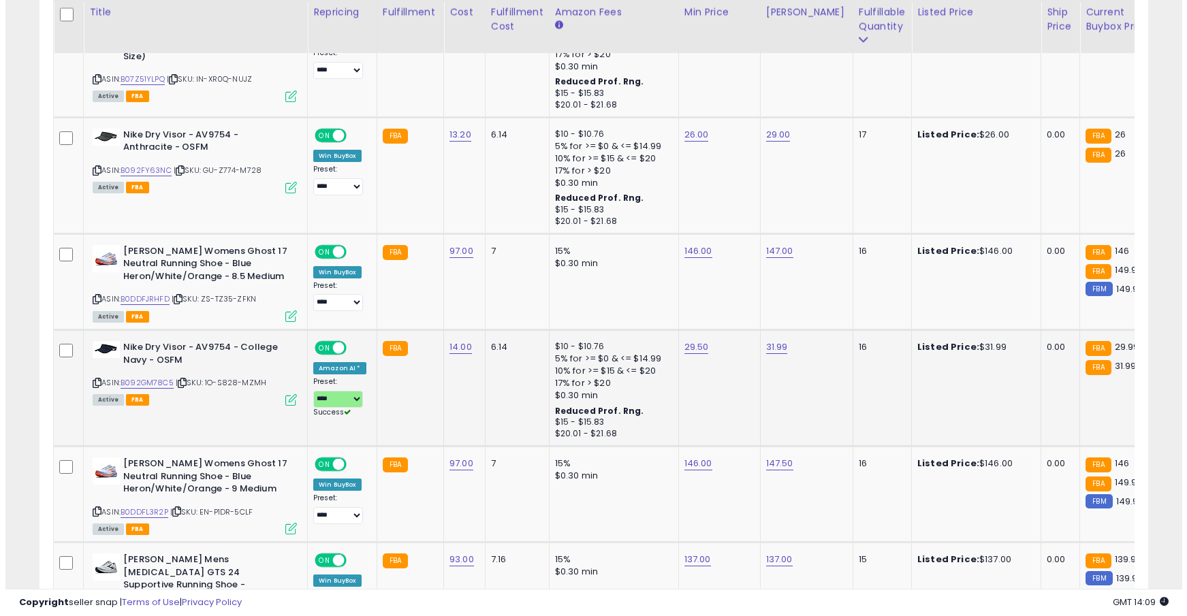
scroll to position [680576, 680207]
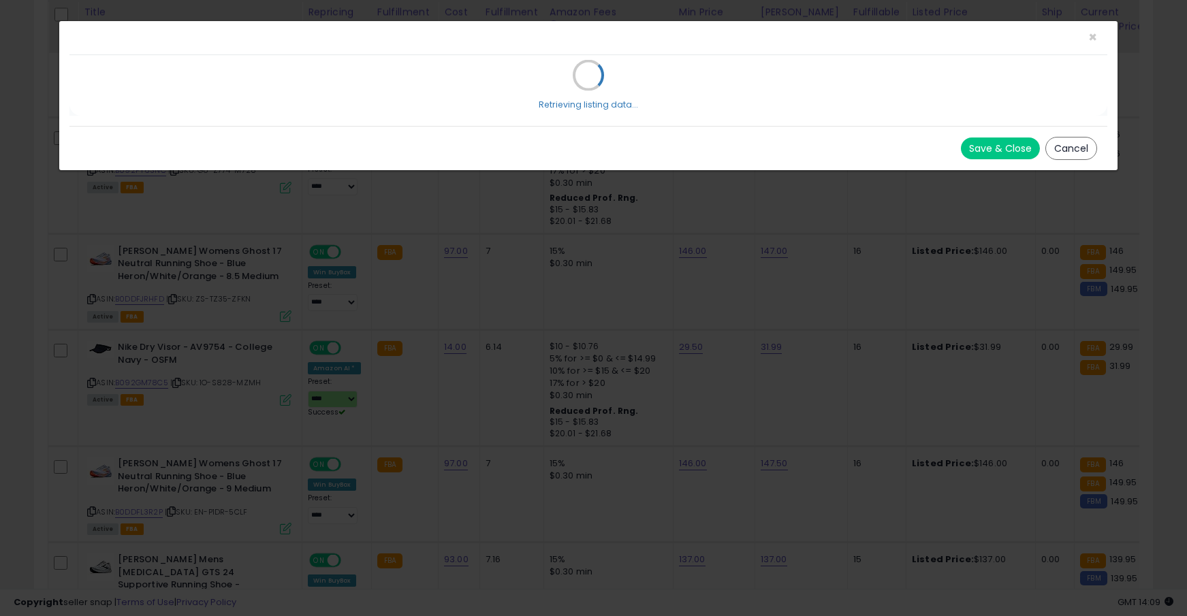
click at [283, 387] on div "× Close Retrieving listing data... Save & Close Cancel" at bounding box center [593, 308] width 1187 height 616
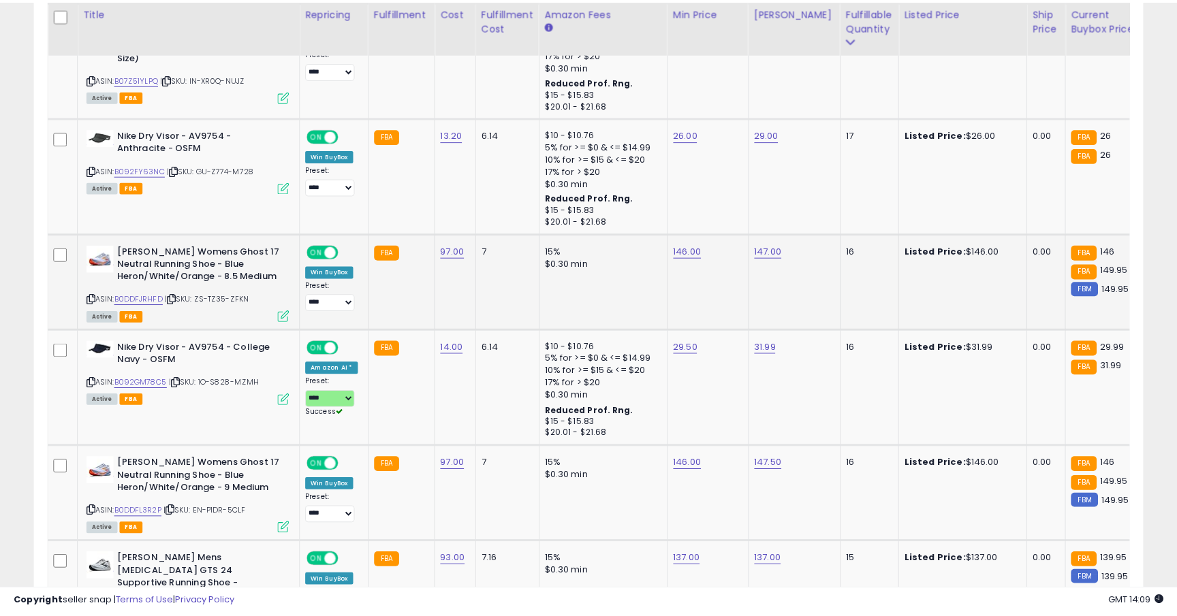
scroll to position [279, 642]
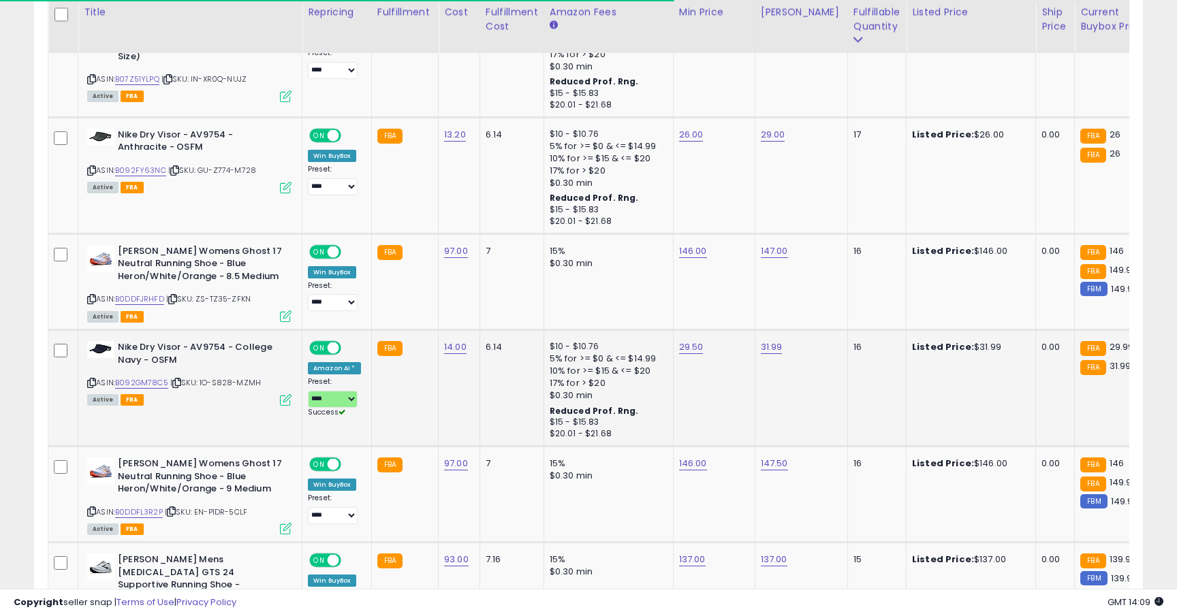
click at [282, 394] on icon at bounding box center [286, 400] width 12 height 12
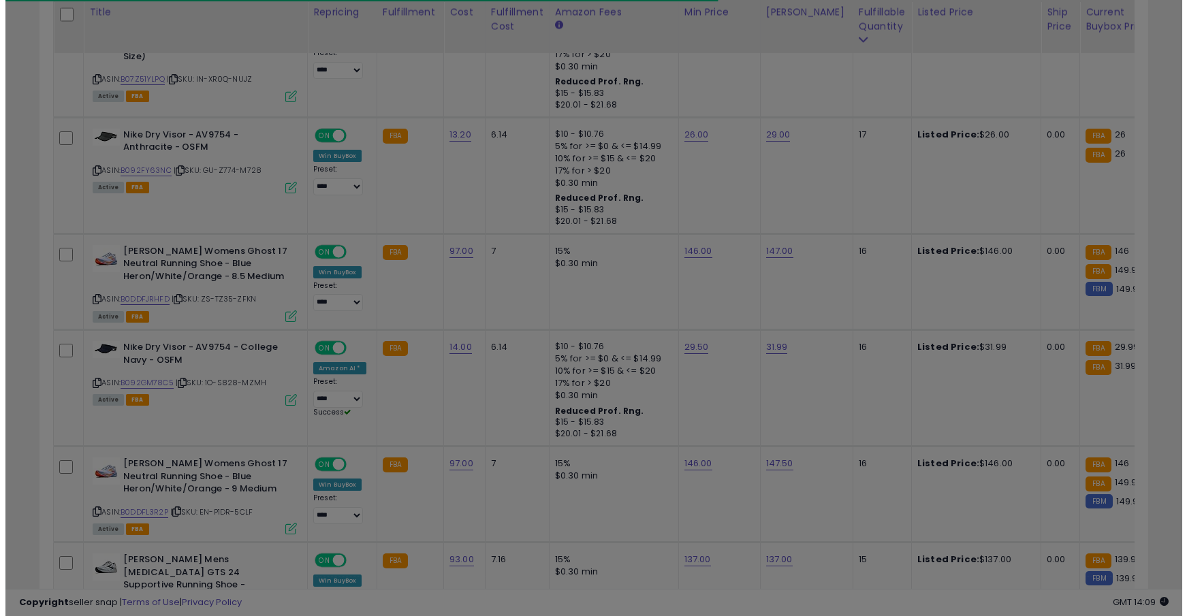
scroll to position [279, 648]
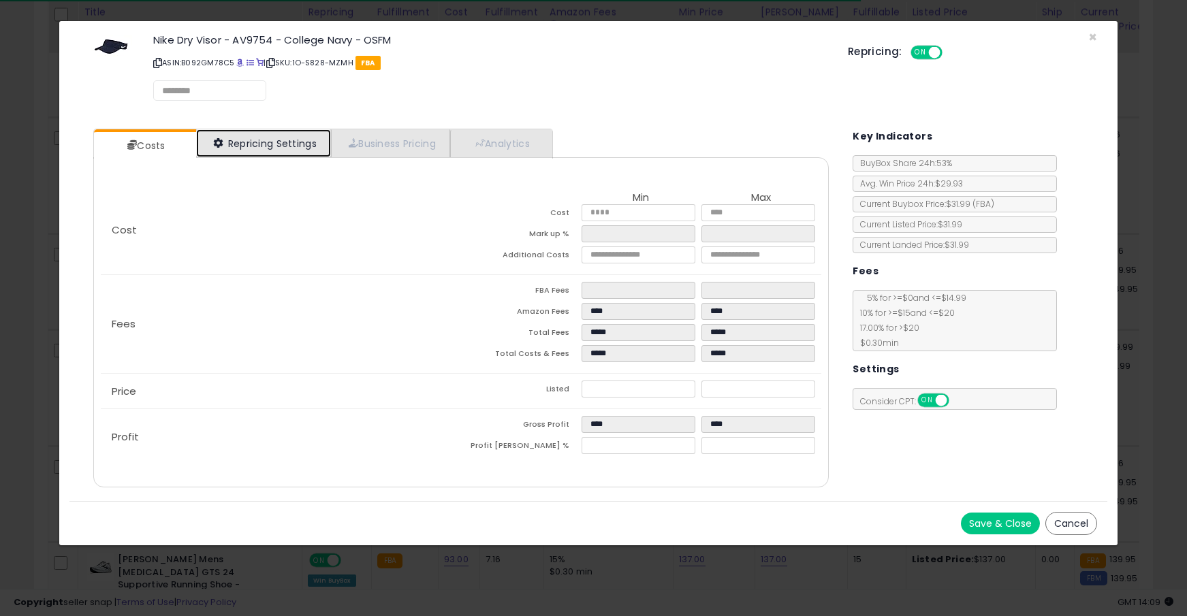
click at [306, 150] on link "Repricing Settings" at bounding box center [263, 143] width 135 height 28
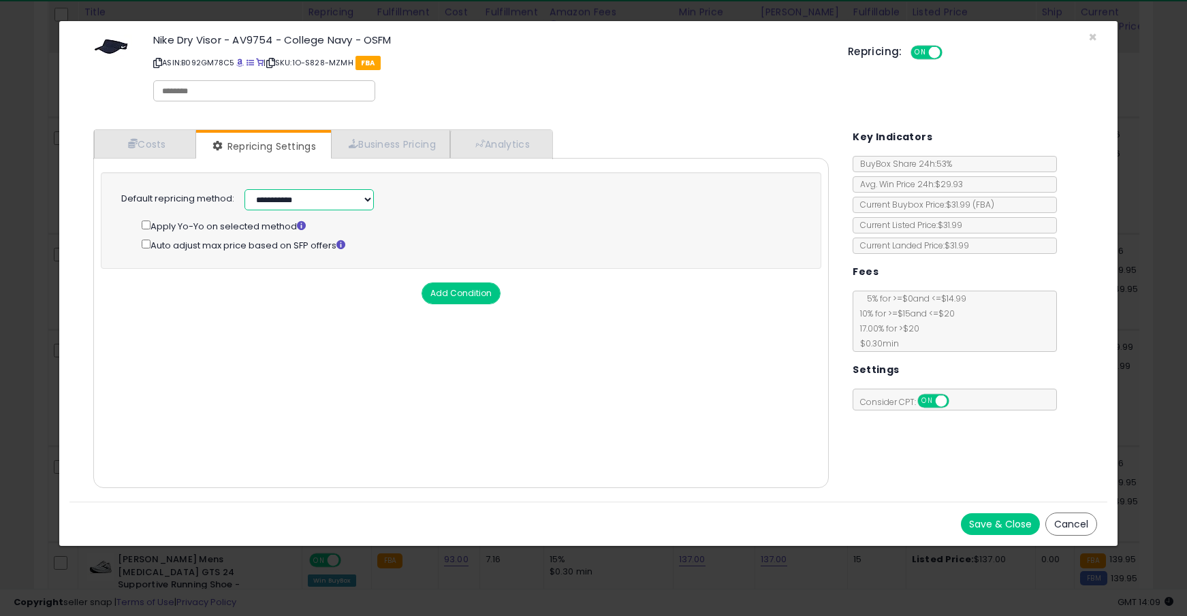
click at [296, 208] on select "**********" at bounding box center [308, 199] width 129 height 21
select select "******"
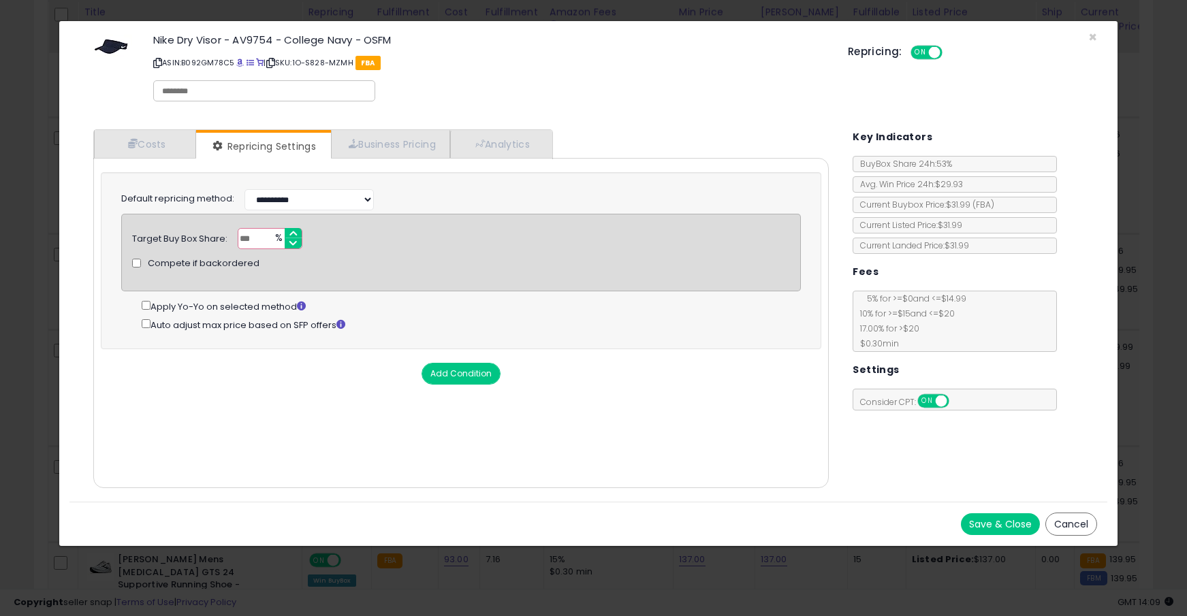
click at [967, 520] on button "Save & Close" at bounding box center [1000, 524] width 79 height 22
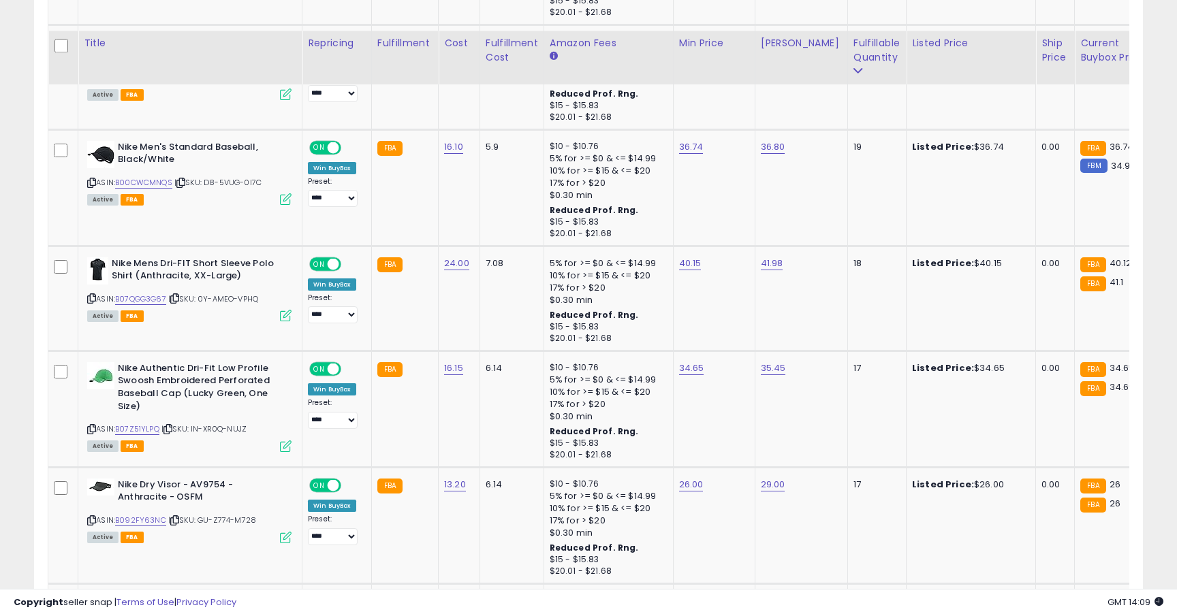
scroll to position [1817, 0]
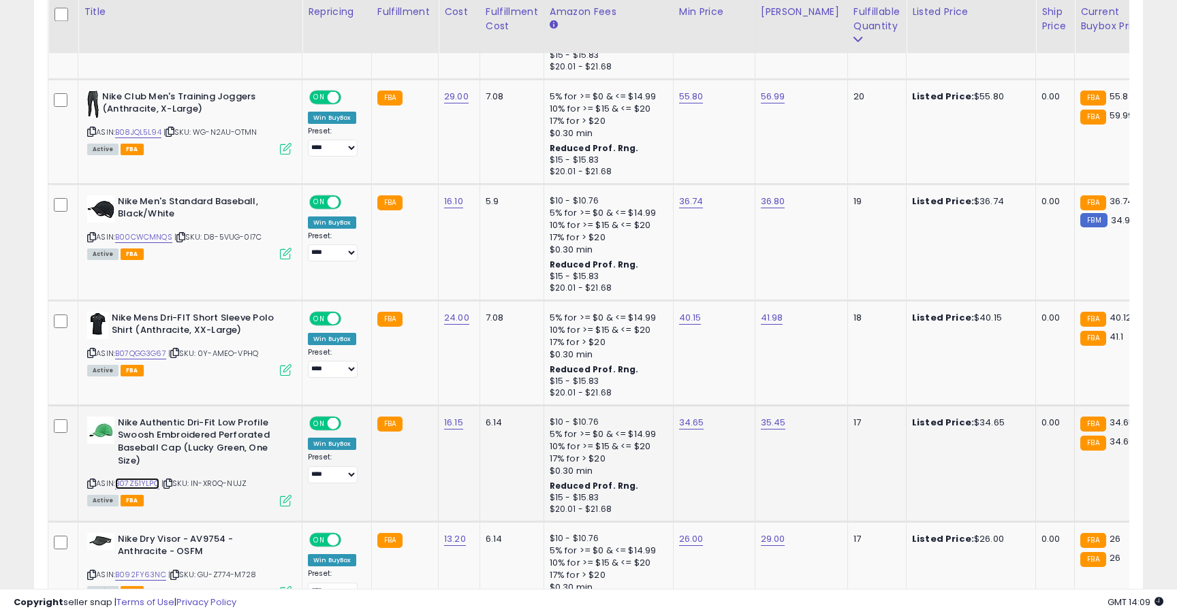
click at [147, 478] on link "B07Z51YLPQ" at bounding box center [137, 484] width 44 height 12
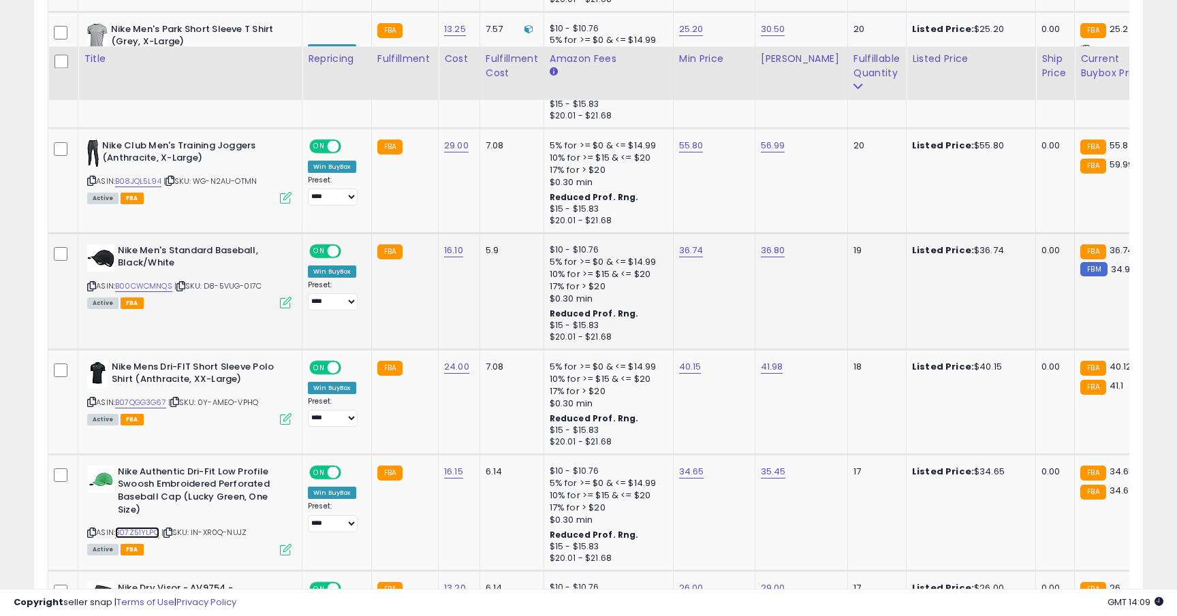
scroll to position [1757, 0]
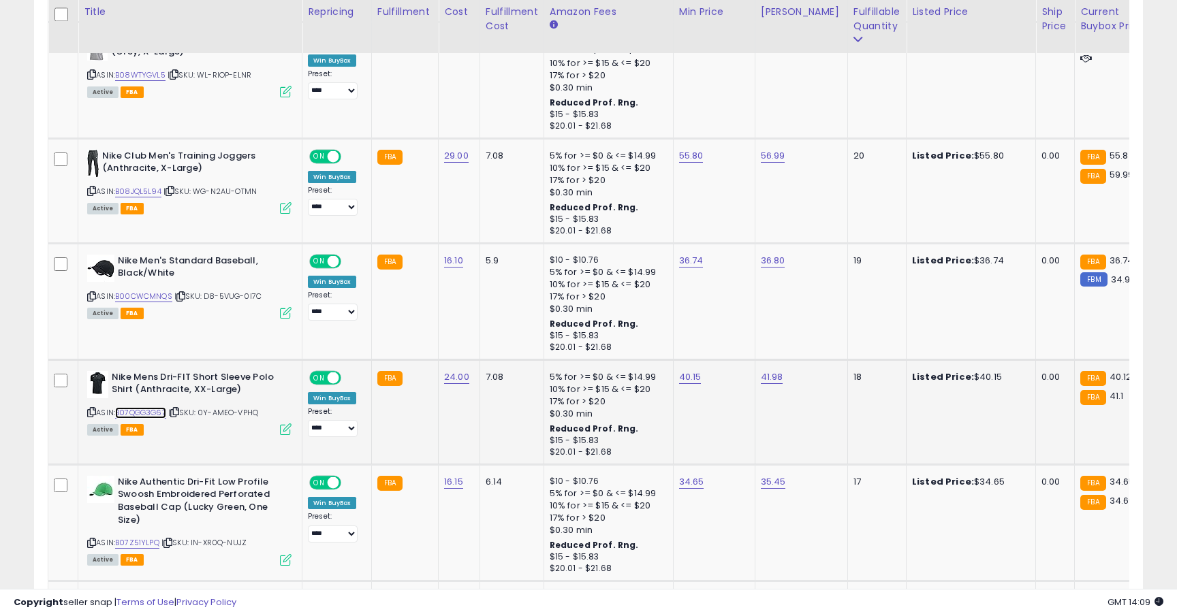
click at [163, 407] on link "B07QGG3G67" at bounding box center [140, 413] width 51 height 12
click at [689, 370] on link "40.15" at bounding box center [690, 377] width 22 height 14
type input "*****"
click button "submit" at bounding box center [727, 330] width 23 height 20
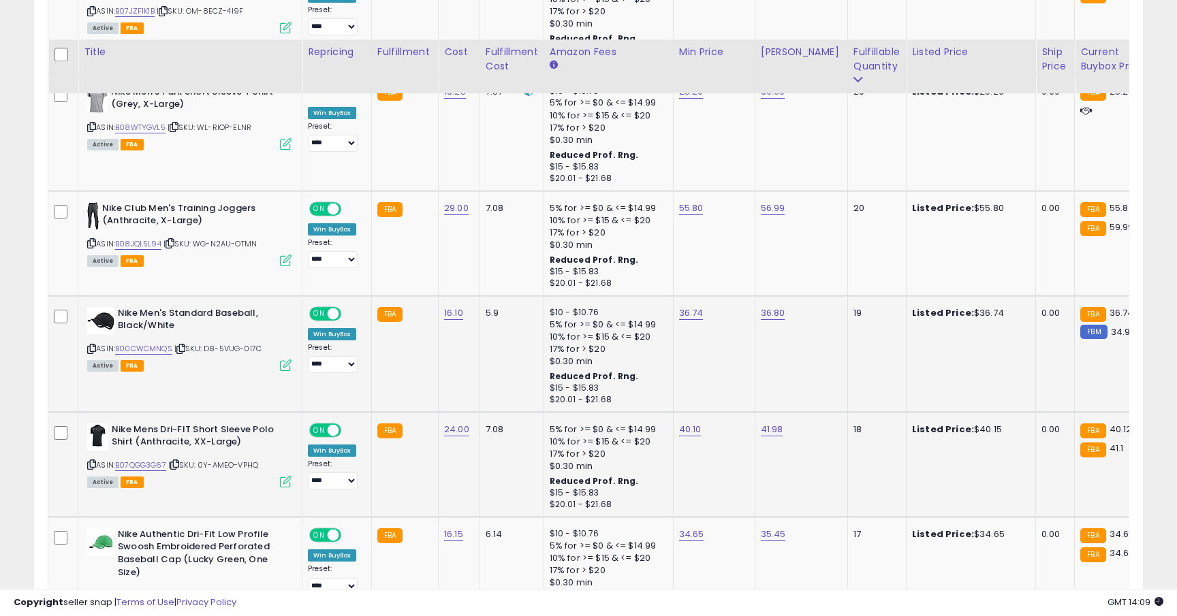
scroll to position [1693, 0]
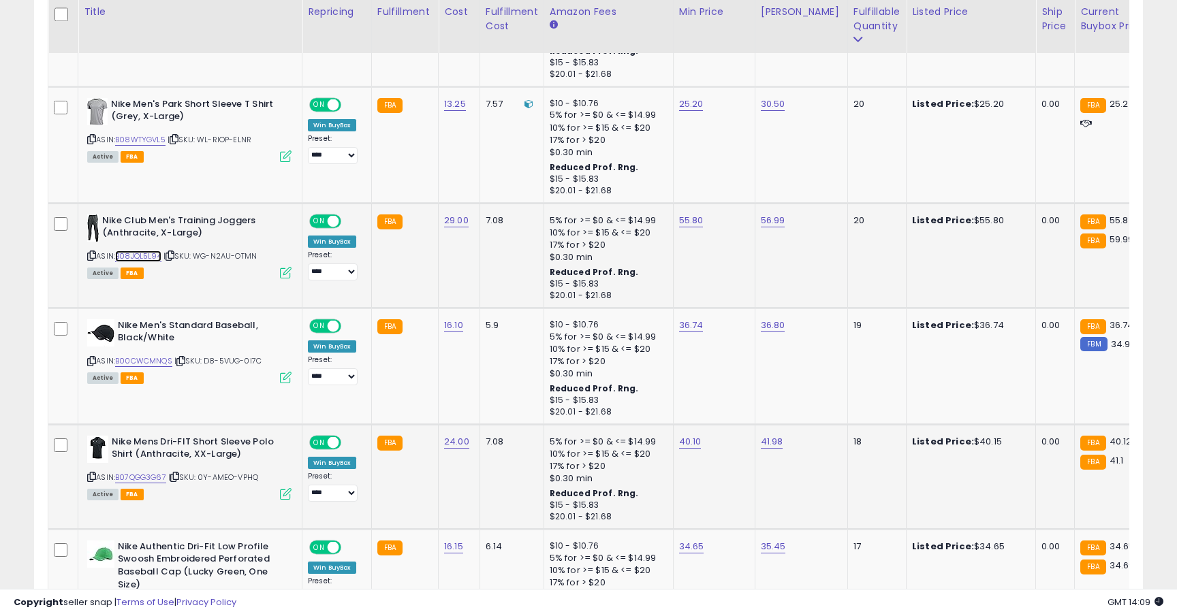
click at [156, 251] on link "B08JQL5L94" at bounding box center [138, 257] width 46 height 12
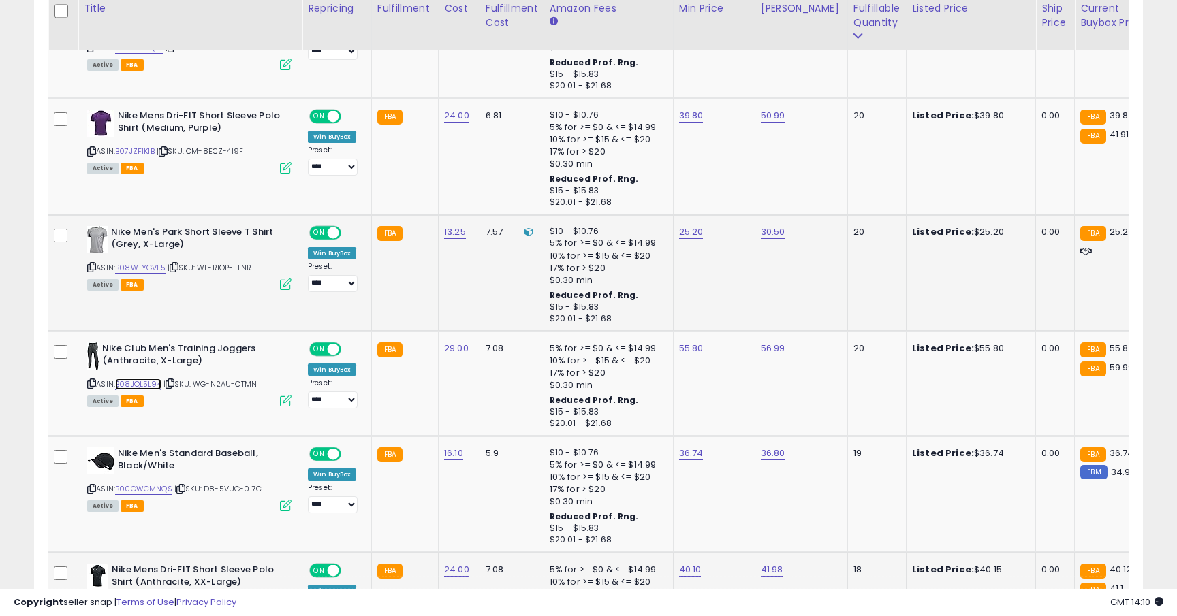
scroll to position [1554, 0]
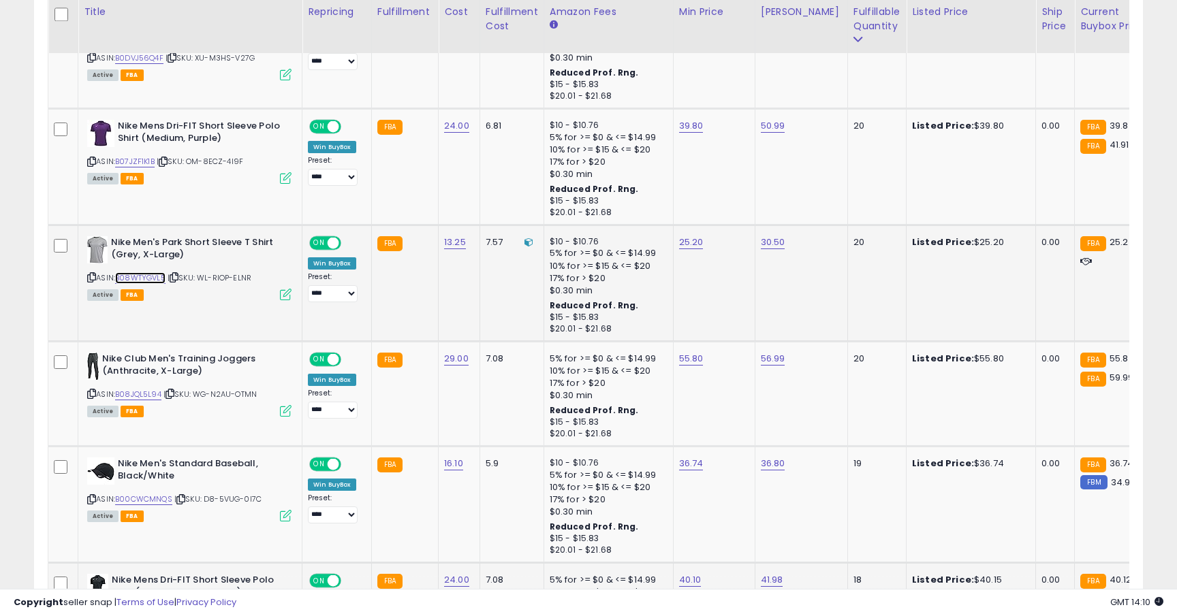
click at [152, 272] on link "B08WTYGVL5" at bounding box center [140, 278] width 50 height 12
click at [689, 236] on link "25.20" at bounding box center [691, 243] width 25 height 14
type input "*****"
click button "submit" at bounding box center [727, 195] width 23 height 20
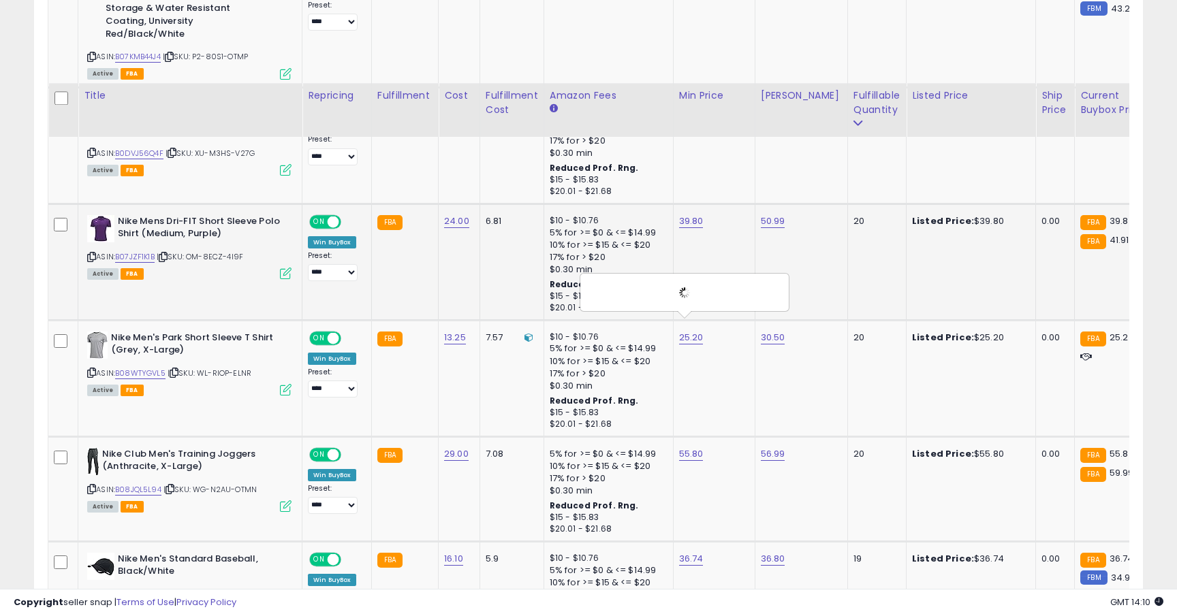
scroll to position [1450, 0]
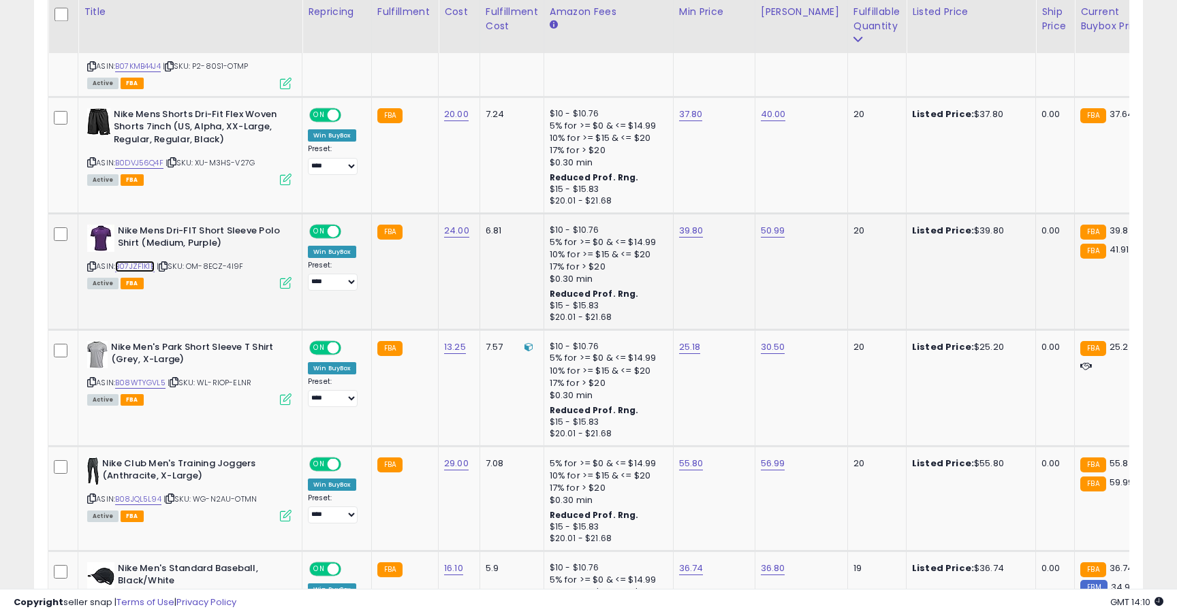
click at [146, 261] on link "B07JZF1K1B" at bounding box center [134, 267] width 39 height 12
